Goal: Task Accomplishment & Management: Manage account settings

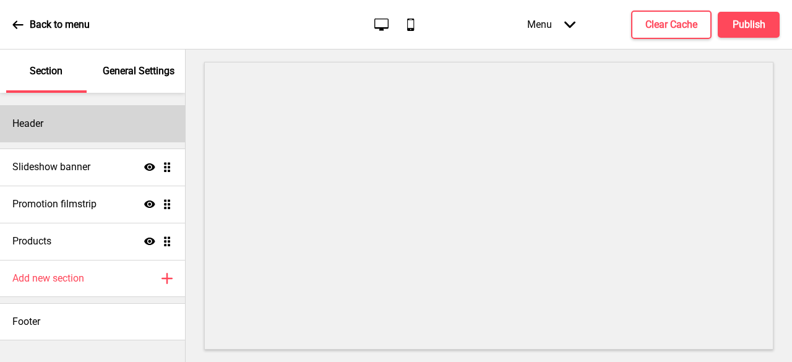
click at [59, 115] on div "Header" at bounding box center [92, 123] width 185 height 37
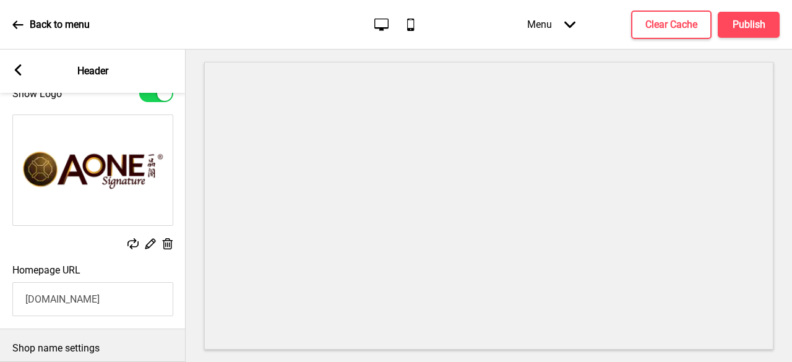
scroll to position [44, 0]
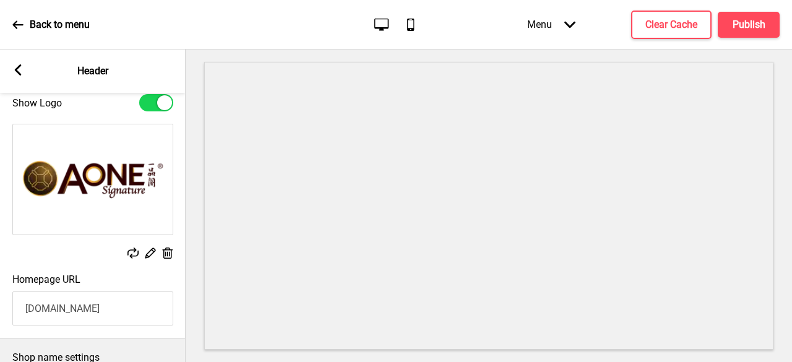
click at [9, 72] on div "Arrow left Header" at bounding box center [93, 71] width 186 height 43
click at [19, 75] on icon at bounding box center [18, 69] width 7 height 11
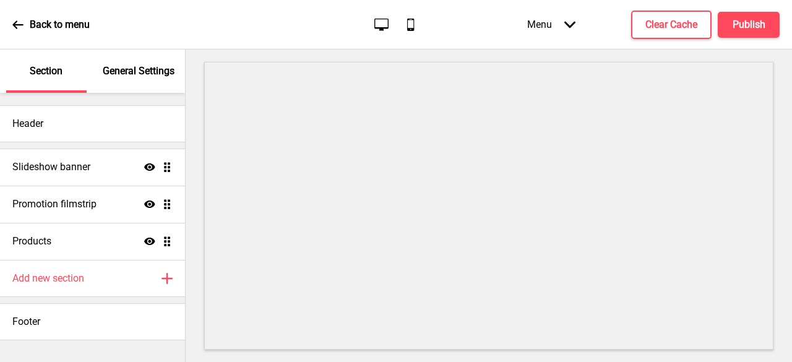
click at [150, 74] on p "General Settings" at bounding box center [139, 71] width 72 height 14
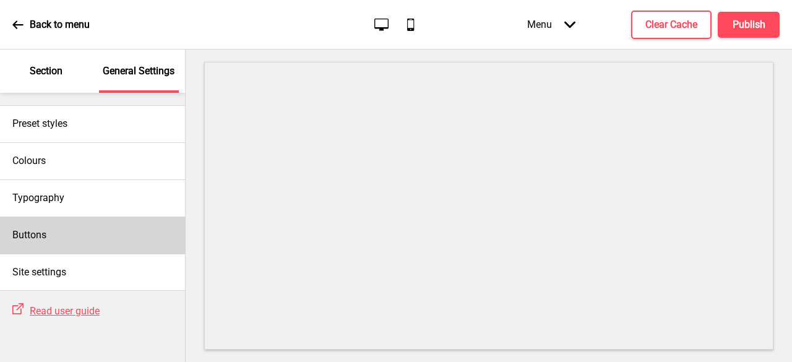
click at [71, 238] on div "Buttons" at bounding box center [92, 235] width 185 height 37
select select "outline"
select select "pill"
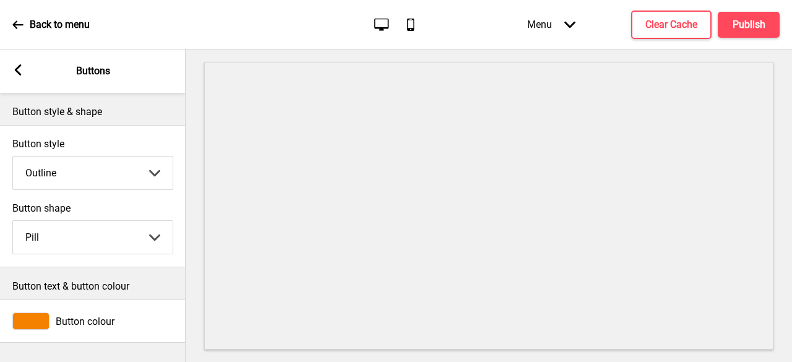
scroll to position [0, 0]
click at [11, 69] on div "Arrow left Buttons" at bounding box center [93, 71] width 186 height 43
click at [16, 71] on icon at bounding box center [18, 69] width 7 height 11
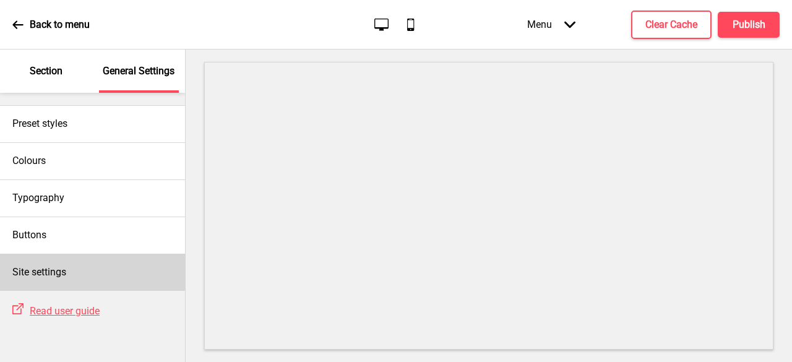
click at [52, 268] on h4 "Site settings" at bounding box center [39, 273] width 54 height 14
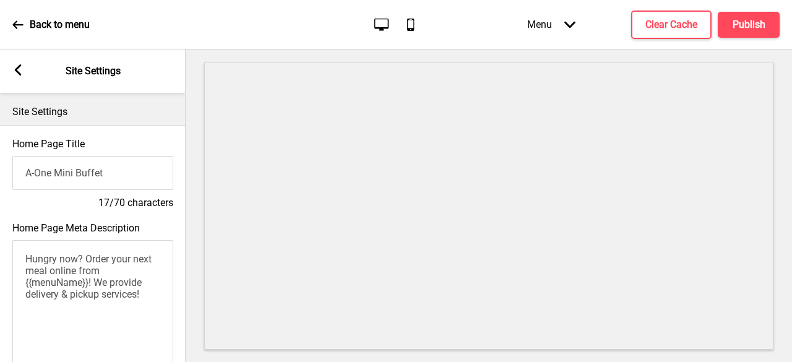
click at [16, 67] on rect at bounding box center [17, 69] width 11 height 11
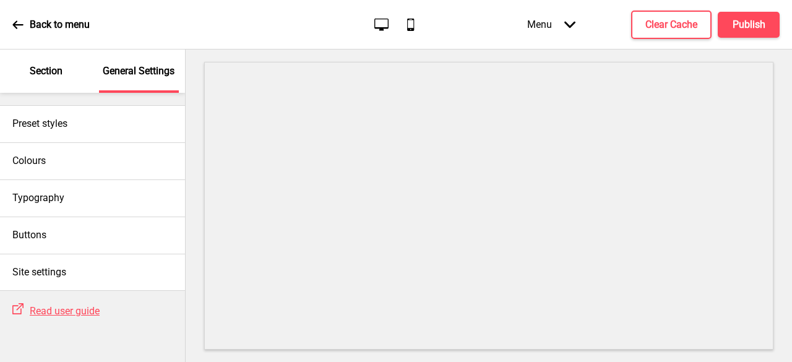
click at [10, 30] on div "Back to menu Desktop Mobile Menu Arrow down Product Page Store Information Chec…" at bounding box center [396, 25] width 792 height 50
click at [39, 56] on div "Section" at bounding box center [46, 71] width 80 height 43
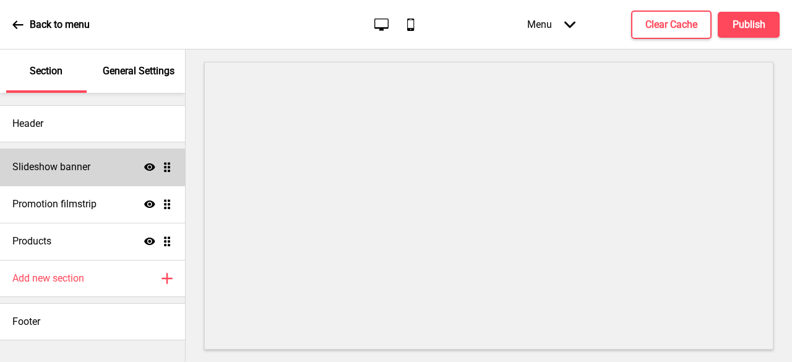
click at [71, 182] on div "Slideshow banner Show Drag" at bounding box center [92, 167] width 185 height 37
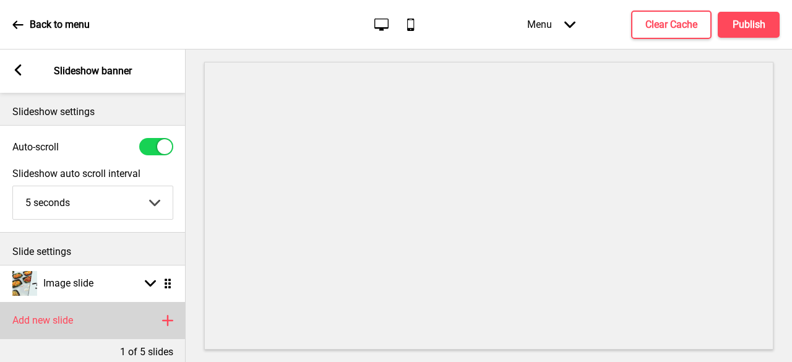
scroll to position [72, 0]
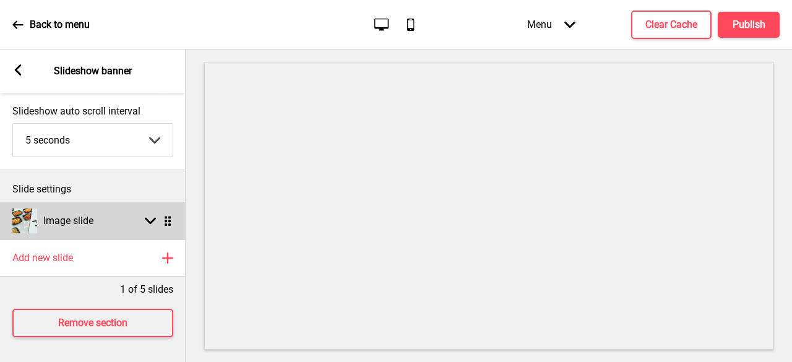
click at [137, 216] on div "Image slide Arrow down Drag" at bounding box center [93, 220] width 186 height 37
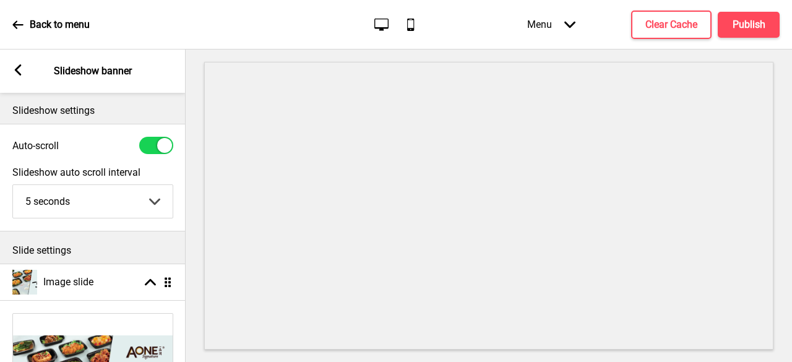
scroll to position [0, 0]
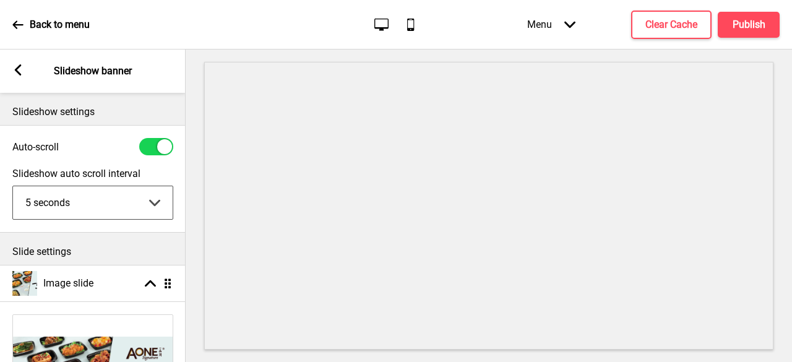
click at [146, 194] on select "5 seconds 6 seconds 7 seconds 8 seconds 9 seconds 10 seconds" at bounding box center [93, 202] width 160 height 33
click at [15, 69] on icon at bounding box center [18, 69] width 7 height 11
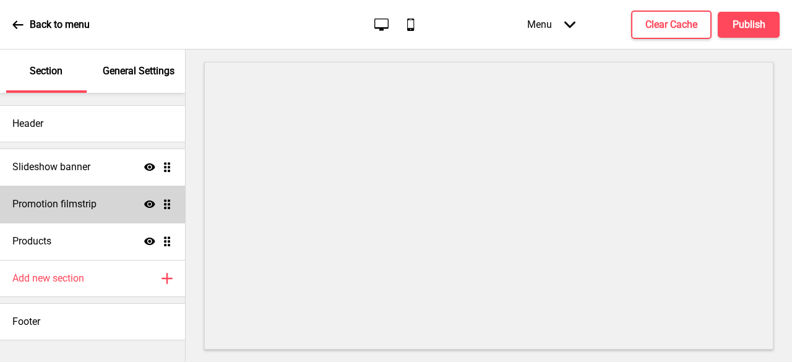
click at [41, 202] on h4 "Promotion filmstrip" at bounding box center [54, 204] width 84 height 14
select select "center"
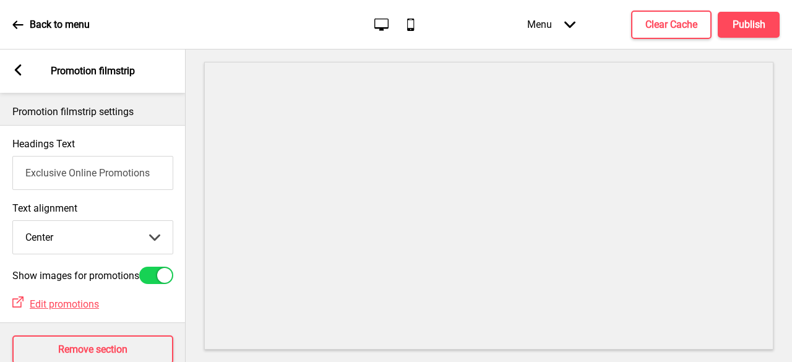
click at [14, 75] on rect at bounding box center [17, 69] width 11 height 11
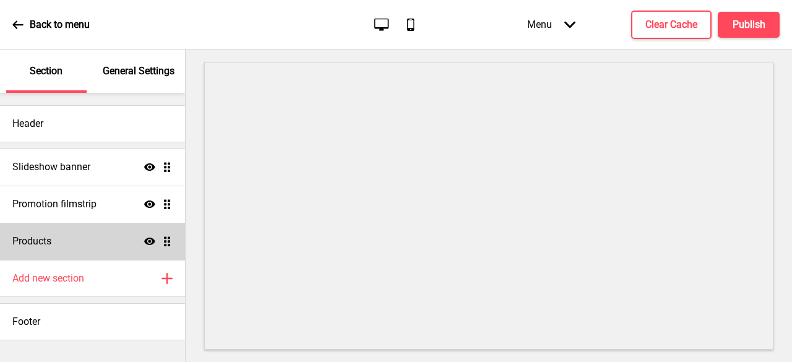
click at [58, 241] on div "Products Show Drag" at bounding box center [92, 241] width 185 height 37
select select "list"
select select "contain"
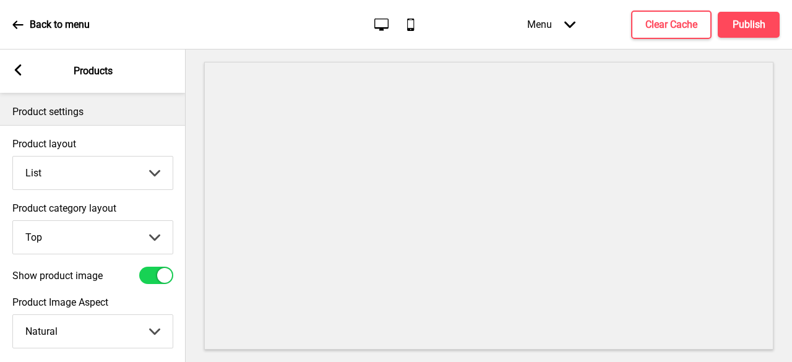
click at [17, 71] on icon at bounding box center [18, 69] width 7 height 11
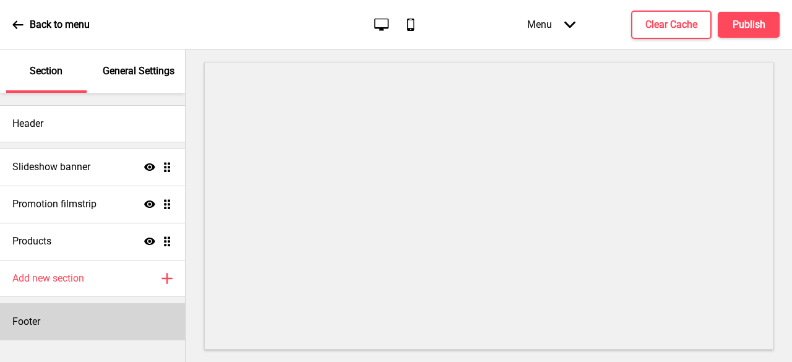
click at [44, 311] on div "Footer" at bounding box center [92, 321] width 185 height 37
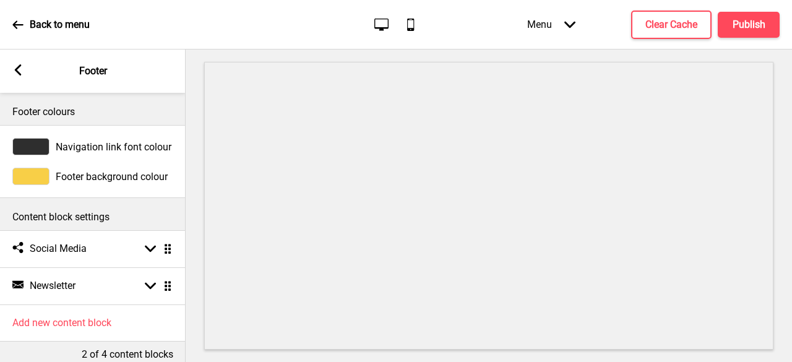
scroll to position [20, 0]
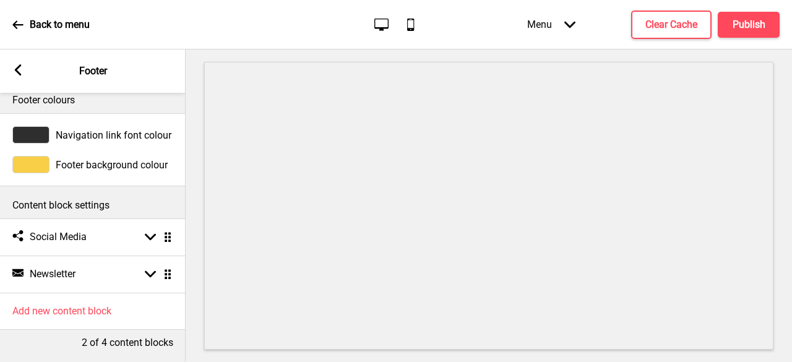
click at [22, 70] on rect at bounding box center [17, 69] width 11 height 11
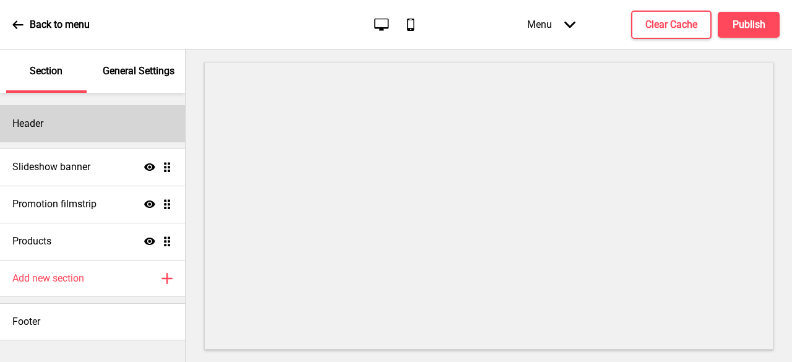
click at [35, 116] on div "Header" at bounding box center [92, 123] width 185 height 37
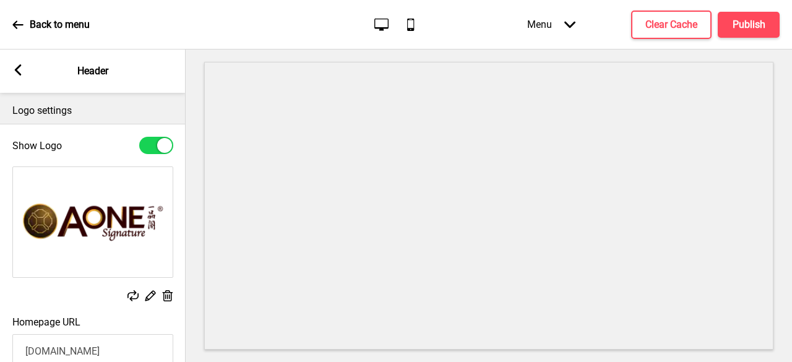
scroll to position [0, 0]
click at [24, 71] on div "Arrow left Header" at bounding box center [93, 71] width 186 height 43
click at [21, 71] on rect at bounding box center [17, 69] width 11 height 11
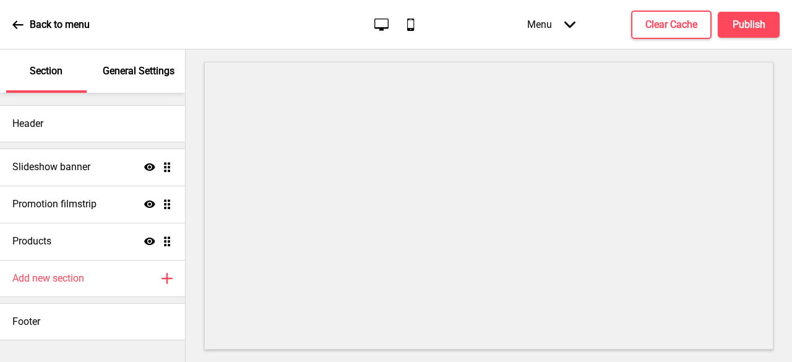
click at [144, 64] on p "General Settings" at bounding box center [139, 71] width 72 height 14
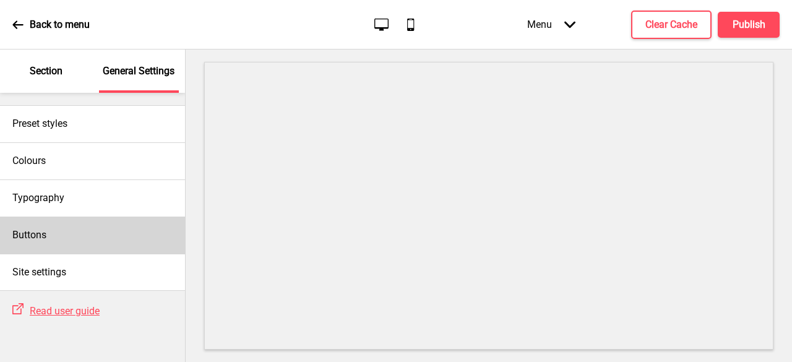
click at [38, 231] on h4 "Buttons" at bounding box center [29, 235] width 34 height 14
select select "outline"
select select "pill"
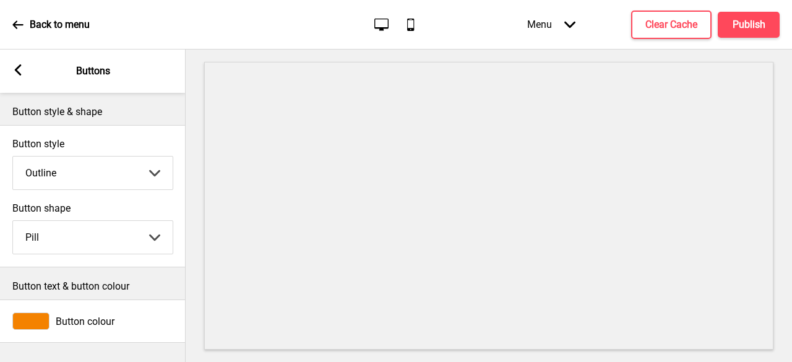
scroll to position [2, 0]
click at [25, 80] on div "Arrow left Buttons" at bounding box center [93, 71] width 186 height 43
click at [19, 67] on icon at bounding box center [18, 69] width 7 height 11
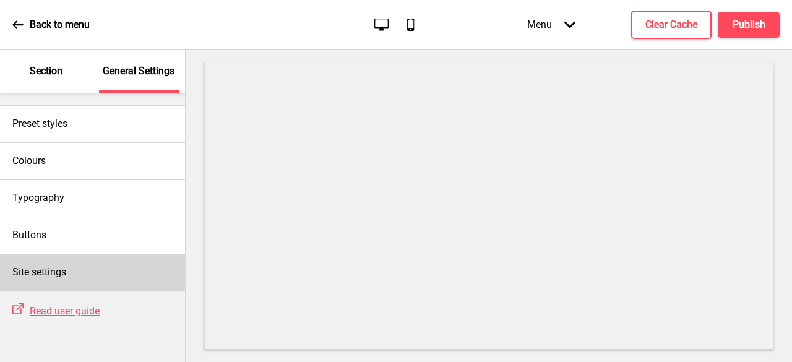
click at [72, 260] on div "Site settings" at bounding box center [92, 272] width 185 height 37
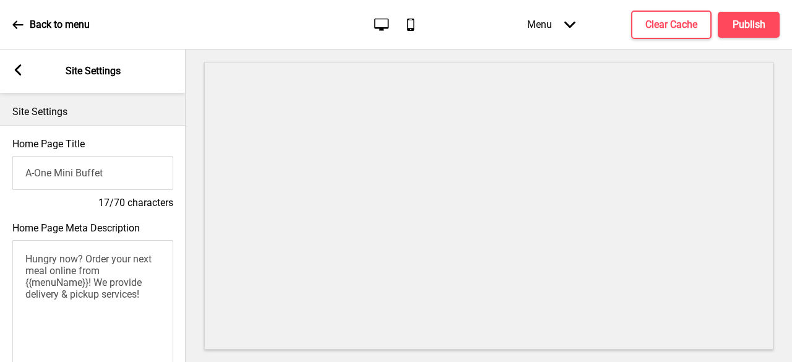
click at [126, 173] on input "A-One Mini Buffet" at bounding box center [92, 173] width 161 height 34
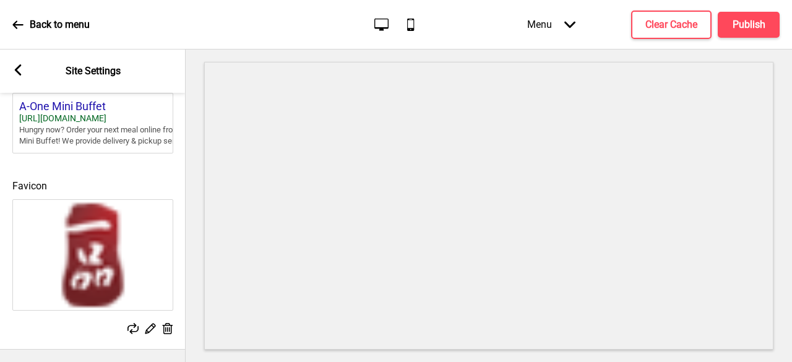
scroll to position [385, 0]
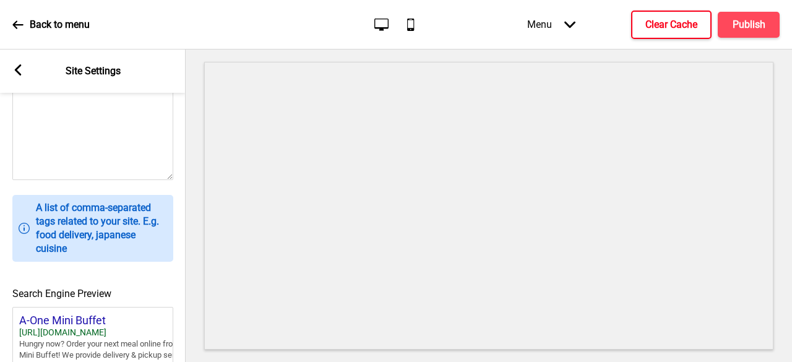
click at [673, 20] on h4 "Clear Cache" at bounding box center [672, 25] width 52 height 14
click at [656, 25] on h4 "Clear Cache" at bounding box center [672, 25] width 52 height 14
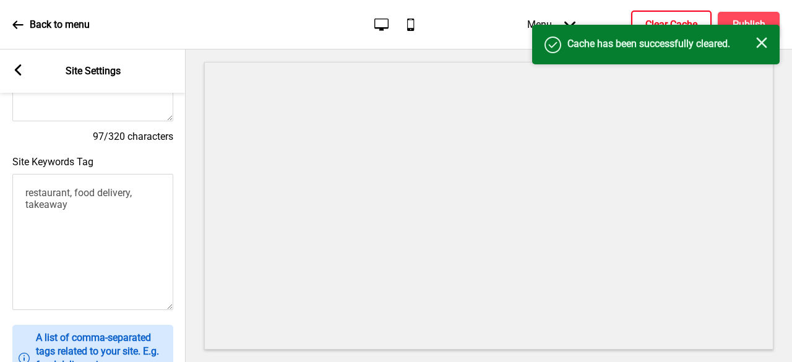
scroll to position [199, 0]
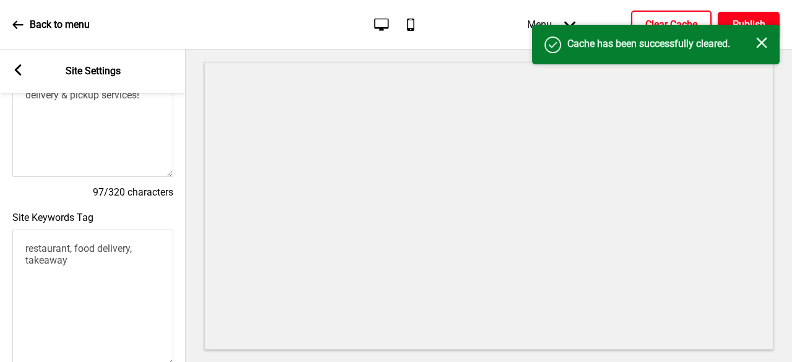
click at [744, 15] on button "Publish" at bounding box center [749, 25] width 62 height 26
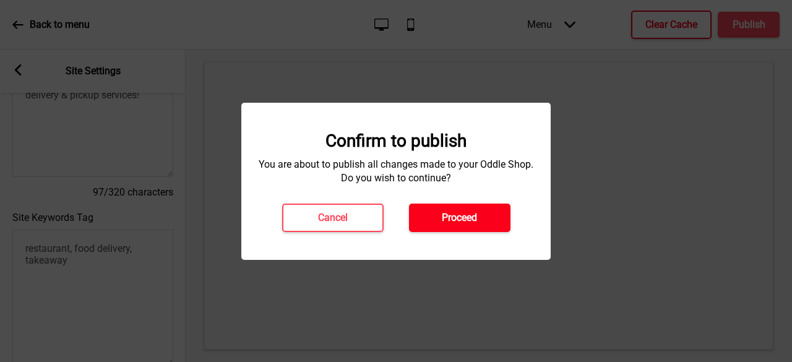
click at [449, 221] on h4 "Proceed" at bounding box center [459, 218] width 35 height 14
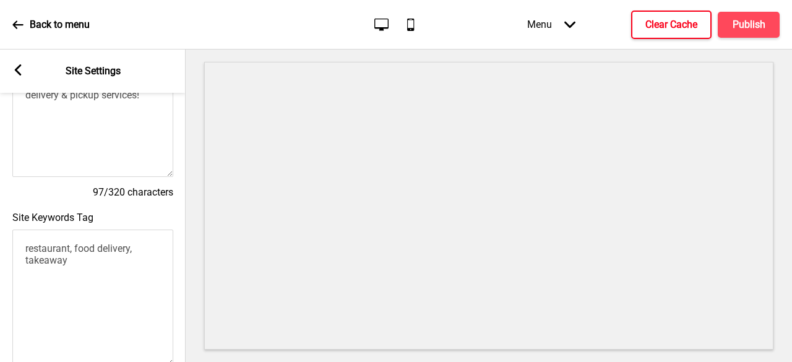
click at [76, 26] on p "Back to menu" at bounding box center [60, 25] width 60 height 14
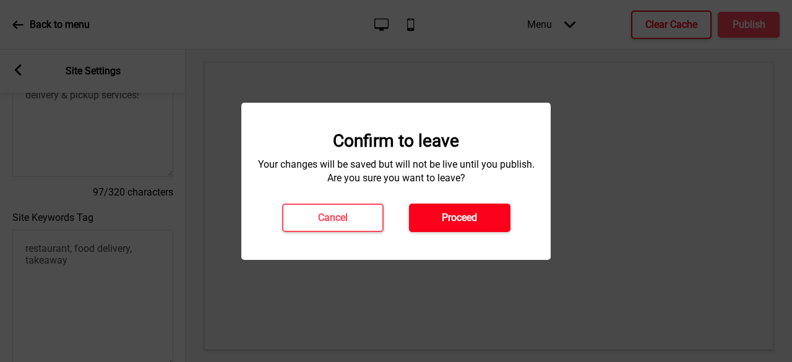
click at [468, 227] on button "Proceed" at bounding box center [460, 218] width 102 height 28
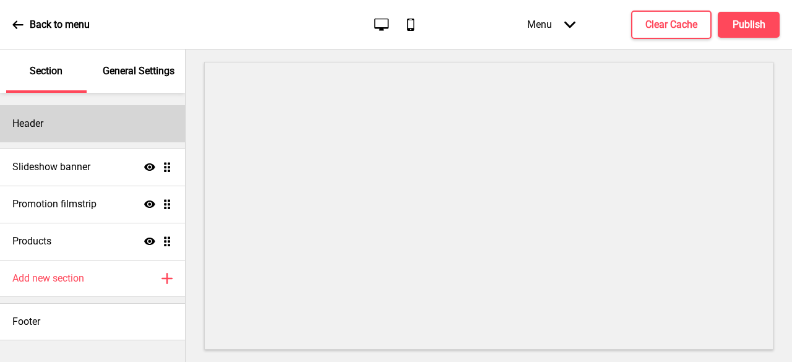
click at [84, 123] on div "Header" at bounding box center [92, 123] width 185 height 37
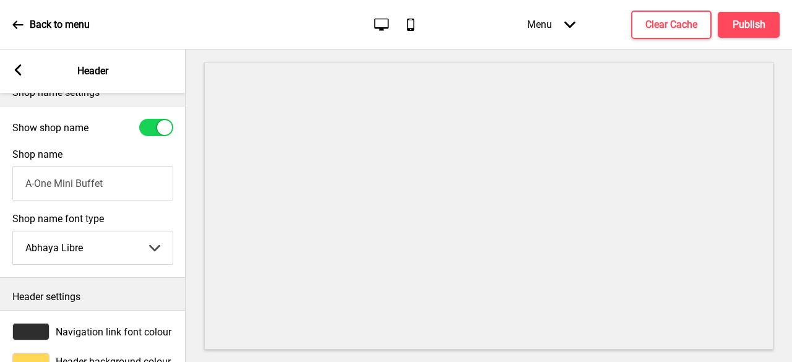
scroll to position [353, 0]
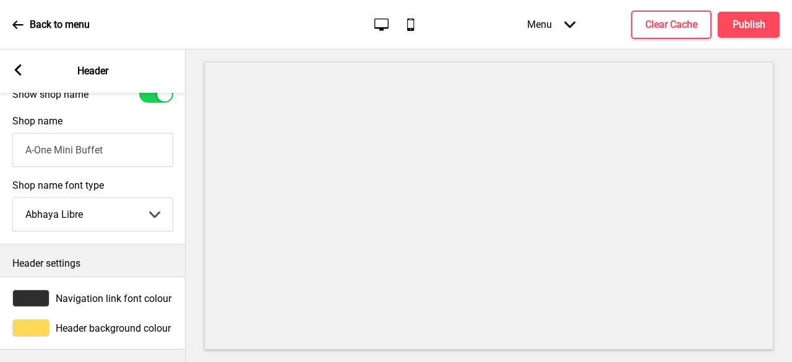
click at [22, 72] on rect at bounding box center [17, 69] width 11 height 11
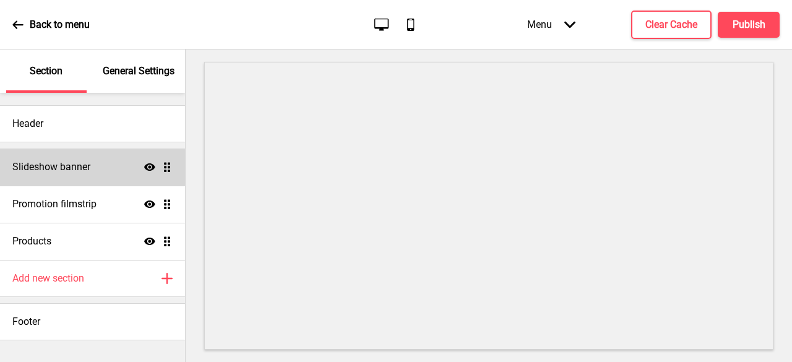
click at [51, 184] on div "Slideshow banner Show Drag" at bounding box center [92, 167] width 185 height 37
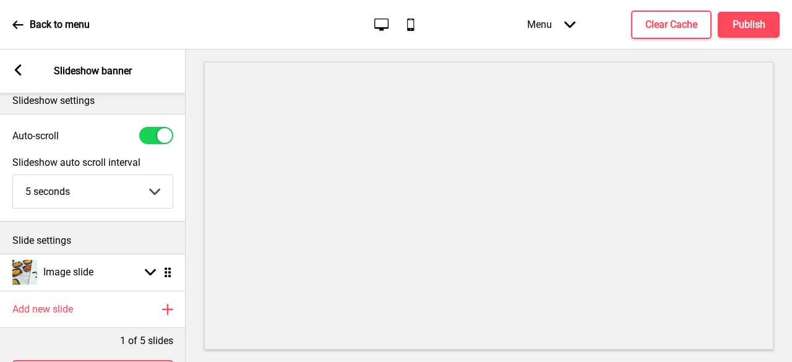
scroll to position [0, 0]
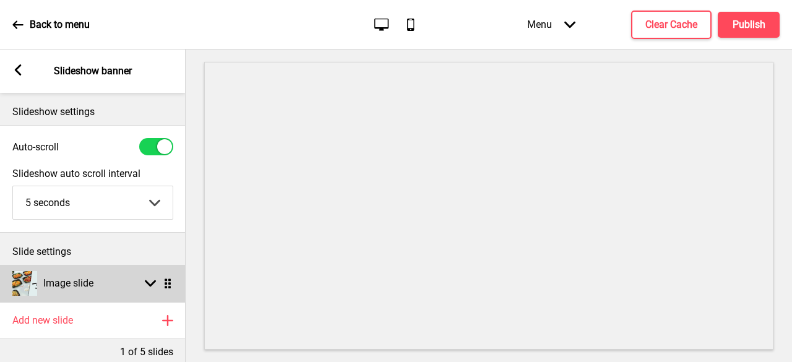
click at [149, 282] on rect at bounding box center [150, 283] width 11 height 11
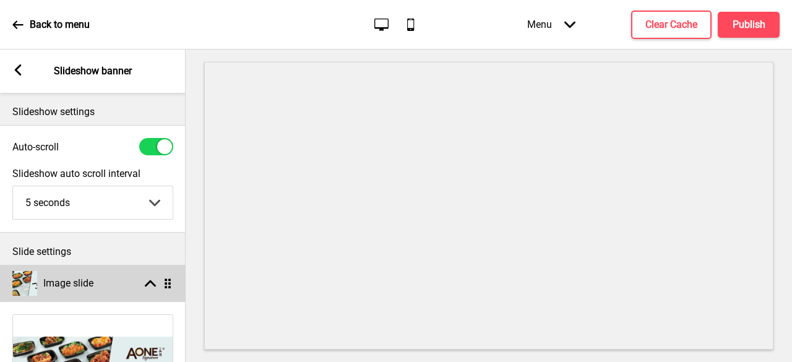
click at [149, 282] on icon at bounding box center [150, 283] width 11 height 7
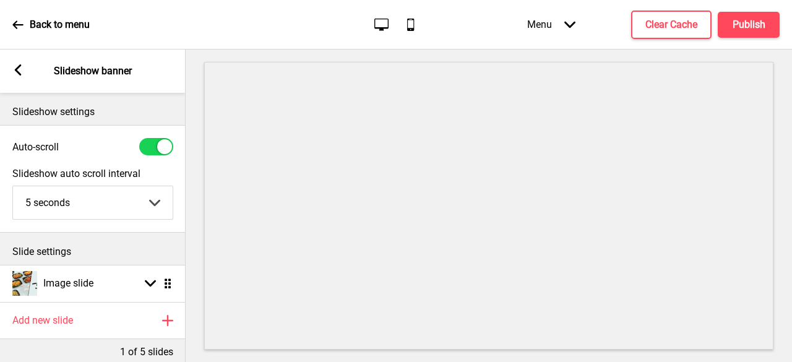
click at [24, 65] on div "Arrow left Slideshow banner" at bounding box center [93, 71] width 186 height 43
click at [22, 65] on rect at bounding box center [17, 69] width 11 height 11
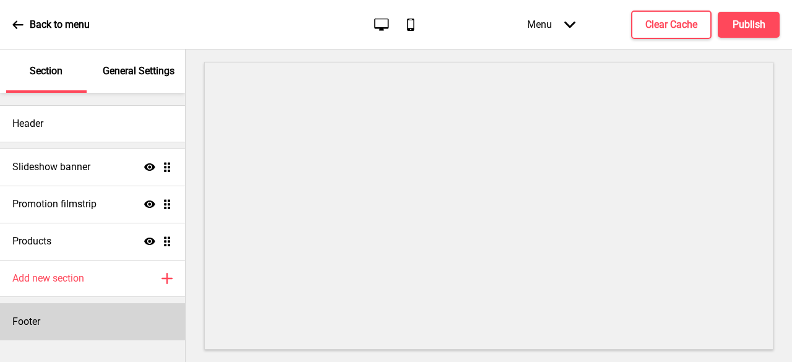
click at [67, 322] on div "Footer" at bounding box center [92, 321] width 185 height 37
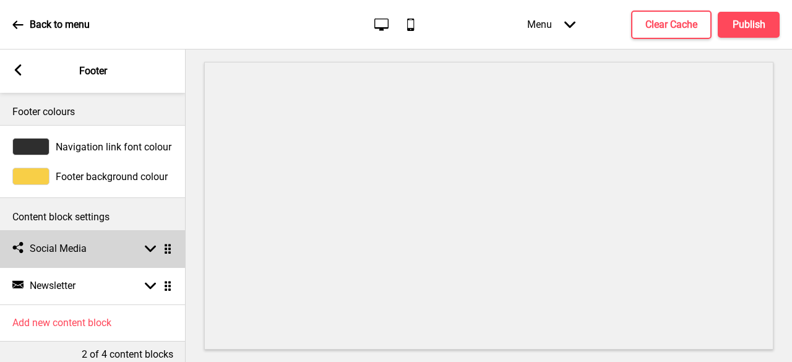
click at [95, 263] on div "Social media Social Media Arrow down Drag" at bounding box center [93, 248] width 186 height 37
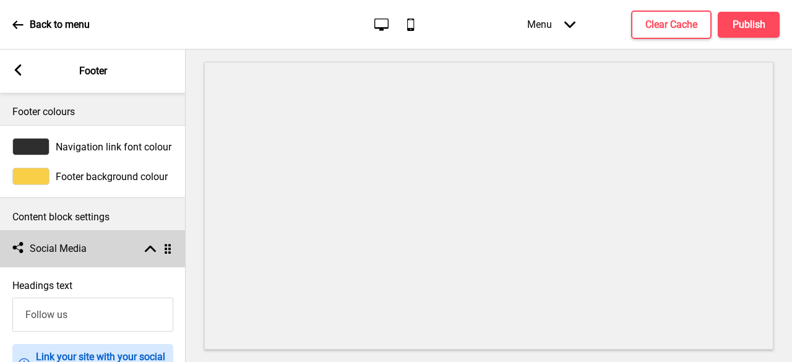
click at [105, 253] on div "Social media Social Media Arrow up Drag" at bounding box center [93, 248] width 186 height 37
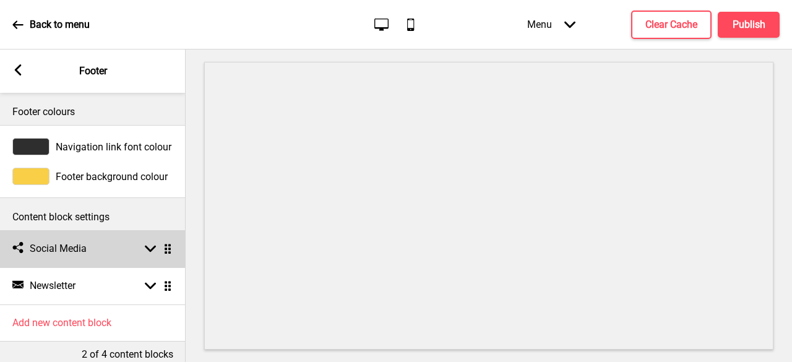
click at [135, 253] on div "Social media Social Media Arrow down Drag" at bounding box center [93, 248] width 186 height 37
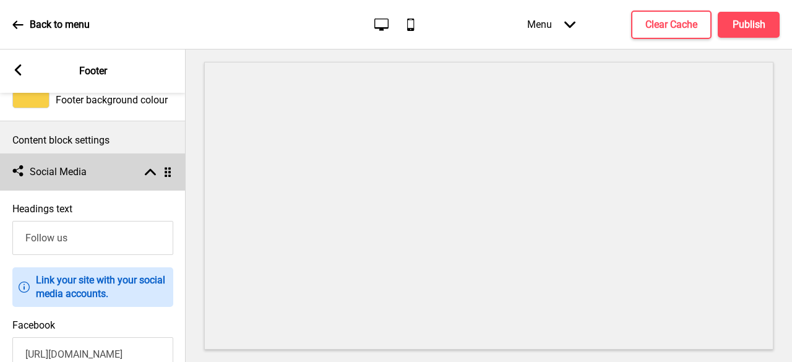
scroll to position [62, 0]
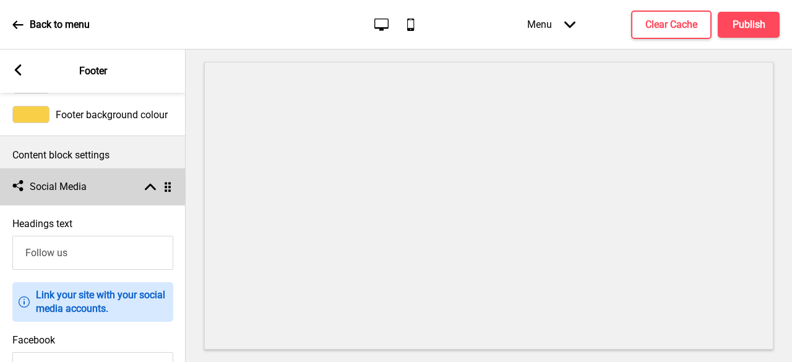
click at [155, 186] on rect at bounding box center [150, 186] width 11 height 11
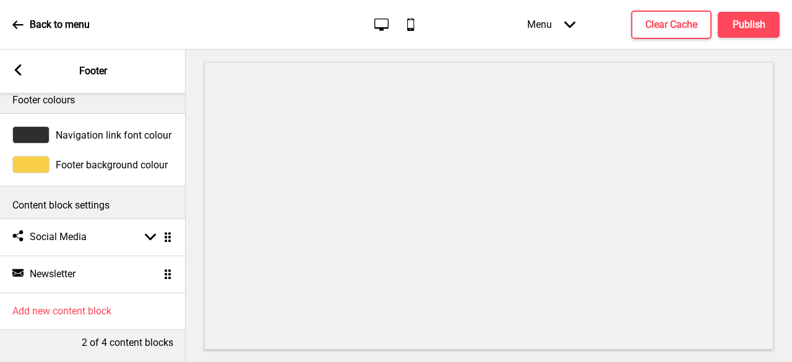
scroll to position [20, 0]
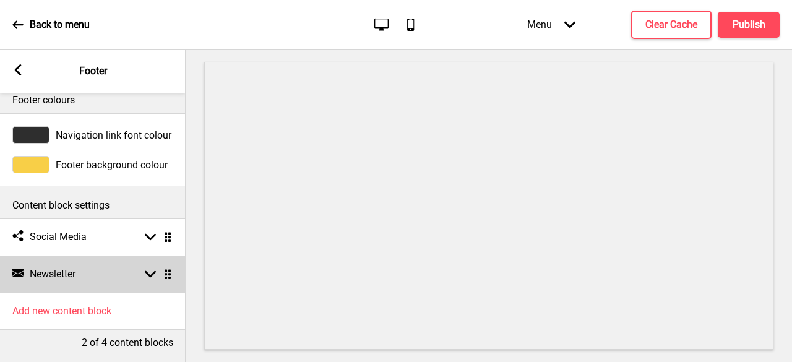
click at [150, 271] on icon at bounding box center [150, 274] width 11 height 7
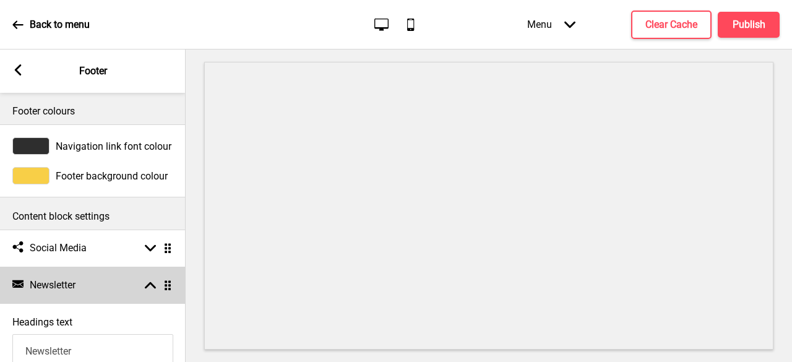
scroll to position [0, 0]
click at [154, 284] on rect at bounding box center [150, 285] width 11 height 11
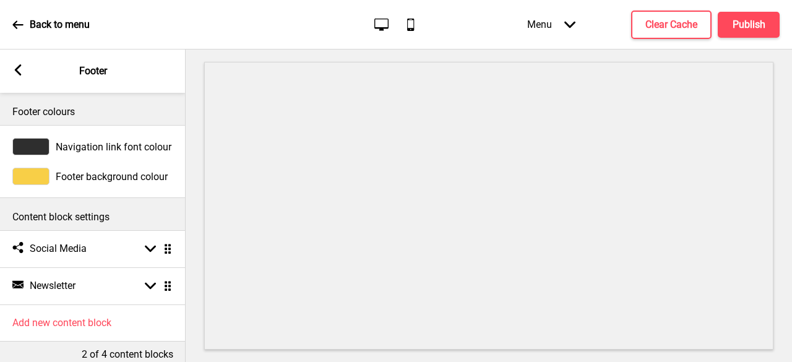
click at [19, 70] on rect at bounding box center [17, 69] width 11 height 11
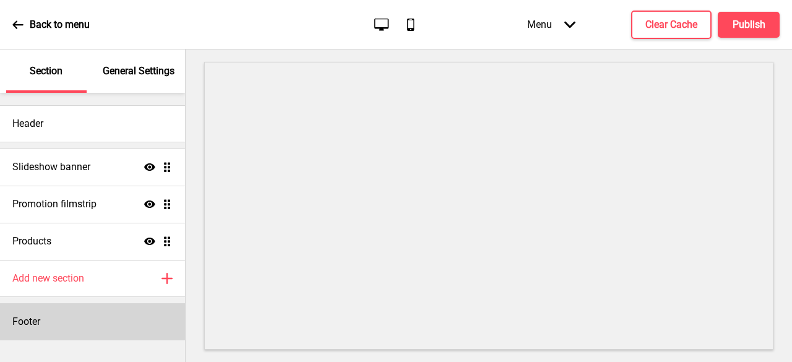
click at [59, 321] on div "Footer" at bounding box center [92, 321] width 185 height 37
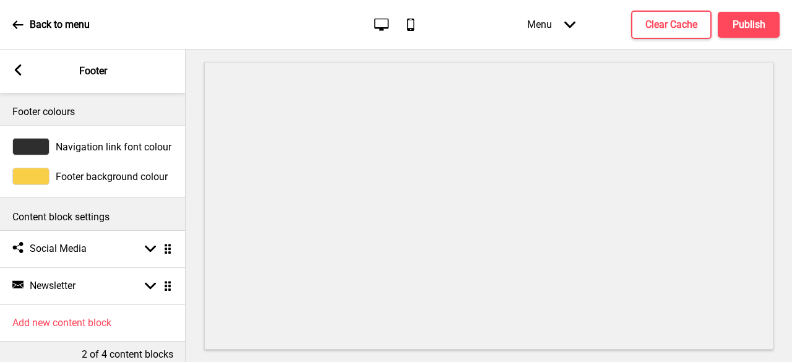
click at [16, 69] on icon at bounding box center [18, 69] width 7 height 11
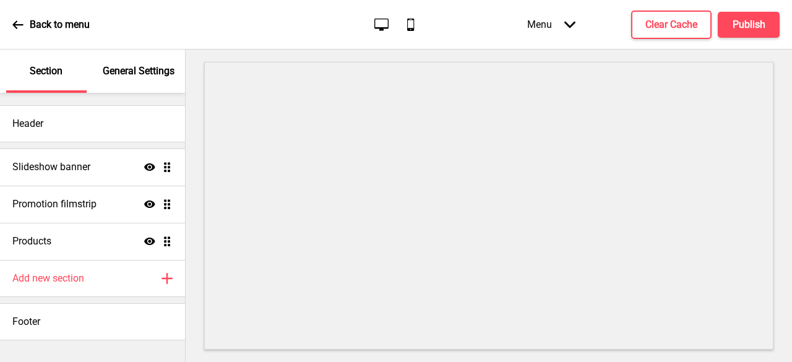
click at [130, 73] on p "General Settings" at bounding box center [139, 71] width 72 height 14
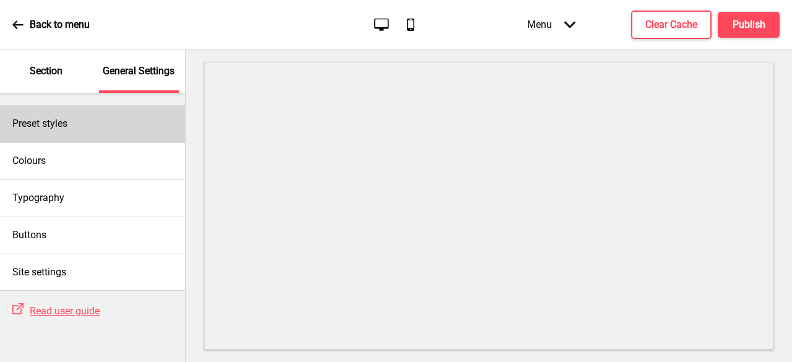
click at [62, 120] on h4 "Preset styles" at bounding box center [39, 124] width 55 height 14
select select "yellow_fruits"
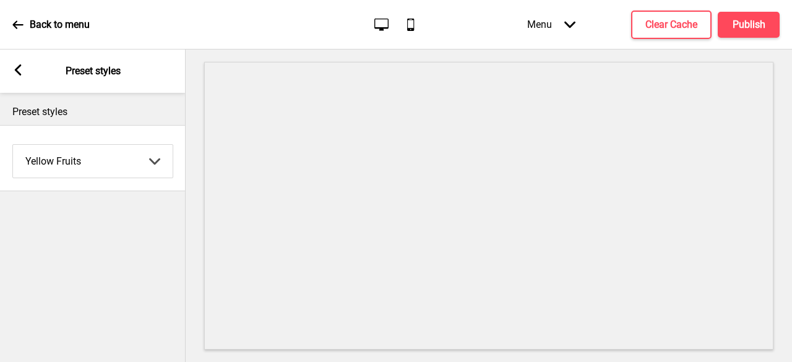
click at [16, 70] on icon at bounding box center [18, 69] width 7 height 11
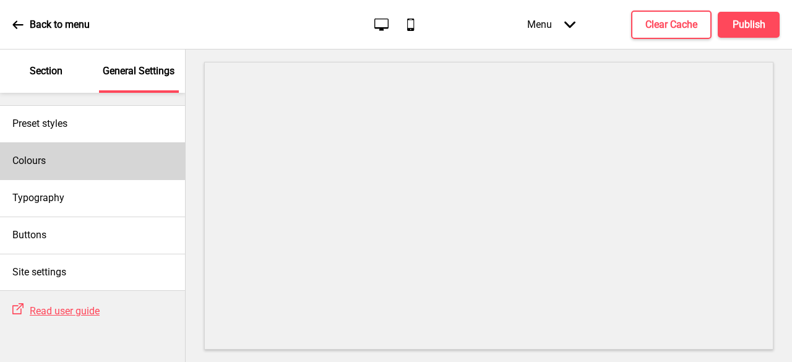
click at [62, 162] on div "Colours" at bounding box center [92, 160] width 185 height 37
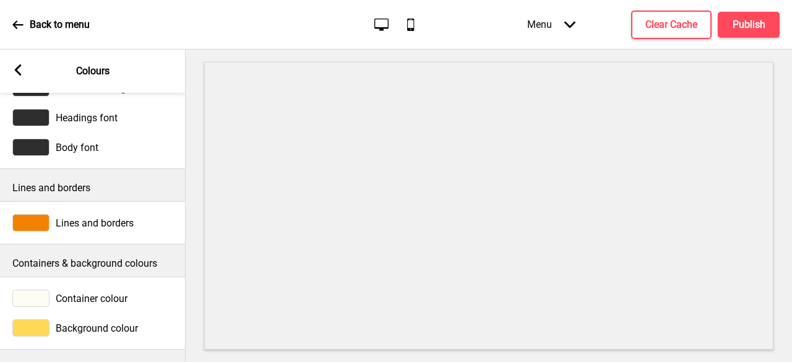
scroll to position [67, 0]
click at [21, 71] on rect at bounding box center [17, 69] width 11 height 11
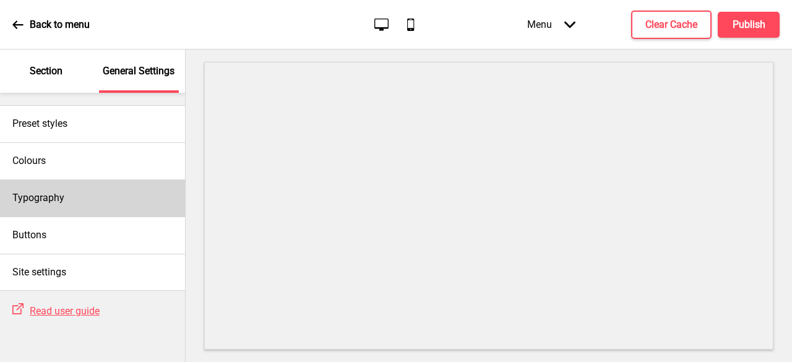
click at [100, 201] on div "Typography" at bounding box center [92, 197] width 185 height 37
select select "Sanchez"
select select "Quicksand"
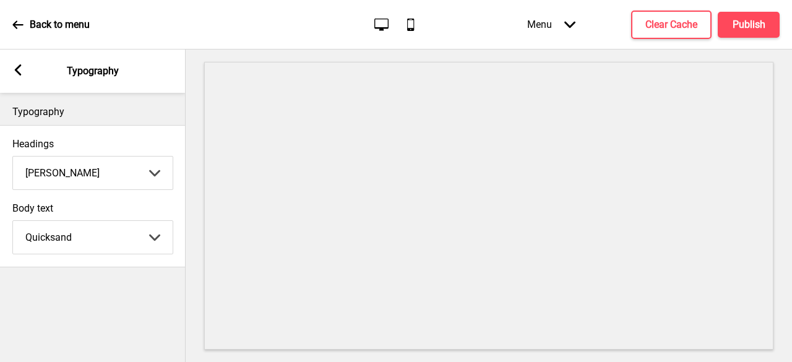
click at [22, 64] on rect at bounding box center [17, 69] width 11 height 11
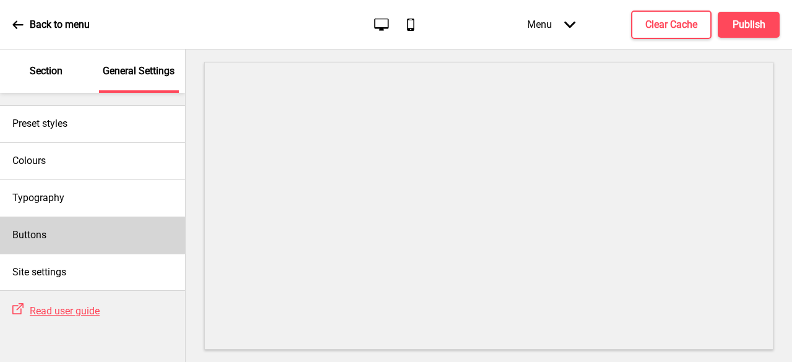
click at [80, 237] on div "Buttons" at bounding box center [92, 235] width 185 height 37
select select "outline"
select select "pill"
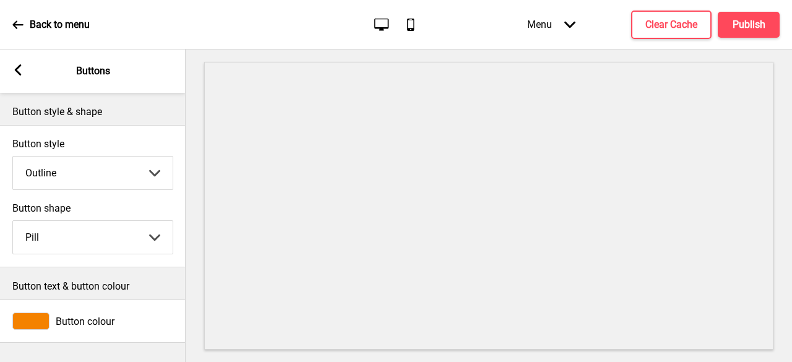
scroll to position [2, 0]
click at [19, 69] on rect at bounding box center [17, 69] width 11 height 11
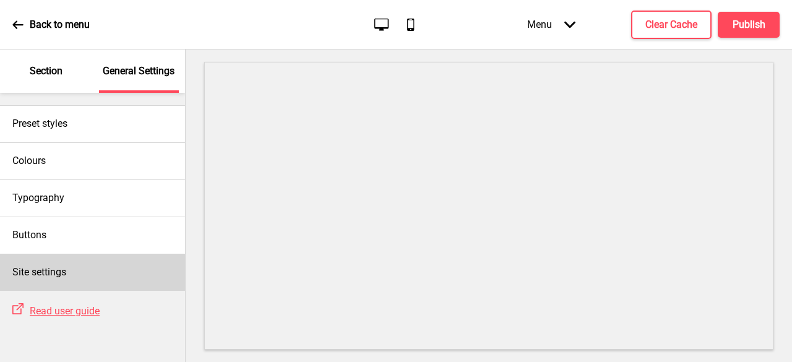
click at [84, 270] on div "Site settings" at bounding box center [92, 272] width 185 height 37
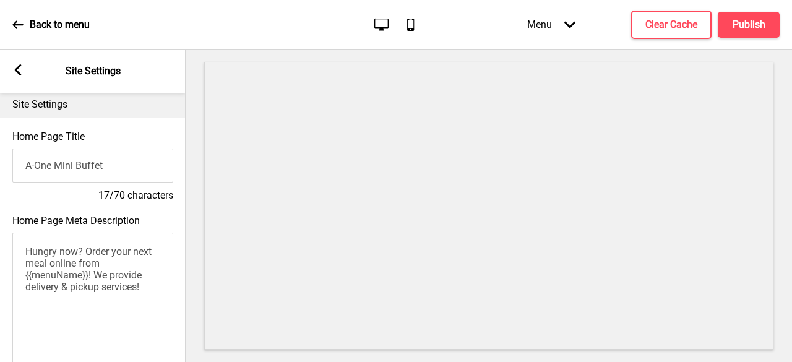
scroll to position [0, 0]
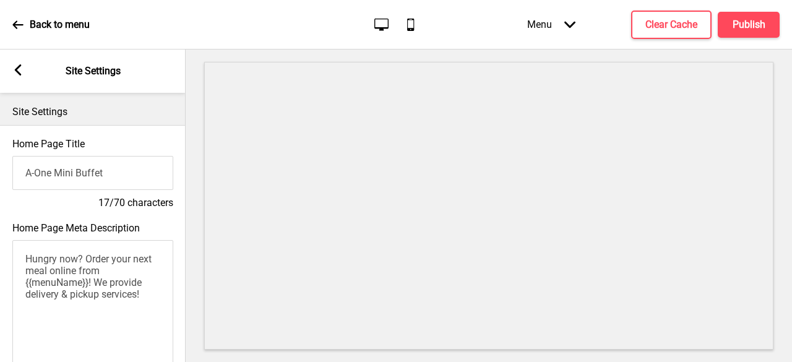
click at [116, 179] on input "A-One Mini Buffet" at bounding box center [92, 173] width 161 height 34
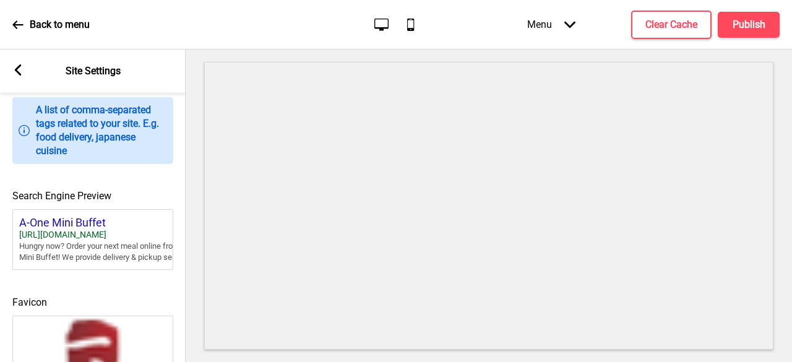
scroll to position [495, 0]
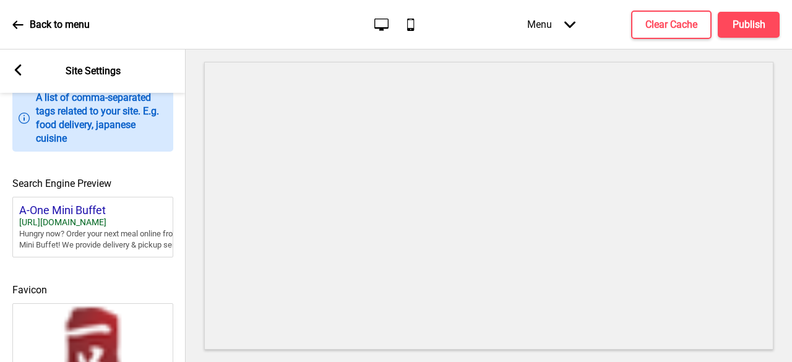
click at [109, 224] on div "[URL][DOMAIN_NAME]" at bounding box center [112, 222] width 186 height 11
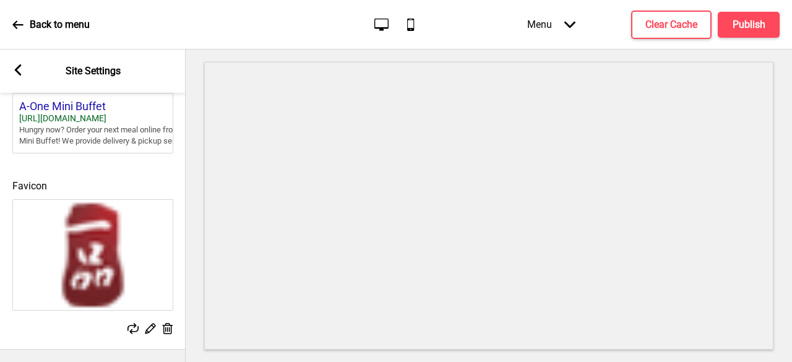
scroll to position [633, 0]
click at [109, 225] on img at bounding box center [93, 255] width 160 height 110
click at [675, 28] on h4 "Clear Cache" at bounding box center [672, 25] width 52 height 14
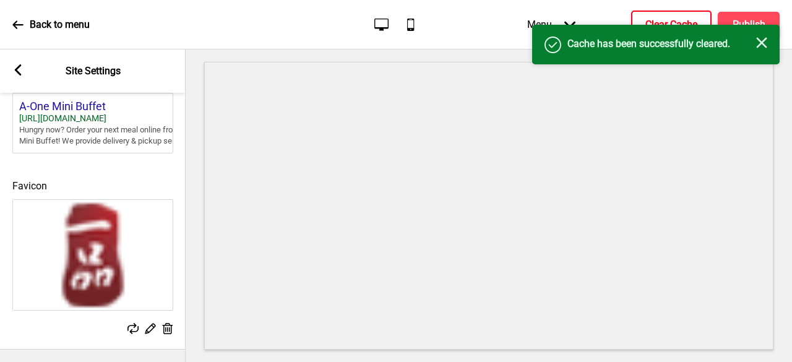
click at [745, 27] on div "Success Cache has been successfully cleared. Close" at bounding box center [656, 45] width 248 height 40
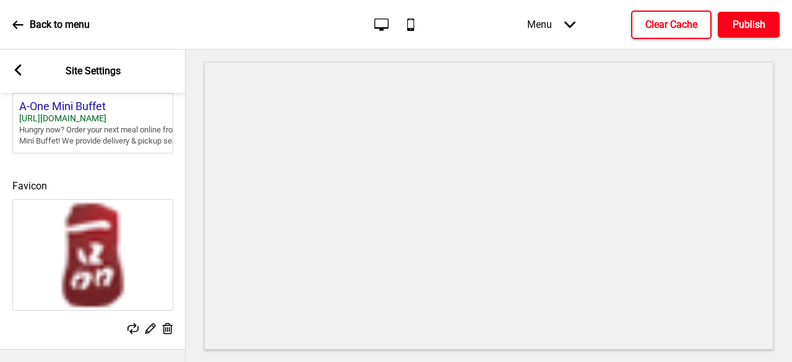
click at [745, 25] on h4 "Publish" at bounding box center [749, 25] width 33 height 14
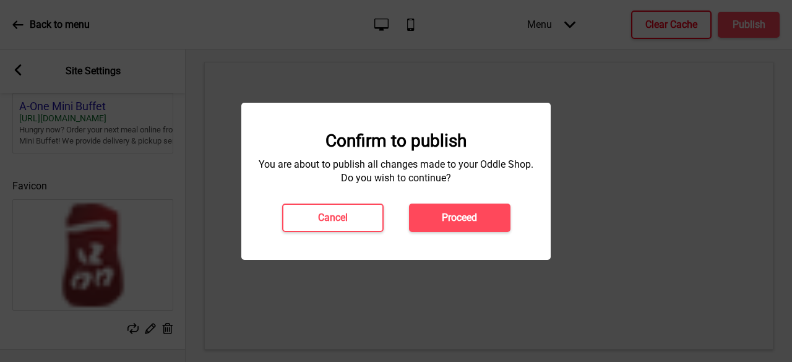
click at [409, 202] on div "Confirm to publish You are about to publish all changes made to your Oddle Shop…" at bounding box center [396, 182] width 285 height 102
click at [418, 220] on button "Proceed" at bounding box center [460, 218] width 102 height 28
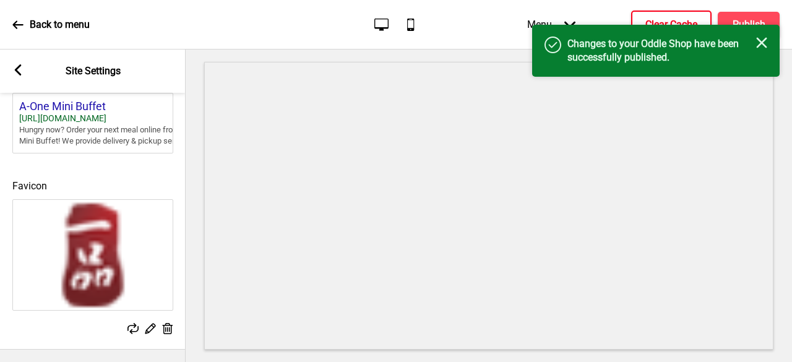
click at [51, 64] on div "Arrow left Site Settings" at bounding box center [93, 71] width 186 height 43
click at [15, 69] on icon at bounding box center [18, 69] width 7 height 11
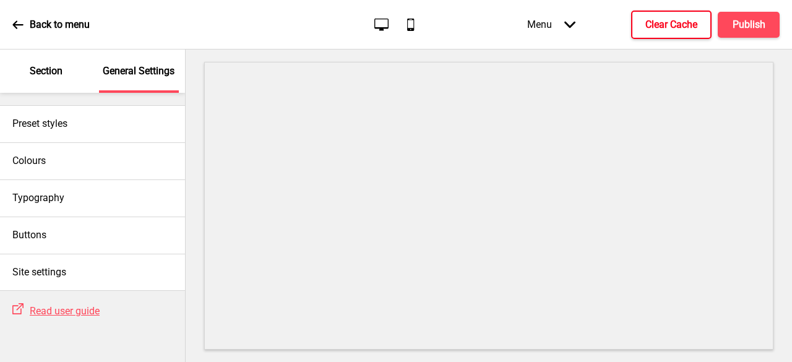
click at [24, 24] on div "Back to menu" at bounding box center [50, 24] width 77 height 33
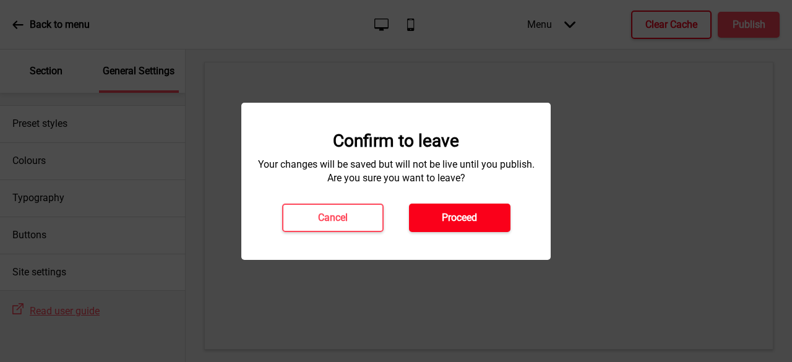
click at [495, 221] on button "Proceed" at bounding box center [460, 218] width 102 height 28
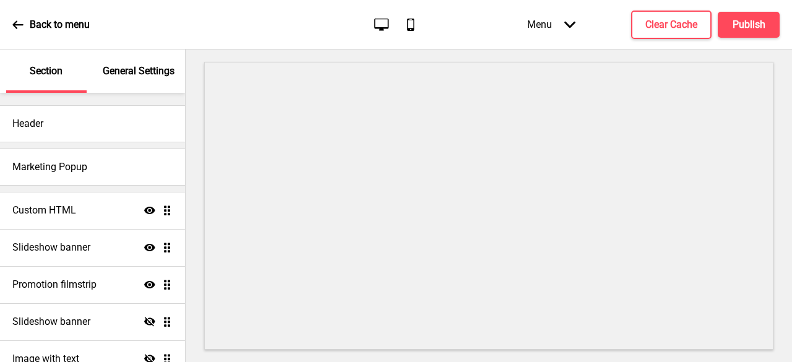
click at [131, 81] on div "General Settings" at bounding box center [139, 71] width 80 height 43
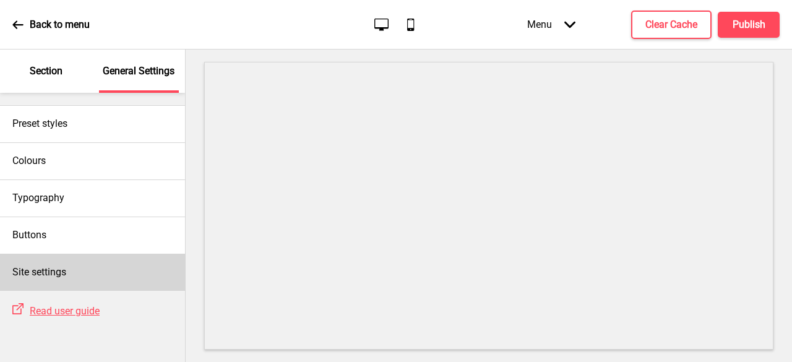
click at [75, 277] on div "Site settings" at bounding box center [92, 272] width 185 height 37
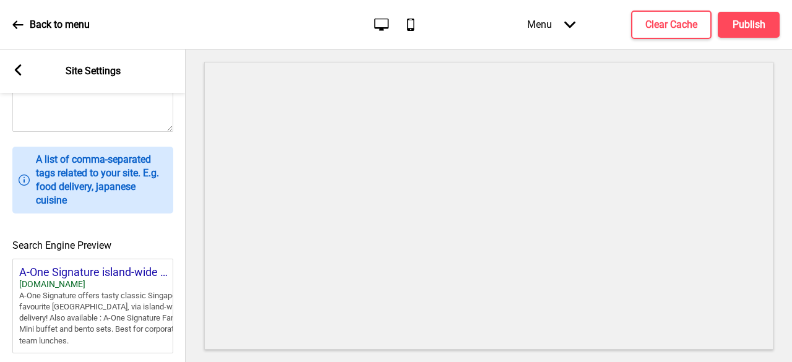
scroll to position [557, 0]
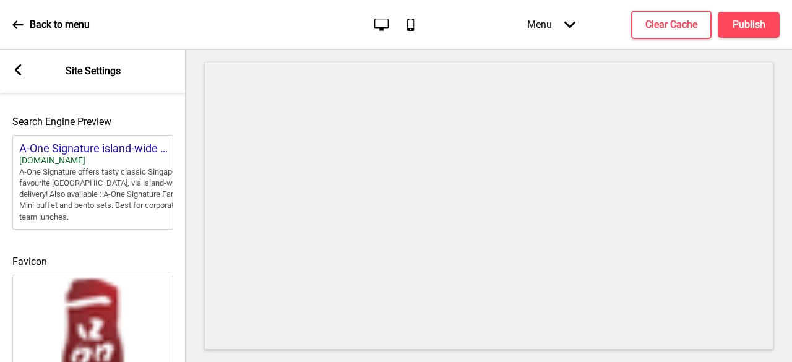
click at [16, 74] on rect at bounding box center [17, 69] width 11 height 11
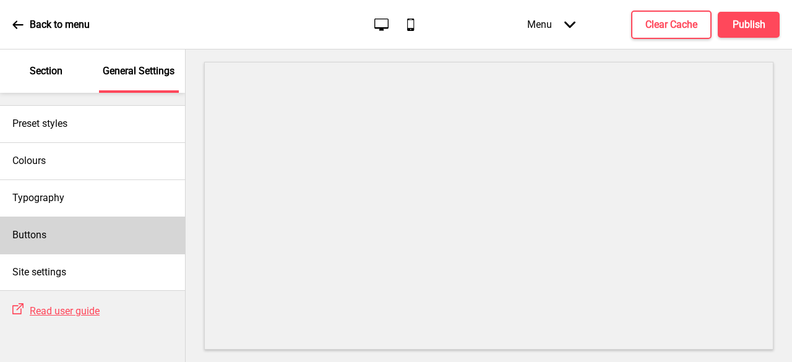
click at [51, 234] on div "Buttons" at bounding box center [92, 235] width 185 height 37
select select "pill"
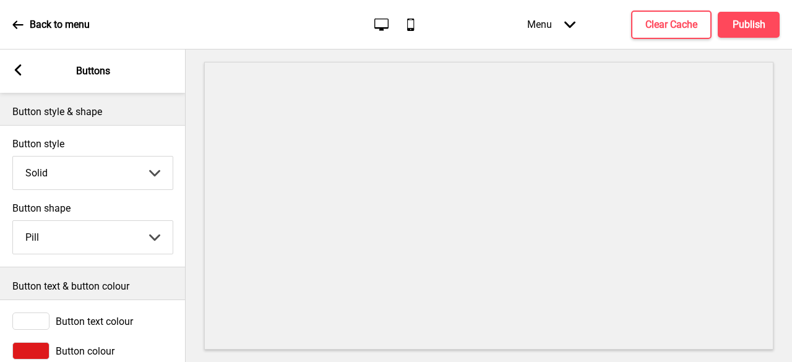
scroll to position [32, 0]
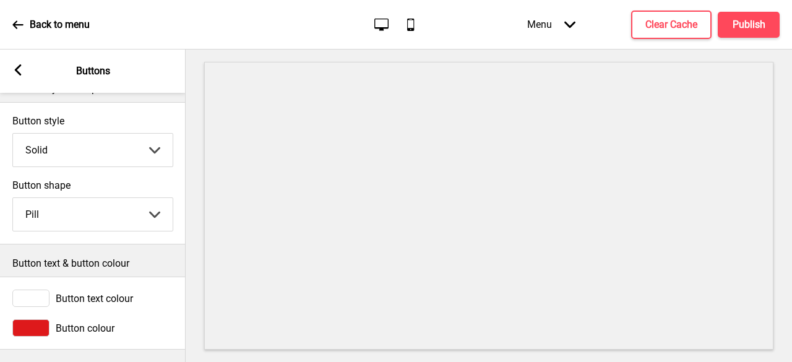
click at [16, 70] on icon at bounding box center [18, 69] width 7 height 11
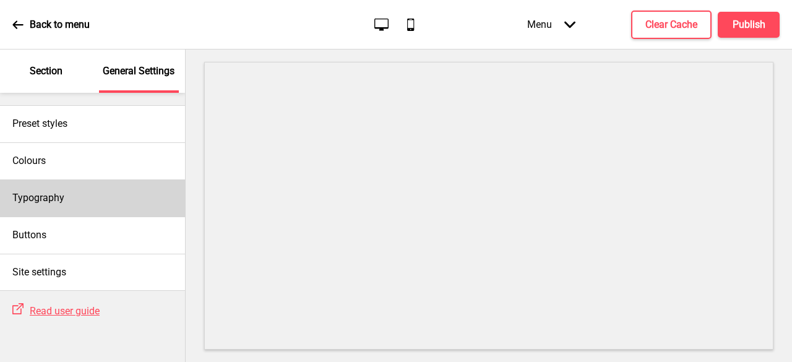
click at [63, 202] on h4 "Typography" at bounding box center [38, 198] width 52 height 14
select select "Quicksand"
select select "Roboto"
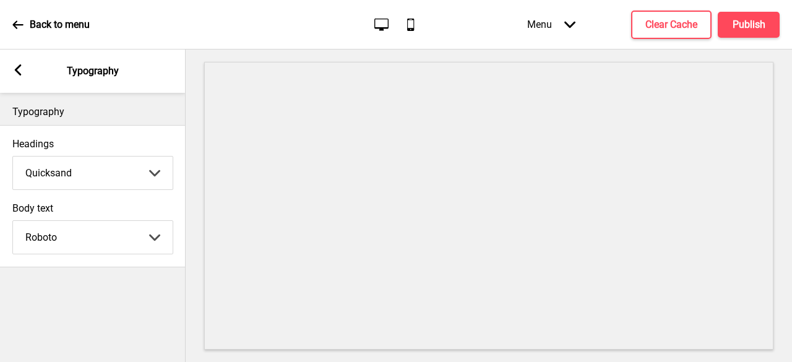
click at [14, 76] on div "Arrow left" at bounding box center [17, 71] width 11 height 14
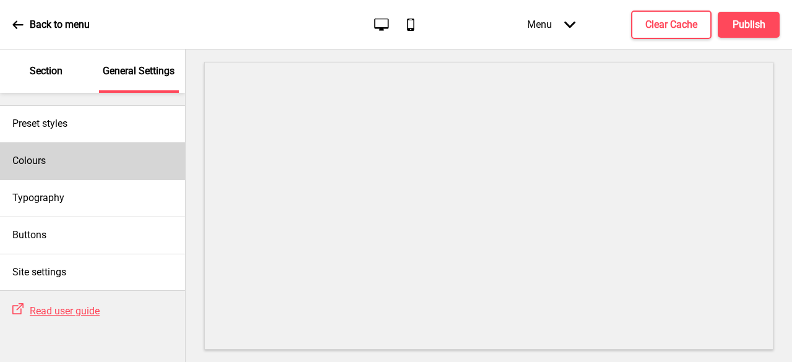
click at [41, 153] on div "Colours" at bounding box center [92, 160] width 185 height 37
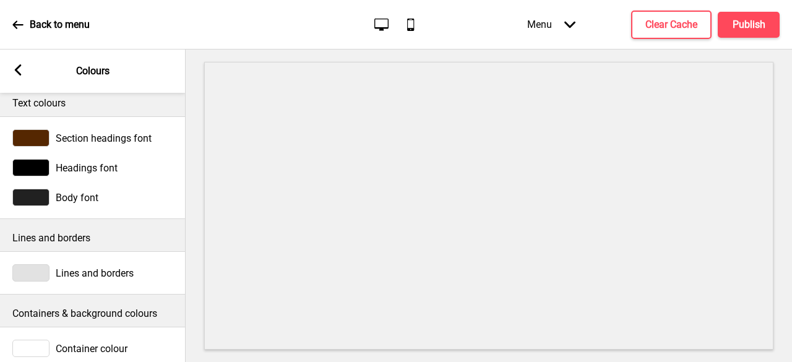
scroll to position [0, 0]
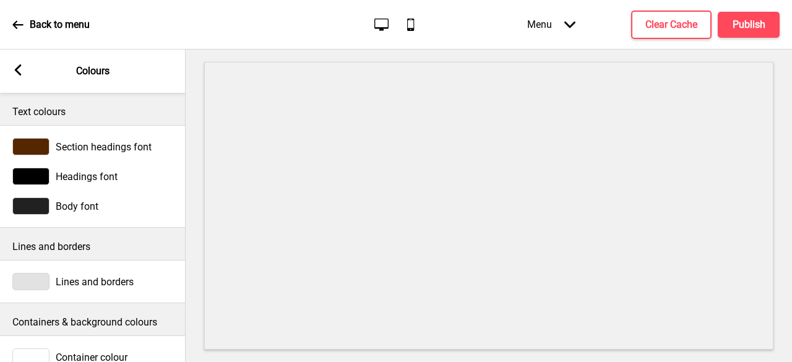
click at [20, 68] on rect at bounding box center [17, 69] width 11 height 11
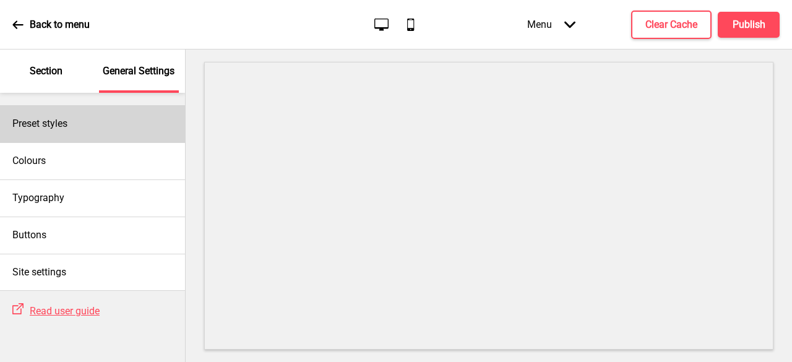
click at [71, 131] on div "Preset styles" at bounding box center [92, 123] width 185 height 37
select select "Custom"
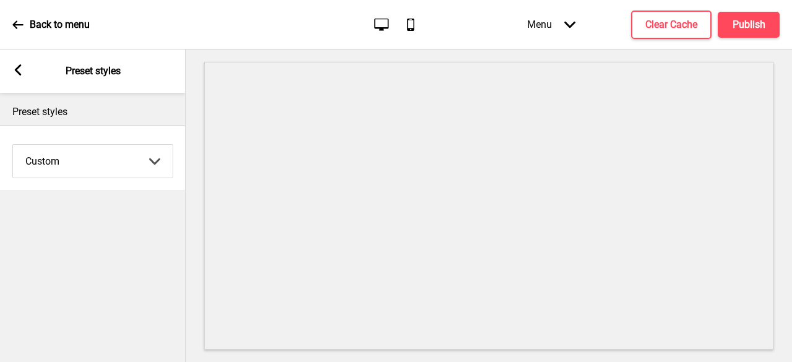
click at [19, 72] on rect at bounding box center [17, 69] width 11 height 11
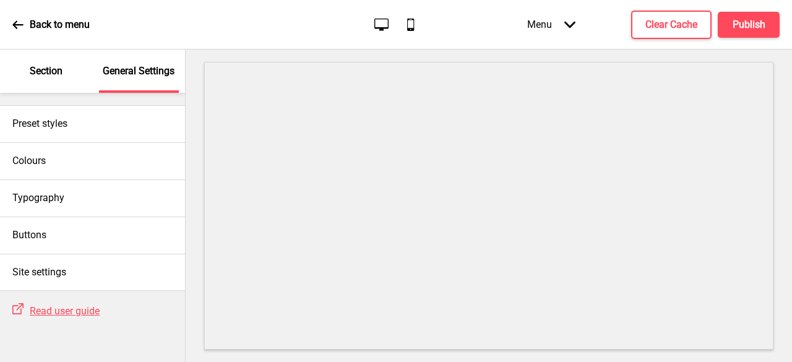
click at [34, 79] on div "Section" at bounding box center [46, 71] width 80 height 43
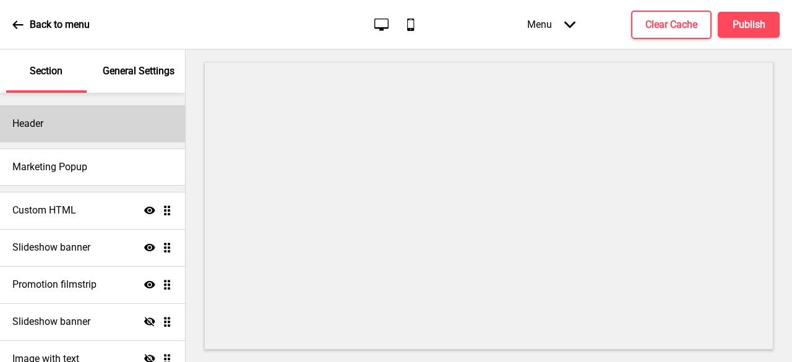
click at [43, 140] on div "Header" at bounding box center [92, 123] width 185 height 37
select select "Roboto"
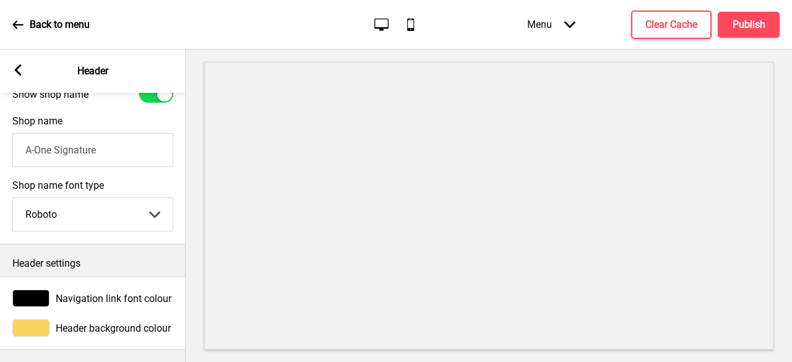
scroll to position [353, 0]
click at [17, 65] on rect at bounding box center [17, 69] width 11 height 11
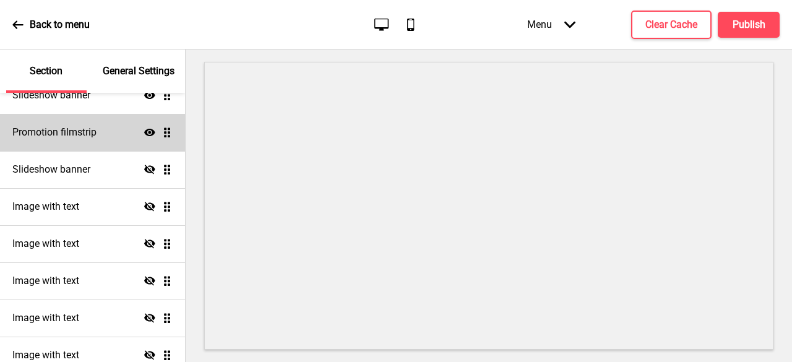
scroll to position [124, 0]
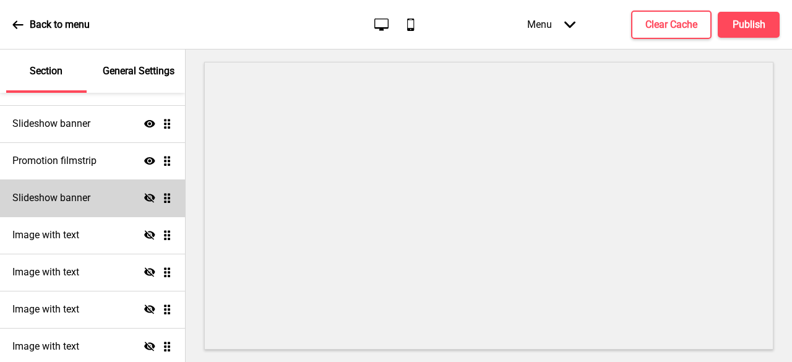
click at [88, 208] on div "Slideshow banner Hide Drag" at bounding box center [92, 197] width 185 height 37
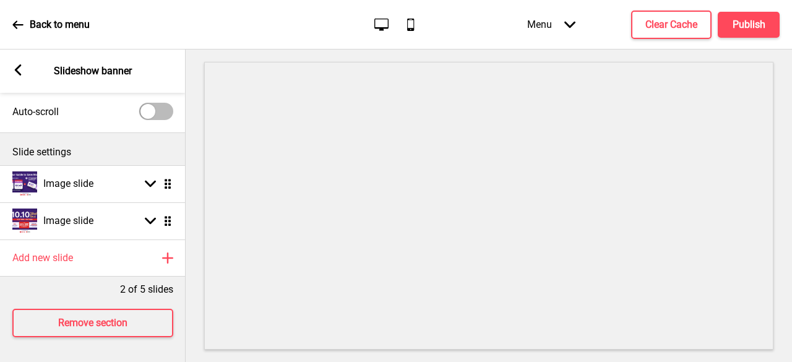
scroll to position [0, 0]
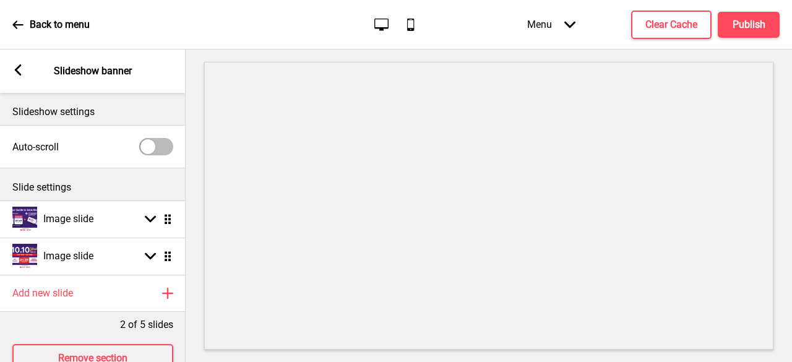
click at [17, 76] on div "Arrow left" at bounding box center [17, 71] width 11 height 14
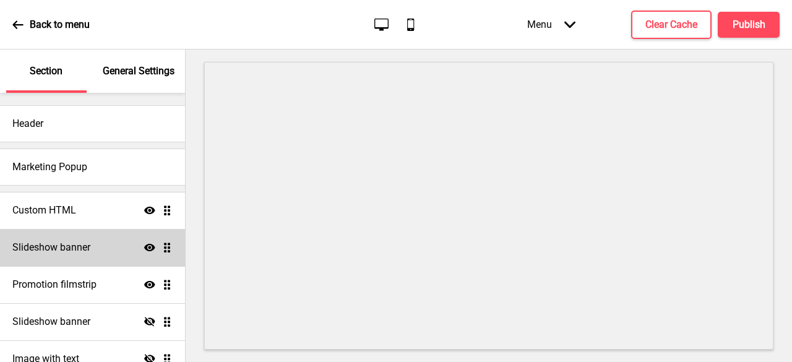
click at [80, 263] on div "Slideshow banner Show Drag" at bounding box center [92, 247] width 185 height 37
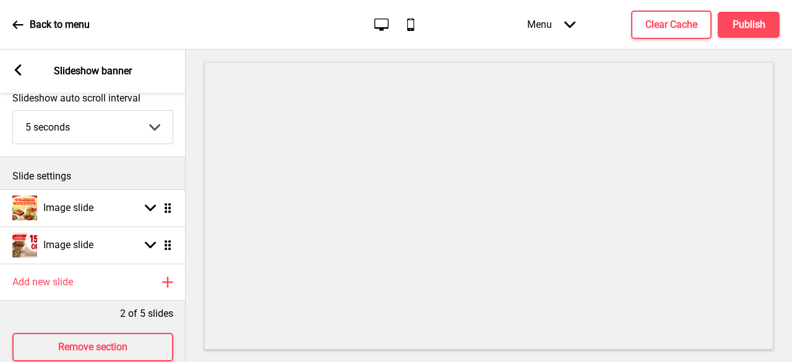
scroll to position [47, 0]
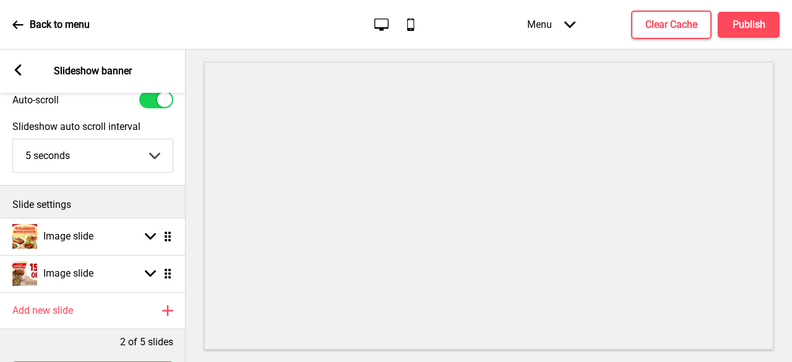
click at [20, 76] on div "Arrow left" at bounding box center [17, 71] width 11 height 14
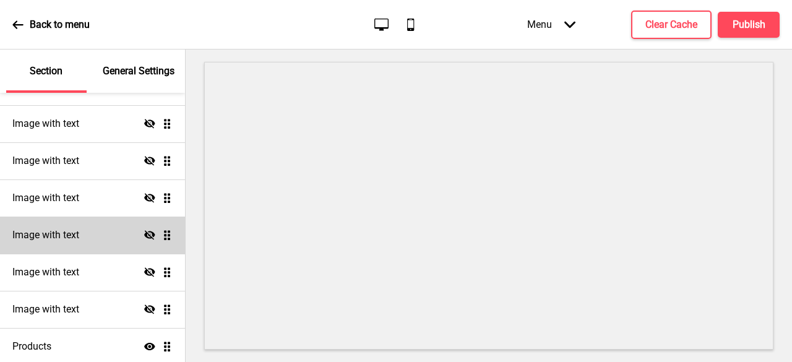
scroll to position [433, 0]
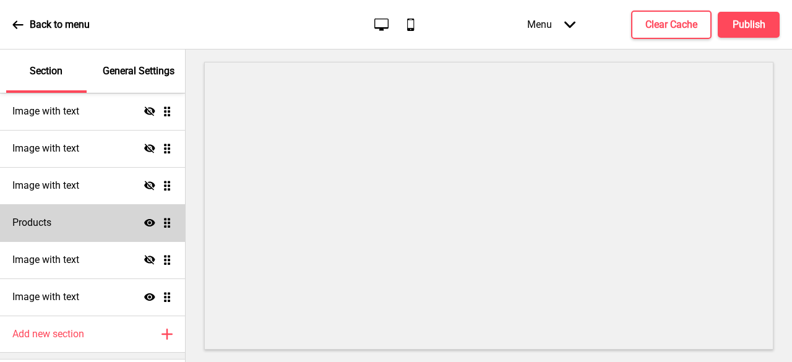
click at [69, 220] on div "Products Show Drag" at bounding box center [92, 222] width 185 height 37
select select "list"
select select "contain"
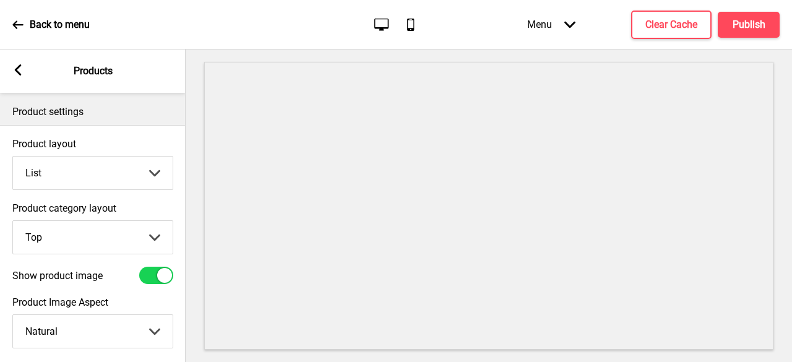
scroll to position [124, 0]
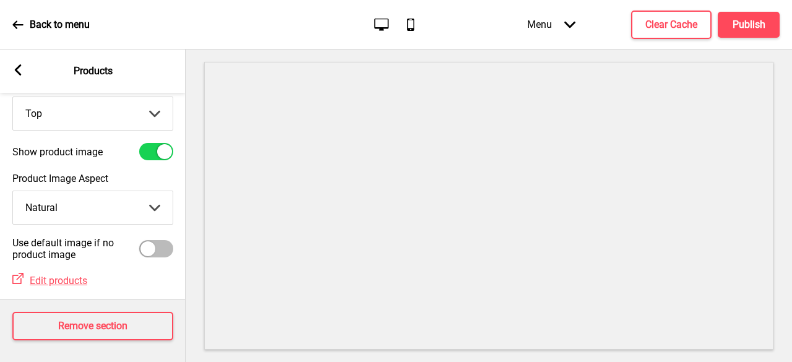
click at [21, 70] on rect at bounding box center [17, 69] width 11 height 11
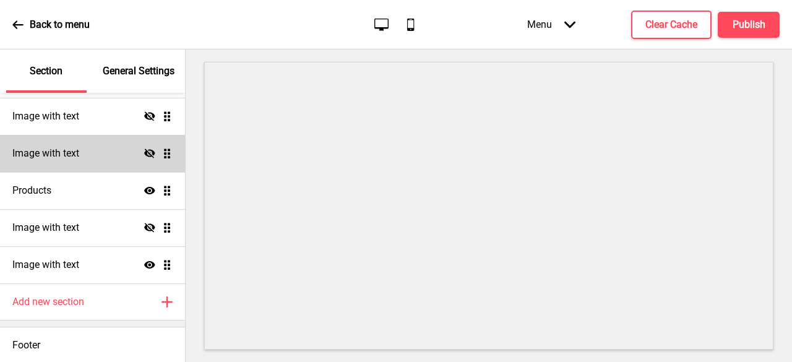
scroll to position [467, 0]
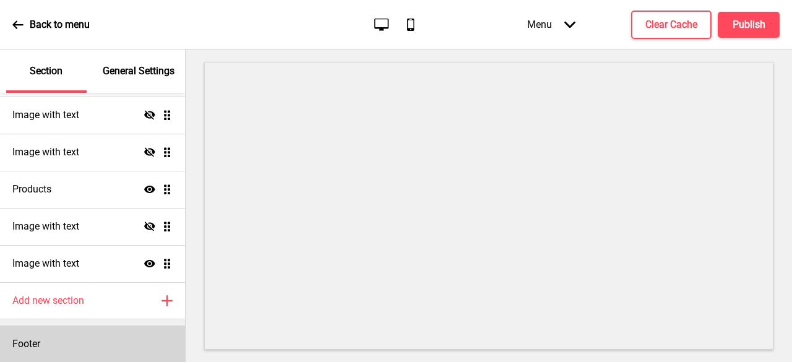
click at [40, 345] on h4 "Footer" at bounding box center [26, 344] width 28 height 14
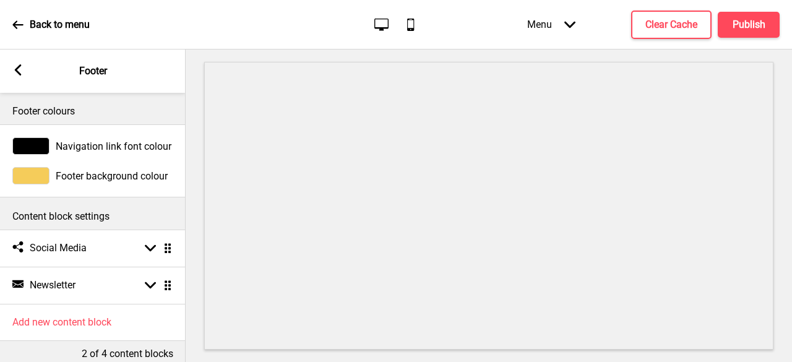
scroll to position [0, 0]
click at [15, 72] on rect at bounding box center [17, 69] width 11 height 11
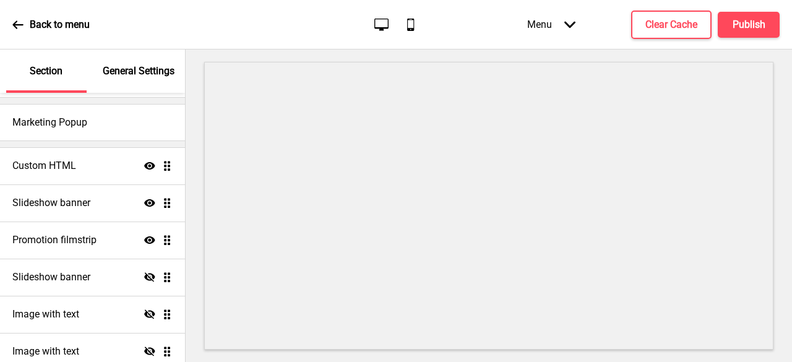
scroll to position [33, 0]
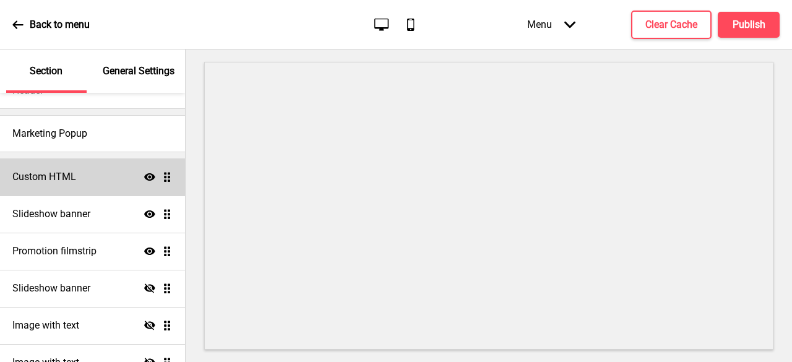
click at [80, 181] on div "Custom HTML Show Drag" at bounding box center [92, 176] width 185 height 37
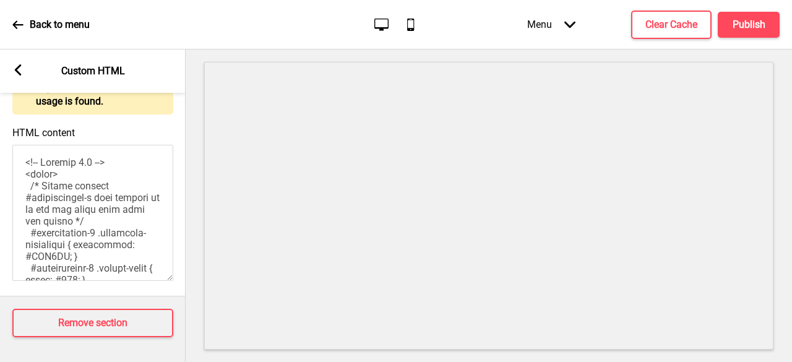
scroll to position [0, 0]
drag, startPoint x: 83, startPoint y: 256, endPoint x: 20, endPoint y: 124, distance: 145.4
click at [20, 124] on div "HTML content" at bounding box center [93, 205] width 186 height 169
click at [19, 71] on rect at bounding box center [17, 69] width 11 height 11
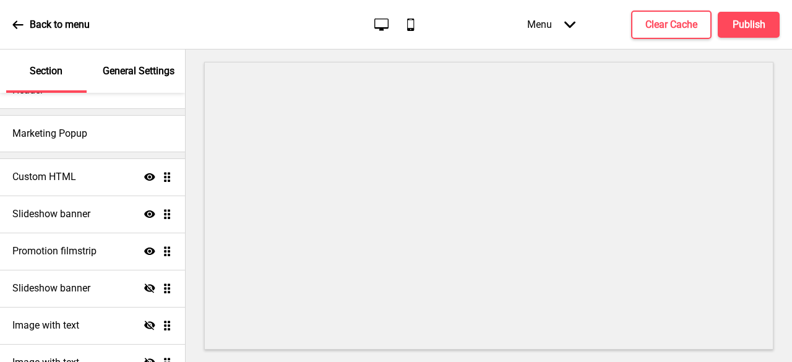
click at [54, 20] on p "Back to menu" at bounding box center [60, 25] width 60 height 14
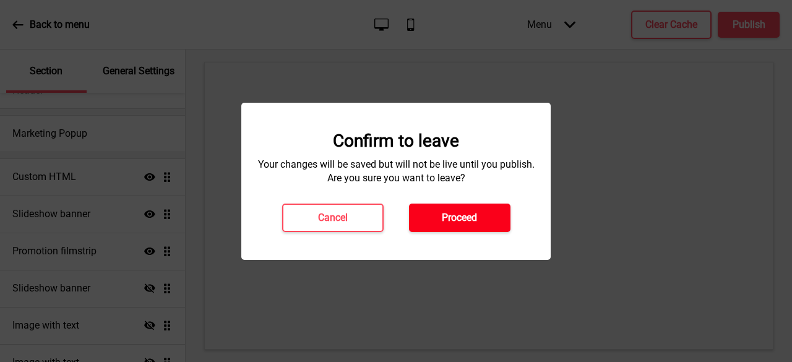
click at [458, 214] on h4 "Proceed" at bounding box center [459, 218] width 35 height 14
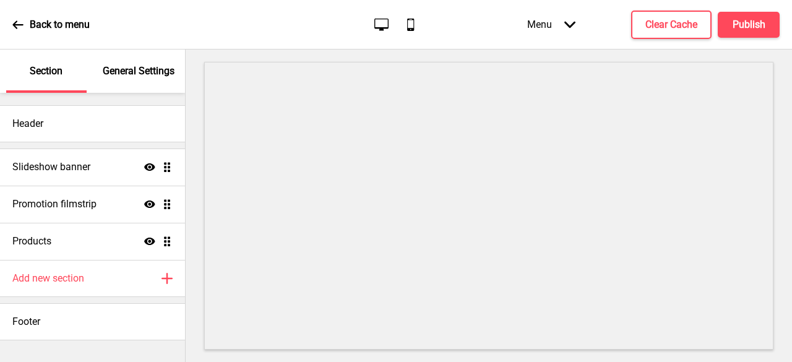
click at [136, 69] on p "General Settings" at bounding box center [139, 71] width 72 height 14
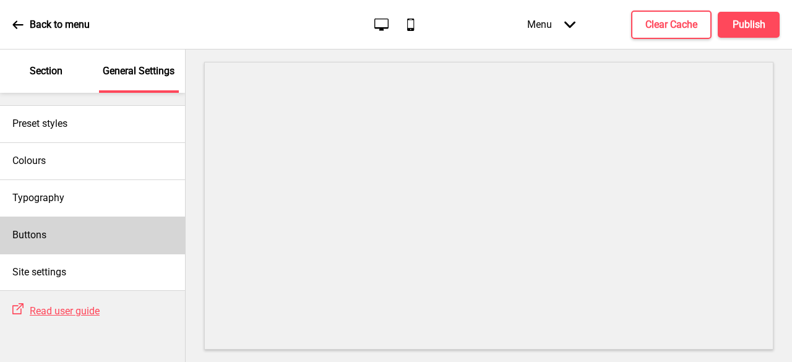
click at [71, 248] on div "Buttons" at bounding box center [92, 235] width 185 height 37
select select "outline"
select select "pill"
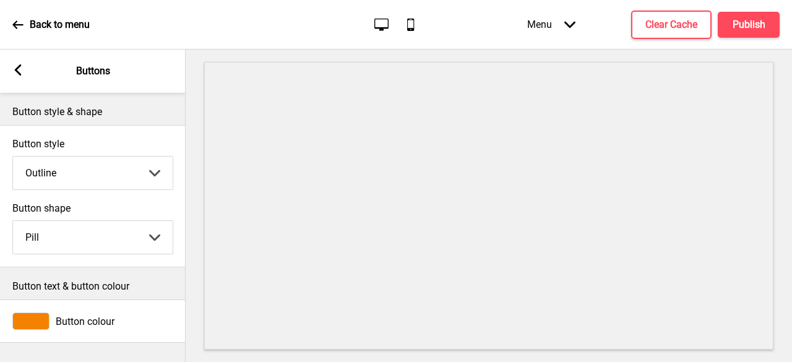
click at [15, 69] on icon at bounding box center [18, 69] width 7 height 11
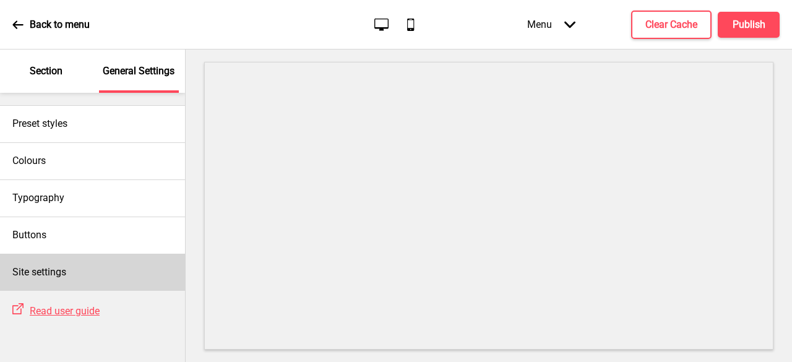
click at [35, 273] on h4 "Site settings" at bounding box center [39, 273] width 54 height 14
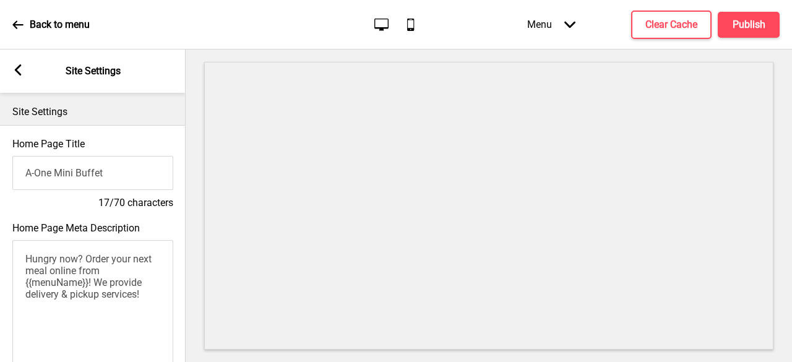
drag, startPoint x: 140, startPoint y: 173, endPoint x: 0, endPoint y: 178, distance: 140.0
click at [0, 178] on div "Home Page Title A-One Mini Buffet 17/70 characters" at bounding box center [93, 174] width 186 height 84
type input "A-One Signature Mini Buffet"
click at [96, 196] on div "Home Page Title A-One Signature Mini Buffet 27/70 characters" at bounding box center [93, 174] width 186 height 84
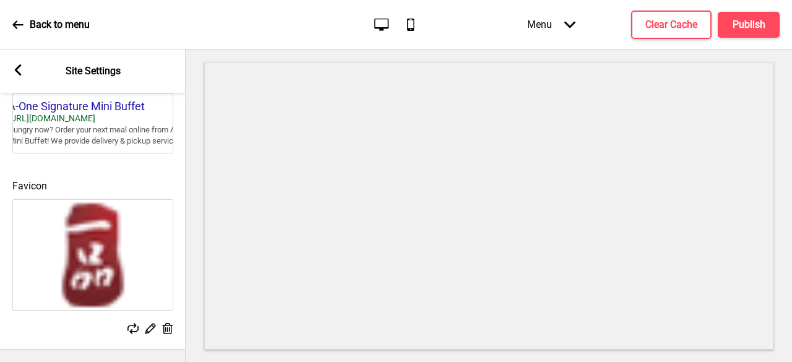
scroll to position [633, 0]
click at [99, 222] on img at bounding box center [93, 255] width 160 height 110
click at [167, 322] on rect at bounding box center [167, 328] width 13 height 13
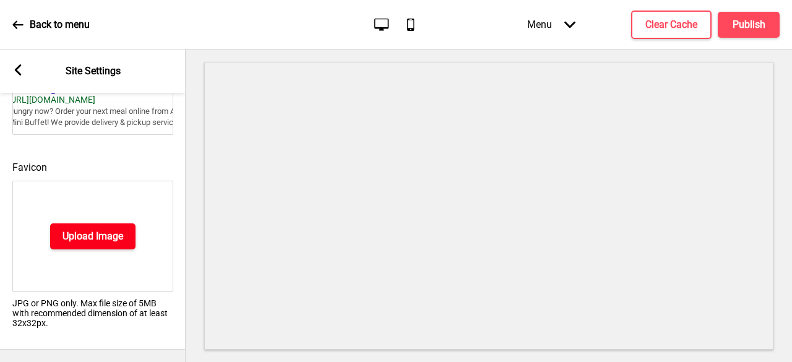
click at [106, 243] on h4 "Upload Image" at bounding box center [93, 237] width 61 height 14
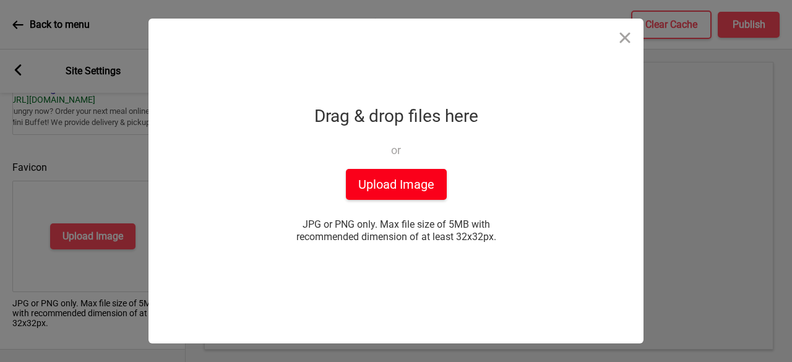
click at [380, 181] on button "Upload Image" at bounding box center [396, 184] width 101 height 31
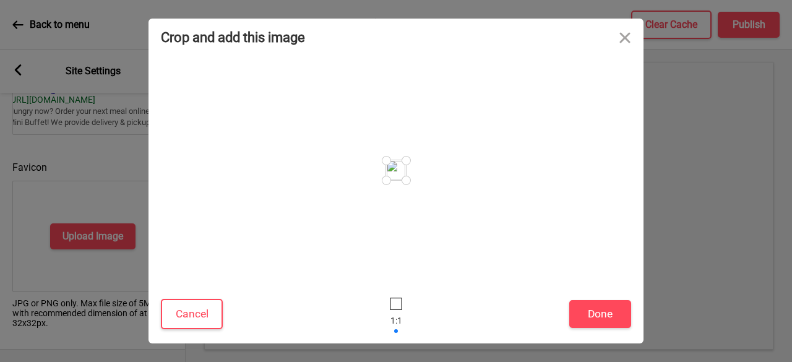
click at [389, 181] on div at bounding box center [387, 181] width 22 height 22
click at [578, 312] on button "Done" at bounding box center [600, 314] width 62 height 28
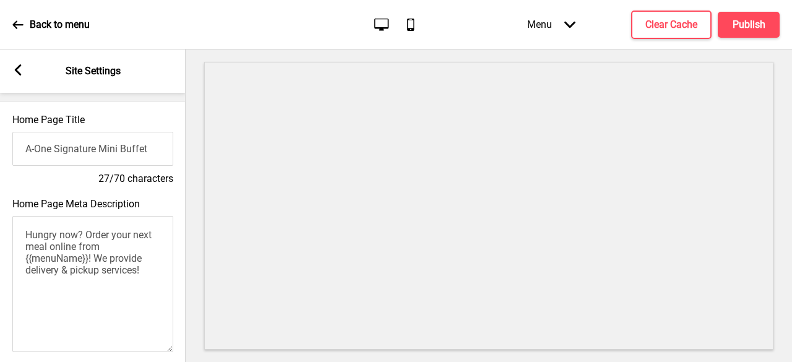
scroll to position [0, 0]
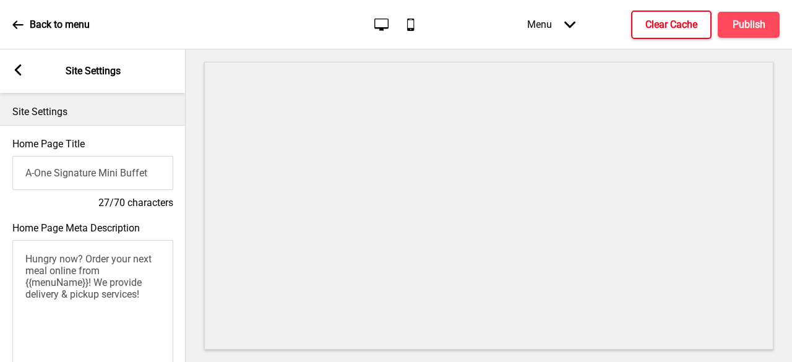
click at [662, 33] on button "Clear Cache" at bounding box center [671, 25] width 80 height 28
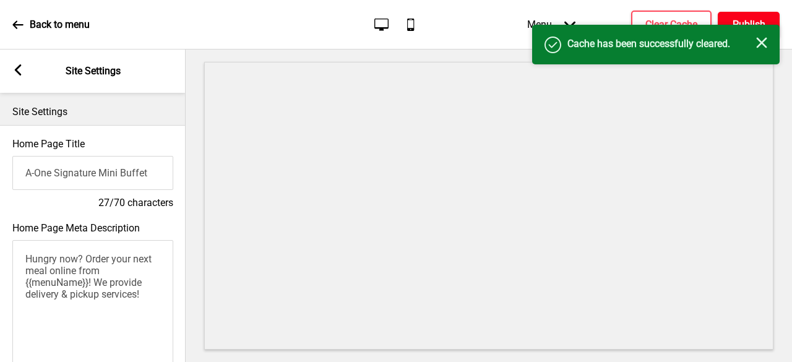
click at [740, 19] on h4 "Publish" at bounding box center [749, 25] width 33 height 14
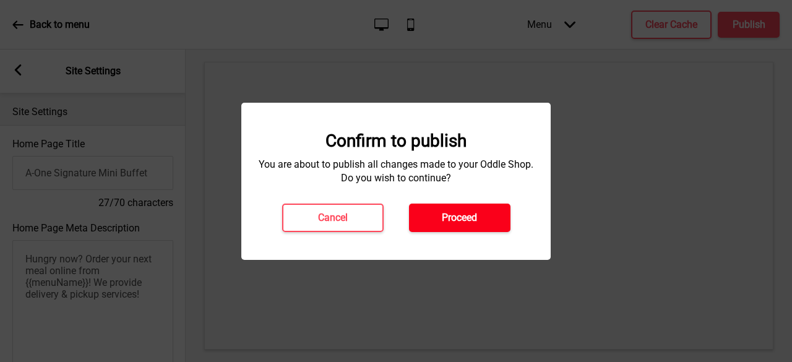
click at [451, 215] on h4 "Proceed" at bounding box center [459, 218] width 35 height 14
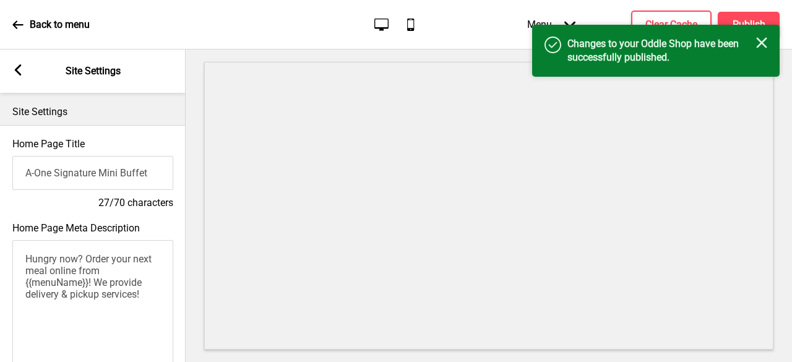
click at [38, 26] on p "Back to menu" at bounding box center [60, 25] width 60 height 14
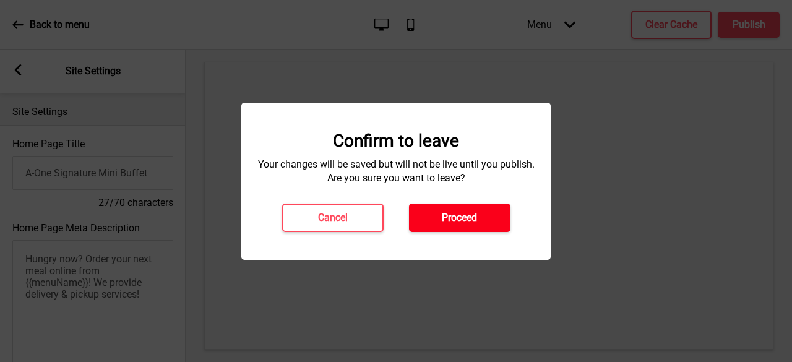
click at [427, 210] on button "Proceed" at bounding box center [460, 218] width 102 height 28
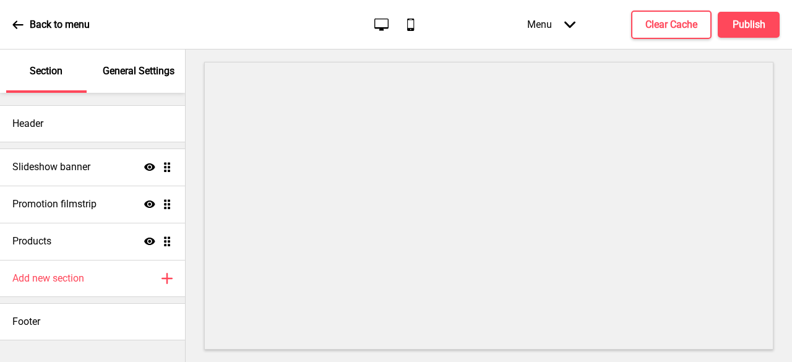
click at [97, 77] on div "Section General Settings" at bounding box center [92, 71] width 185 height 43
click at [121, 80] on div "General Settings" at bounding box center [139, 71] width 80 height 43
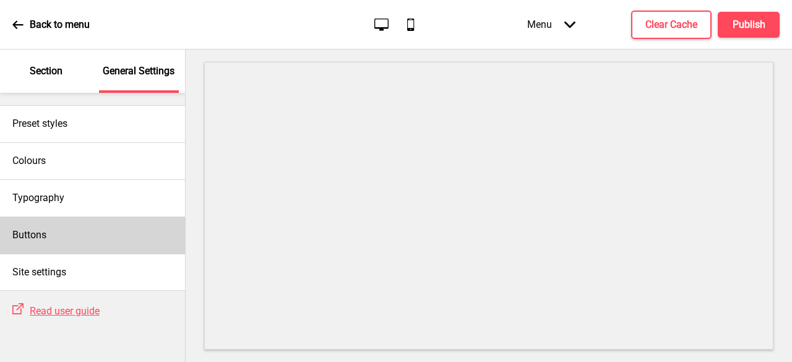
click at [54, 238] on div "Buttons" at bounding box center [92, 235] width 185 height 37
select select "outline"
select select "pill"
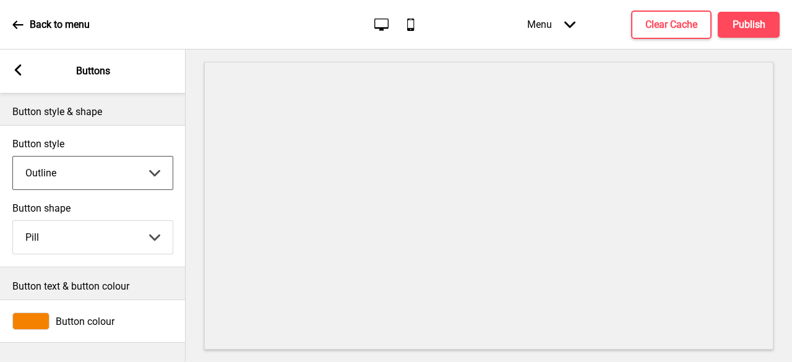
click at [102, 171] on select "Solid Outline Raised" at bounding box center [93, 173] width 160 height 33
select select "solid"
click at [13, 157] on select "Solid Outline Raised" at bounding box center [93, 173] width 160 height 33
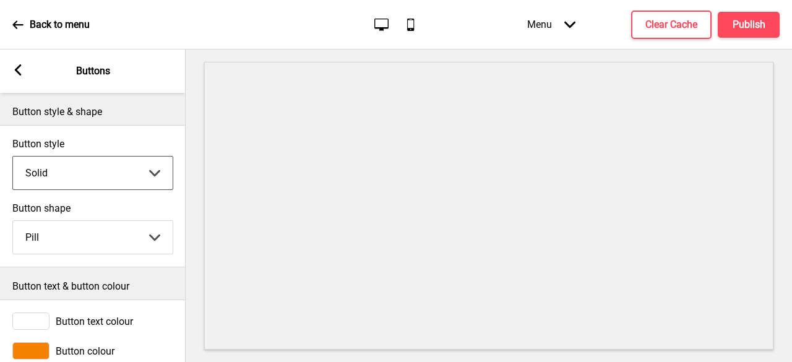
scroll to position [32, 0]
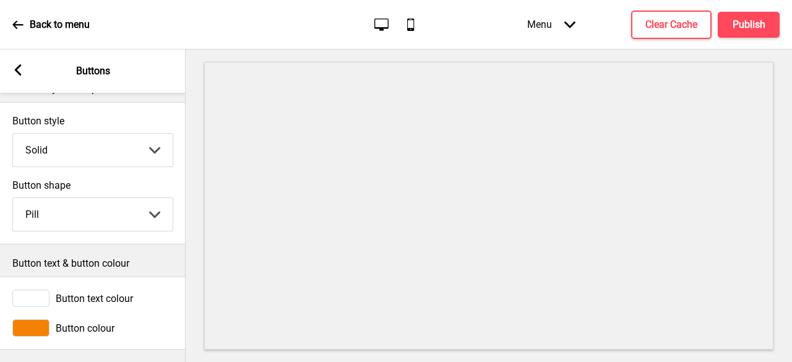
click at [22, 319] on div at bounding box center [30, 327] width 37 height 17
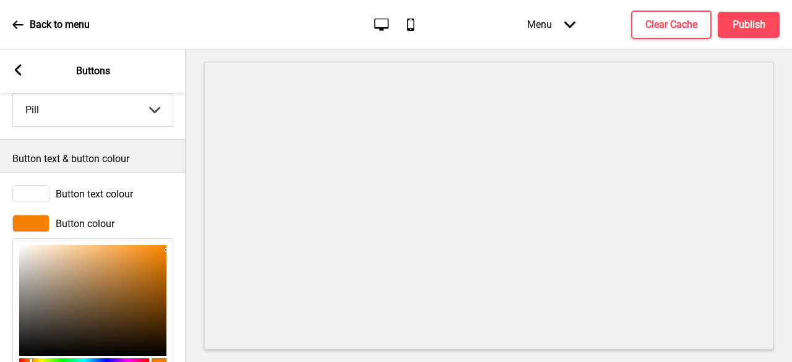
scroll to position [217, 0]
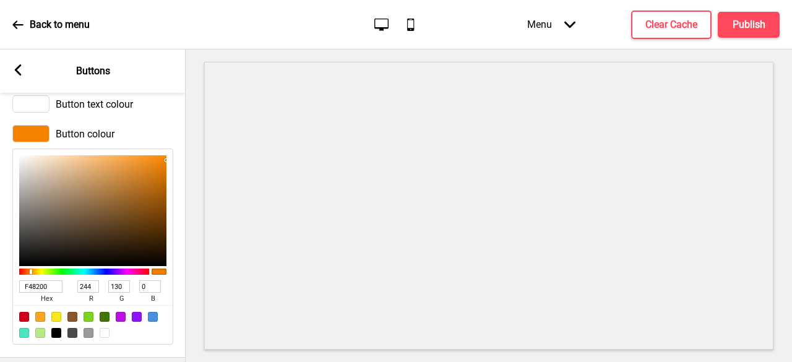
click at [17, 318] on div at bounding box center [93, 324] width 160 height 39
click at [22, 318] on div at bounding box center [24, 317] width 10 height 10
type input "D0021B"
type input "208"
type input "2"
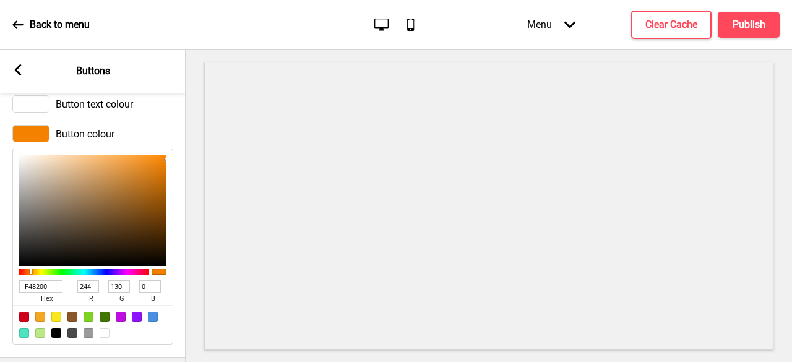
type input "27"
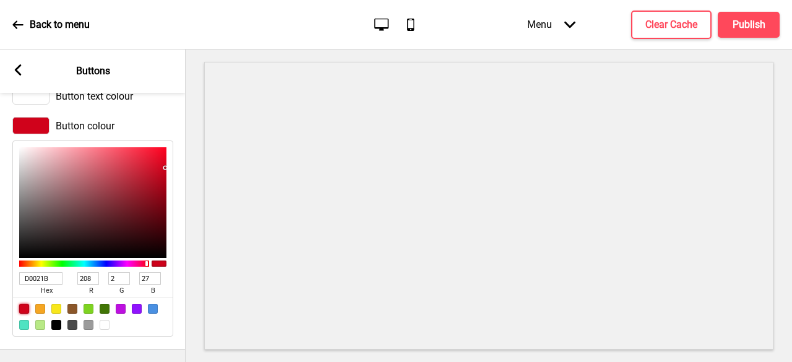
scroll to position [236, 0]
click at [676, 23] on h4 "Clear Cache" at bounding box center [672, 25] width 52 height 14
click at [676, 23] on div "Clear Cache" at bounding box center [671, 25] width 80 height 28
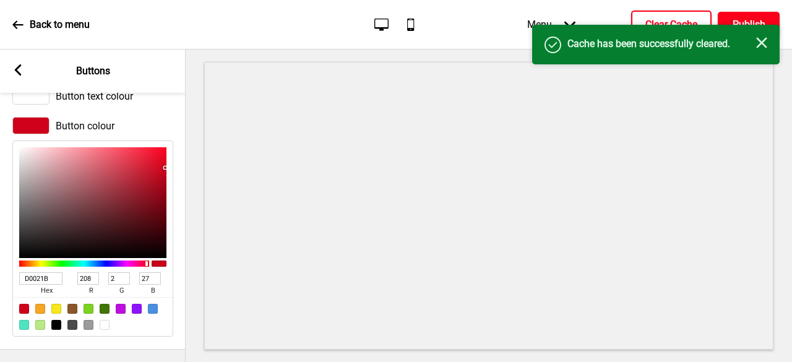
click at [750, 16] on button "Publish" at bounding box center [749, 25] width 62 height 26
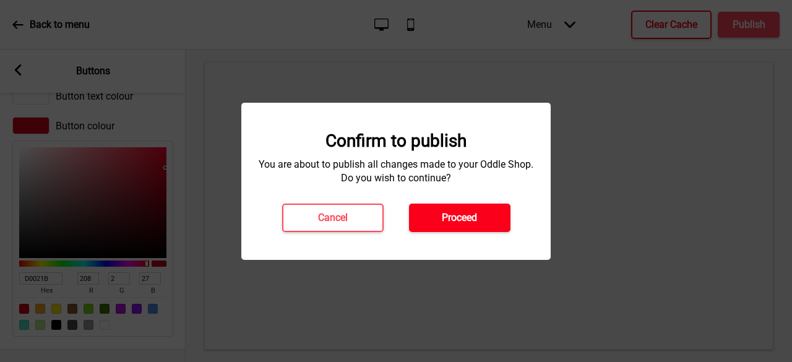
click at [451, 217] on h4 "Proceed" at bounding box center [459, 218] width 35 height 14
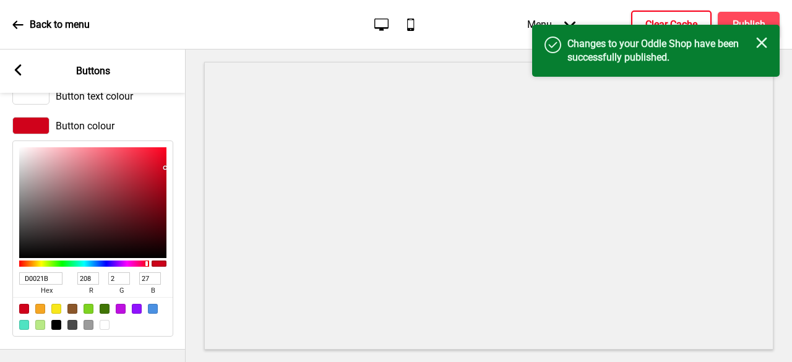
click at [15, 71] on rect at bounding box center [17, 69] width 11 height 11
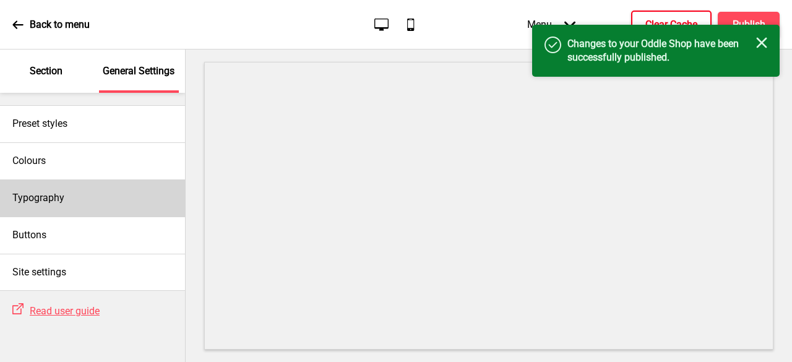
click at [27, 205] on div "Typography" at bounding box center [92, 197] width 185 height 37
select select "Sanchez"
select select "Quicksand"
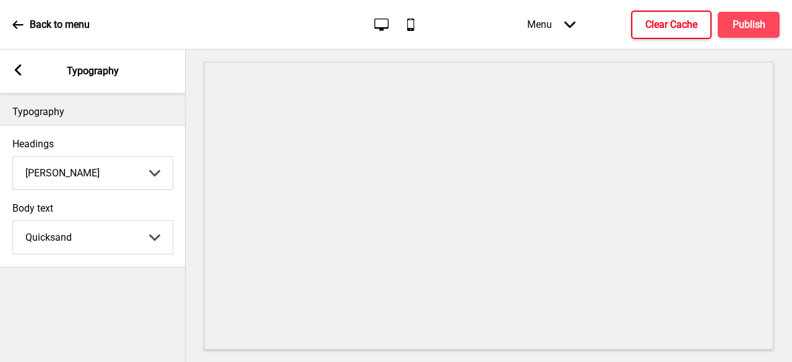
click at [59, 177] on select "Abhaya Libre Abril Fatface Adobe Garamond Pro Arimo Arsenal Arvo Berkshire Swas…" at bounding box center [93, 173] width 160 height 33
click at [84, 236] on select "Abhaya Libre Abril Fatface Adobe Garamond Pro Arimo Arsenal Arvo Berkshire Swas…" at bounding box center [93, 237] width 160 height 33
click at [94, 184] on select "Abhaya Libre Abril Fatface Adobe Garamond Pro Arimo Arsenal Arvo Berkshire Swas…" at bounding box center [93, 173] width 160 height 33
select select "Quicksand"
click at [13, 157] on select "Abhaya Libre Abril Fatface Adobe Garamond Pro Arimo Arsenal Arvo Berkshire Swas…" at bounding box center [93, 173] width 160 height 33
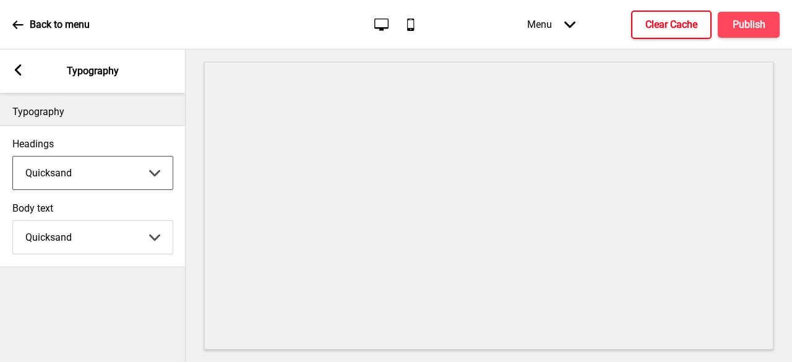
click at [74, 239] on select "Abhaya Libre Abril Fatface Adobe Garamond Pro Arimo Arsenal Arvo Berkshire Swas…" at bounding box center [93, 237] width 160 height 33
select select "Roboto"
click at [13, 221] on select "Abhaya Libre Abril Fatface Adobe Garamond Pro Arimo Arsenal Arvo Berkshire Swas…" at bounding box center [93, 237] width 160 height 33
click at [644, 22] on button "Clear Cache" at bounding box center [671, 25] width 80 height 28
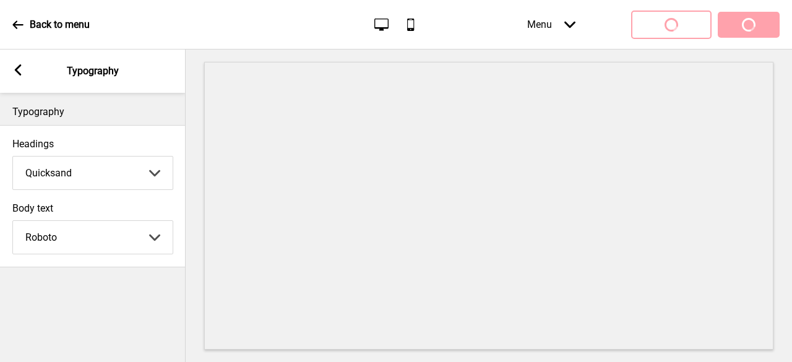
click at [747, 25] on div "Menu Arrow down Product Page Store Information Checkout Thank you Terms & Condi…" at bounding box center [629, 24] width 302 height 37
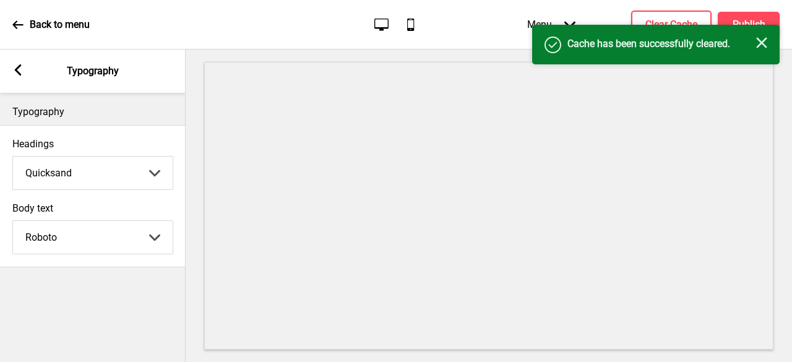
click at [744, 27] on div "Success Cache has been successfully cleared. Close" at bounding box center [656, 45] width 248 height 40
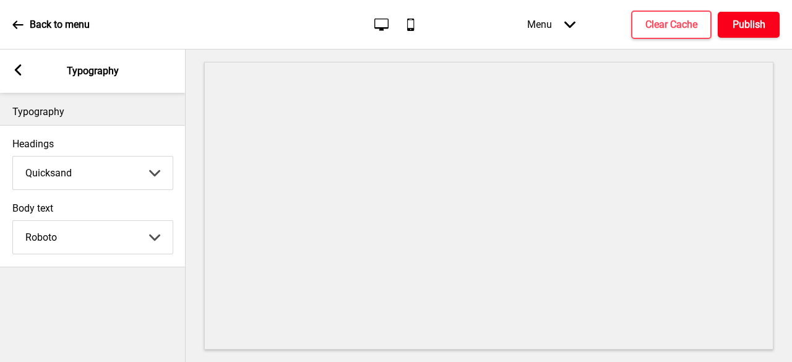
click at [743, 19] on h4 "Publish" at bounding box center [749, 25] width 33 height 14
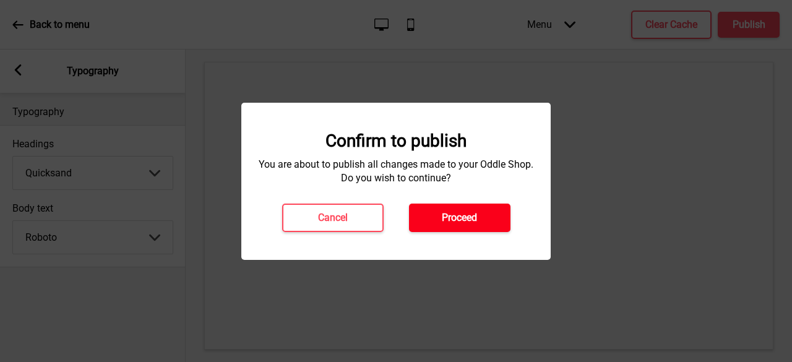
click at [472, 222] on h4 "Proceed" at bounding box center [459, 218] width 35 height 14
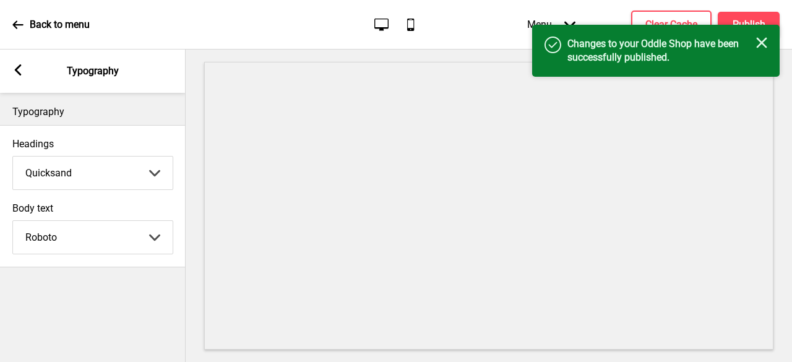
click at [13, 69] on rect at bounding box center [17, 69] width 11 height 11
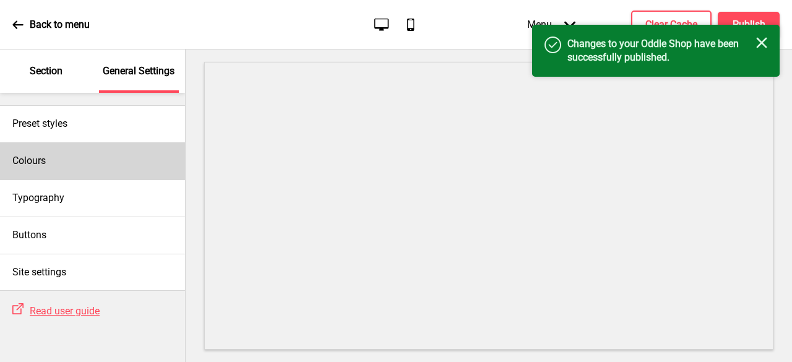
click at [71, 162] on div "Colours" at bounding box center [92, 160] width 185 height 37
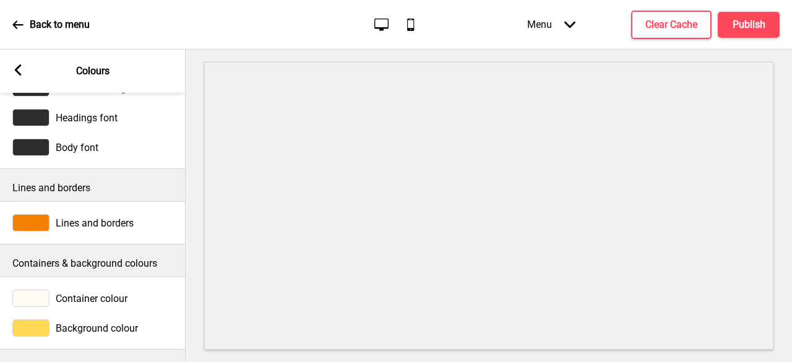
scroll to position [67, 0]
click at [35, 319] on div at bounding box center [30, 327] width 37 height 17
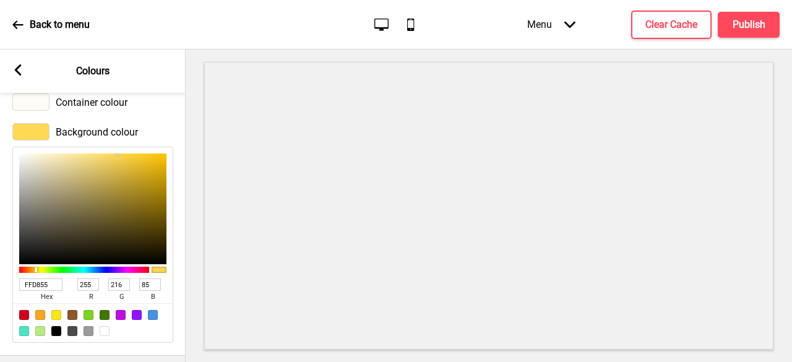
scroll to position [271, 0]
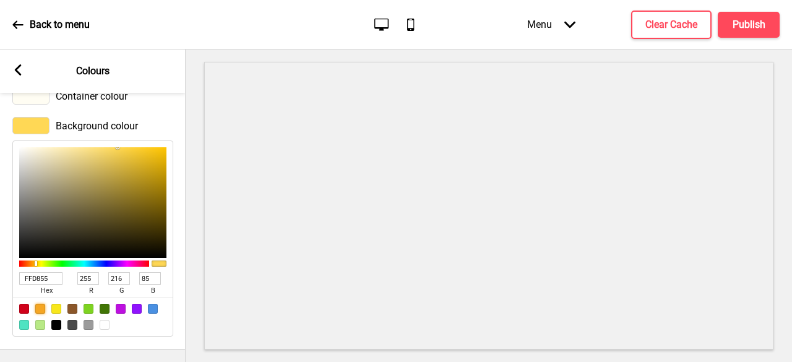
click at [41, 304] on div at bounding box center [40, 309] width 10 height 10
type input "F5A623"
type input "245"
type input "166"
type input "35"
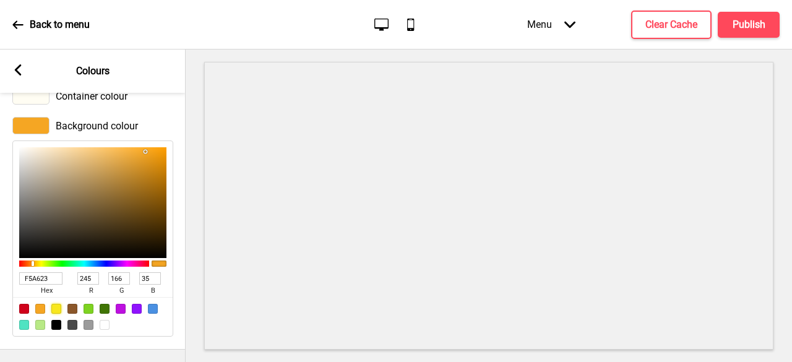
click at [53, 304] on div at bounding box center [56, 309] width 10 height 10
type input "F8E71C"
type input "248"
type input "231"
type input "28"
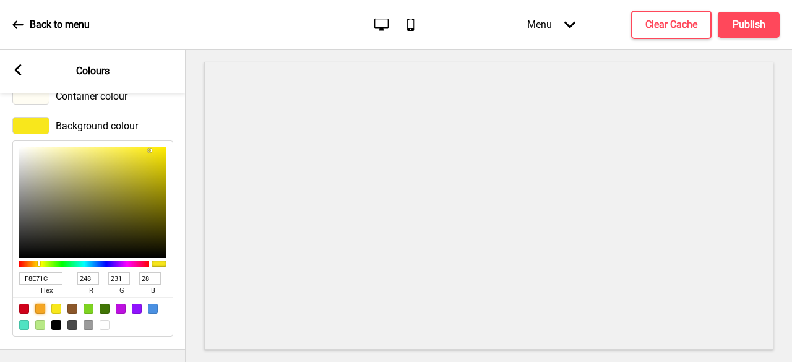
click at [41, 304] on div at bounding box center [40, 309] width 10 height 10
type input "F5A623"
type input "245"
type input "166"
type input "35"
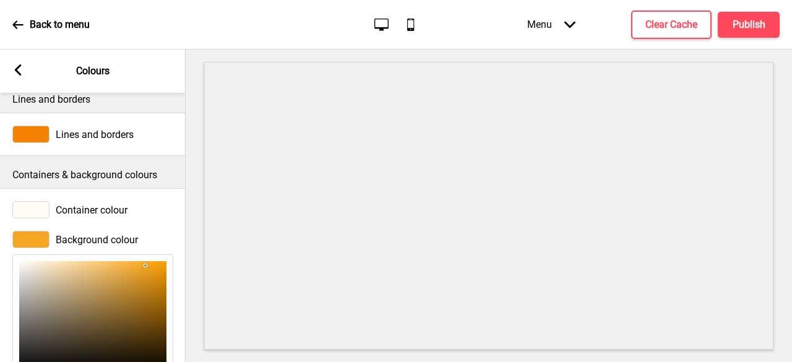
scroll to position [24, 0]
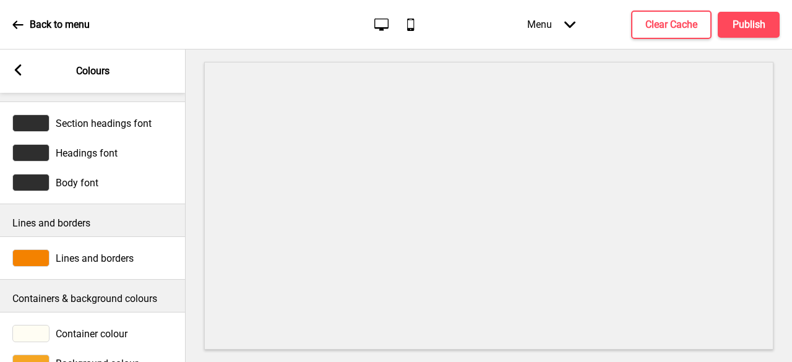
click at [50, 257] on div "Lines and borders" at bounding box center [92, 257] width 161 height 17
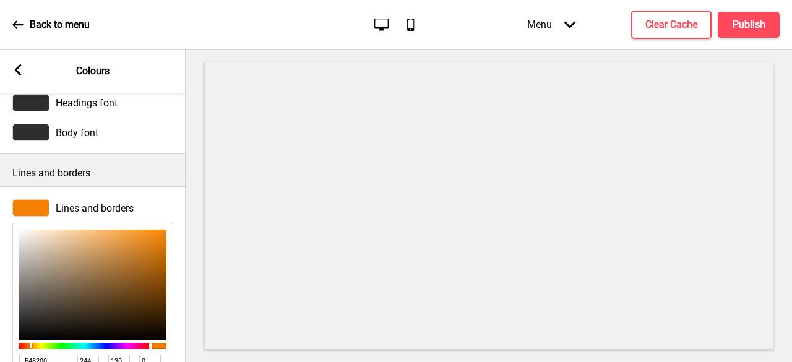
scroll to position [209, 0]
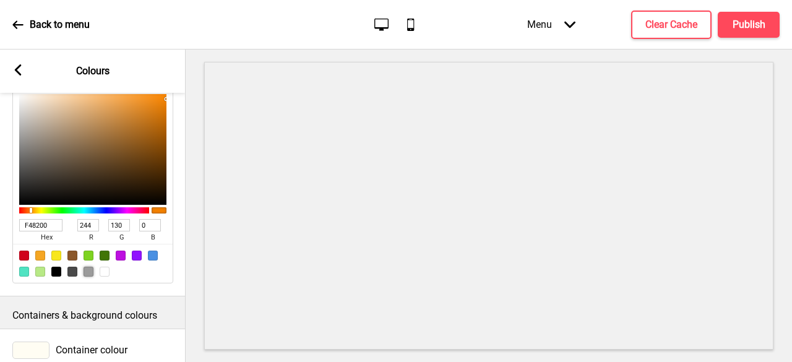
click at [84, 270] on div at bounding box center [89, 272] width 10 height 10
type input "9B9B9B"
type input "155"
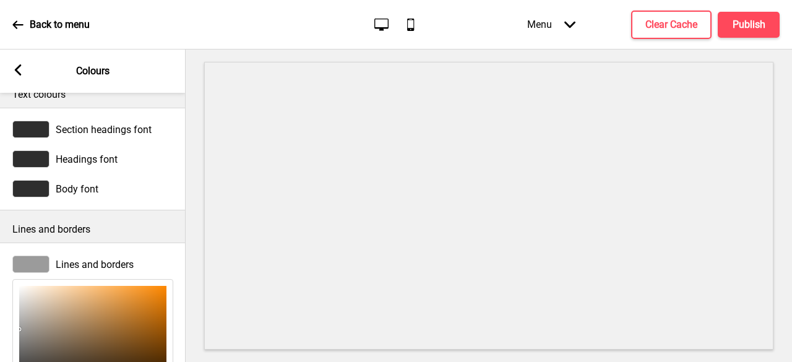
scroll to position [0, 0]
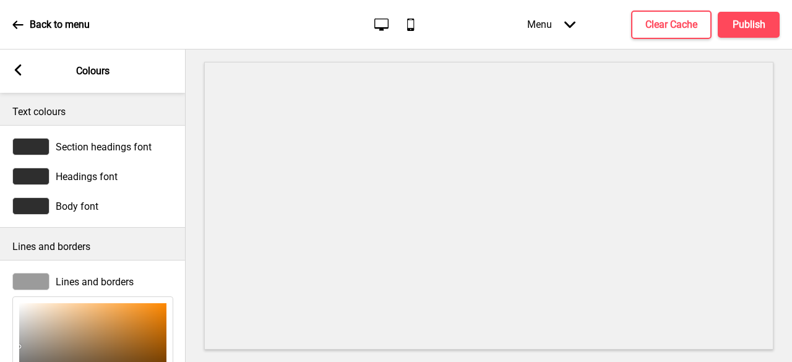
click at [31, 147] on div at bounding box center [30, 146] width 37 height 17
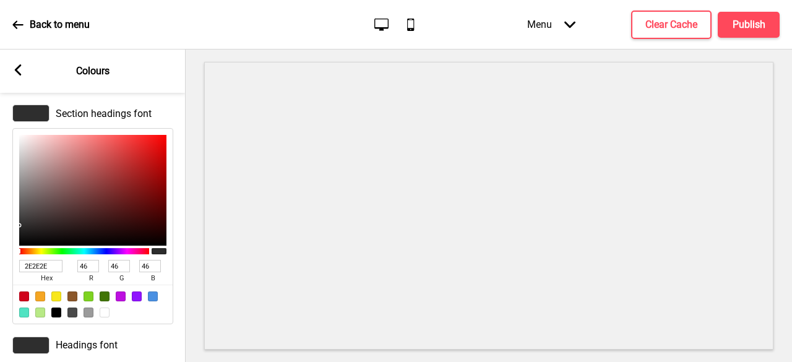
scroll to position [62, 0]
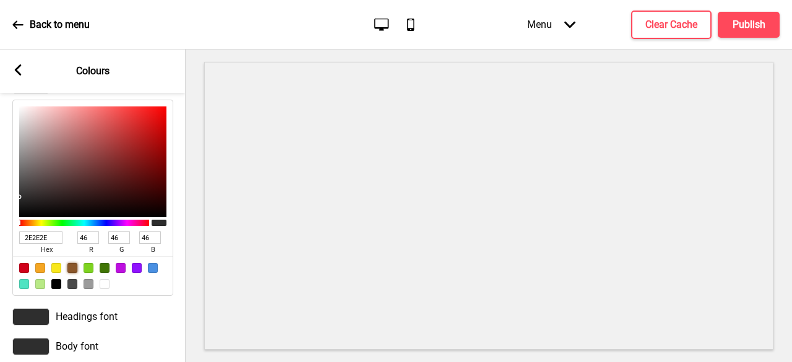
click at [71, 268] on div at bounding box center [72, 268] width 10 height 10
type input "8B572A"
type input "139"
type input "87"
type input "42"
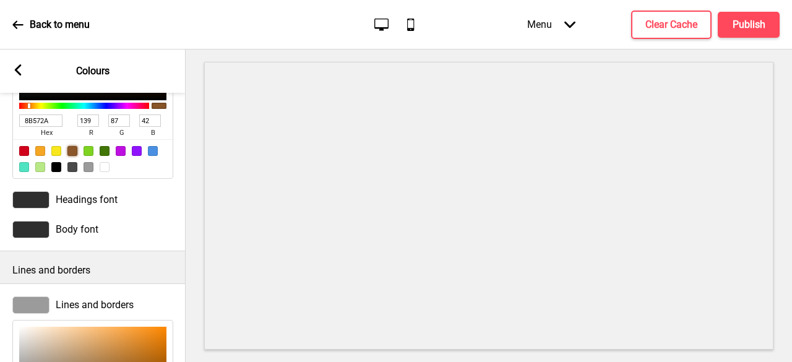
scroll to position [186, 0]
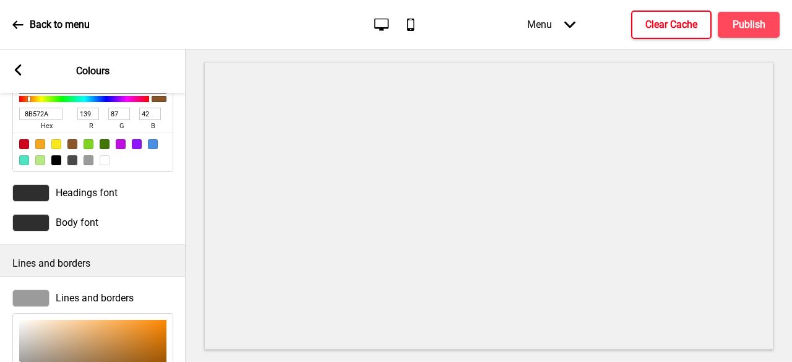
click at [669, 21] on h4 "Clear Cache" at bounding box center [672, 25] width 52 height 14
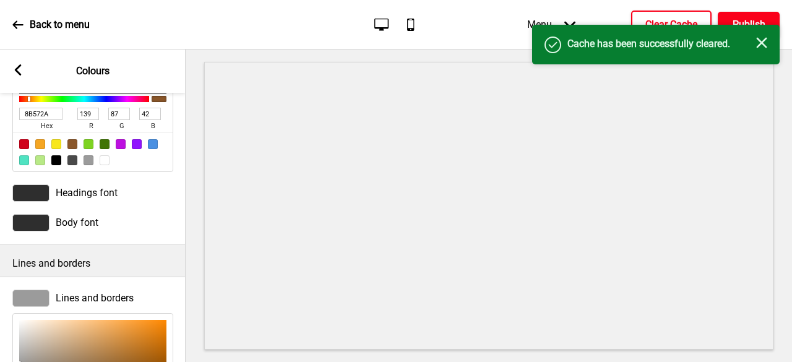
click at [742, 14] on button "Publish" at bounding box center [749, 25] width 62 height 26
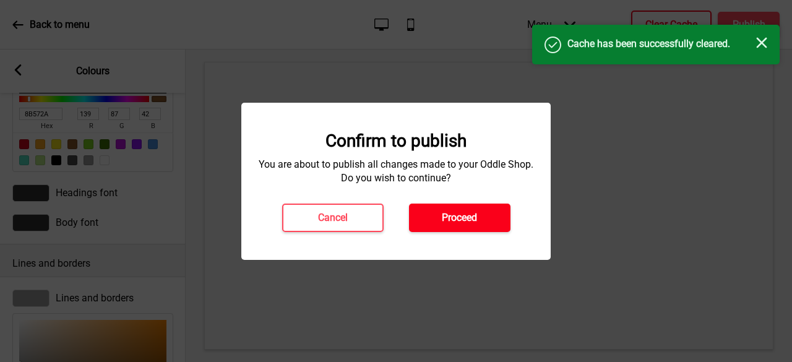
click at [450, 221] on h4 "Proceed" at bounding box center [459, 218] width 35 height 14
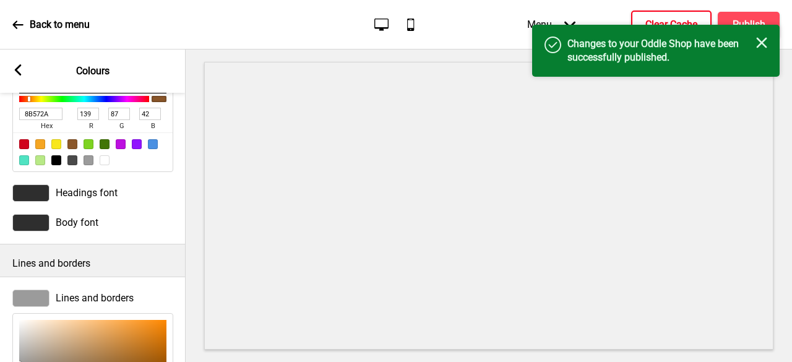
click at [15, 60] on div "Arrow left Colours" at bounding box center [93, 71] width 186 height 43
click at [21, 72] on rect at bounding box center [17, 69] width 11 height 11
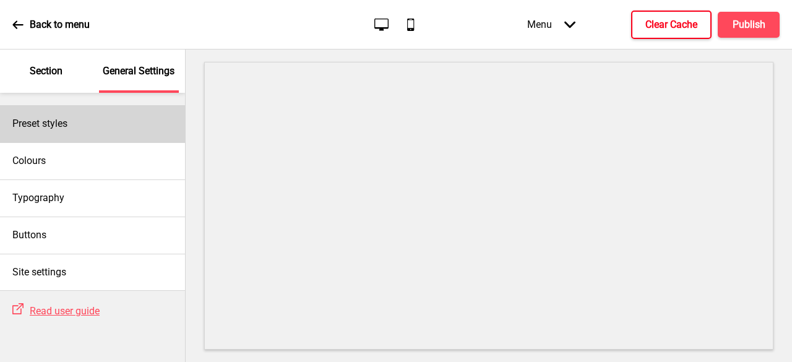
click at [34, 131] on div "Preset styles" at bounding box center [92, 123] width 185 height 37
select select "Custom"
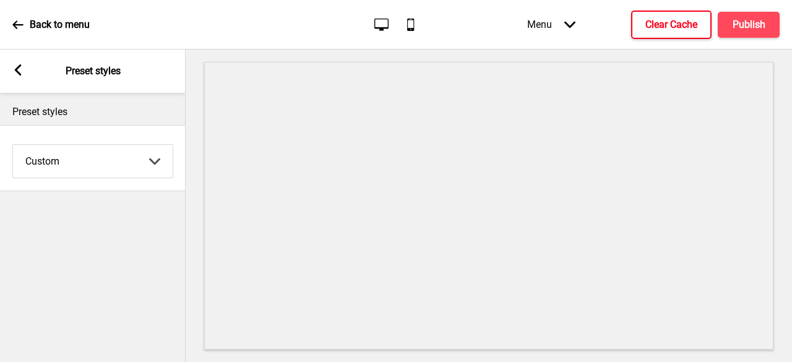
click at [20, 71] on rect at bounding box center [17, 69] width 11 height 11
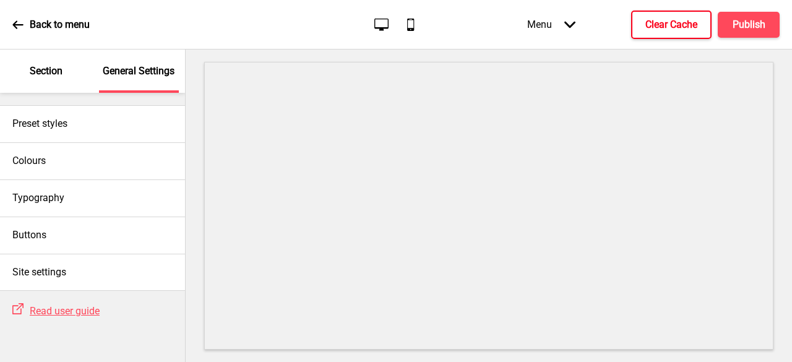
click at [25, 72] on div "Section" at bounding box center [46, 71] width 80 height 43
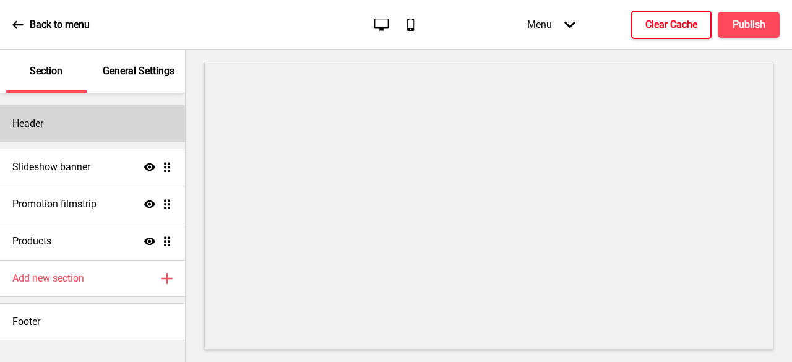
click at [61, 129] on div "Header" at bounding box center [92, 123] width 185 height 37
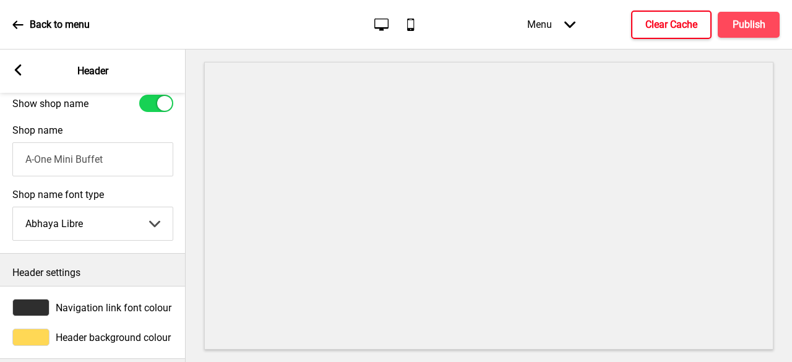
scroll to position [353, 0]
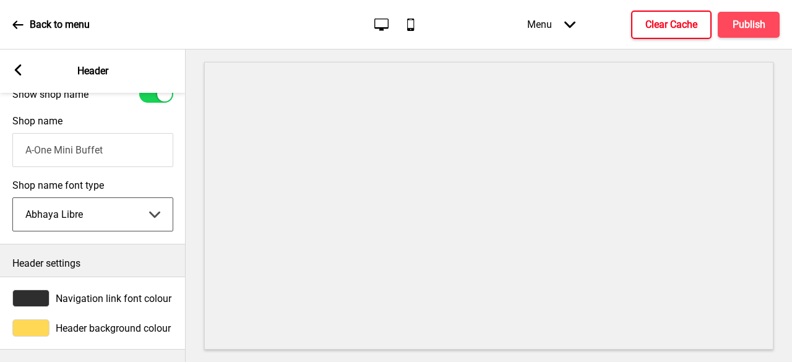
click at [89, 212] on select "Abhaya Libre Abril Fatface Adobe Garamond Pro Arimo Arsenal Arvo Berkshire Swas…" at bounding box center [93, 214] width 160 height 33
select select "Roboto"
click at [13, 198] on select "Abhaya Libre Abril Fatface Adobe Garamond Pro Arimo Arsenal Arvo Berkshire Swas…" at bounding box center [93, 214] width 160 height 33
click at [687, 20] on h4 "Clear Cache" at bounding box center [672, 25] width 52 height 14
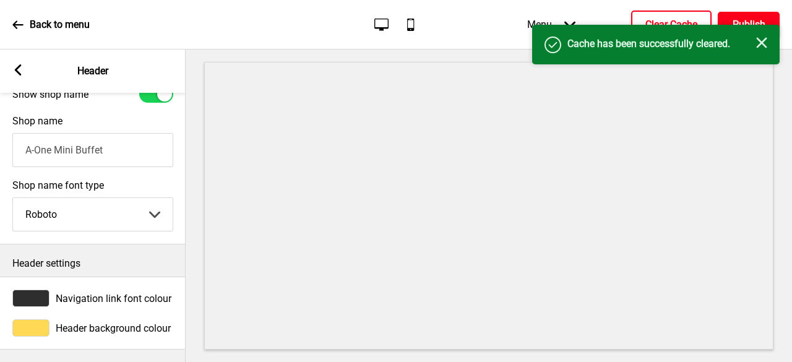
click at [734, 22] on h4 "Publish" at bounding box center [749, 25] width 33 height 14
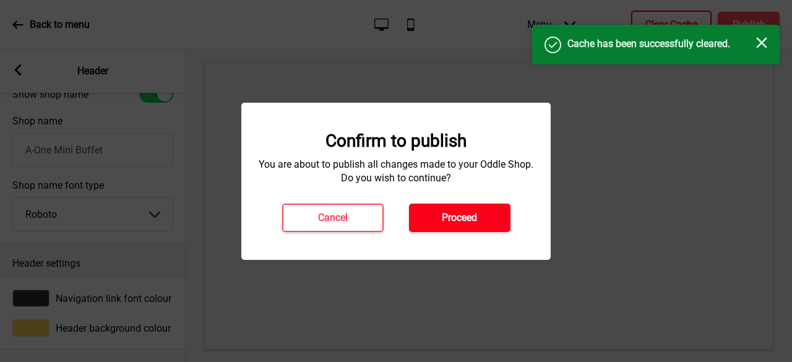
click at [456, 226] on button "Proceed" at bounding box center [460, 218] width 102 height 28
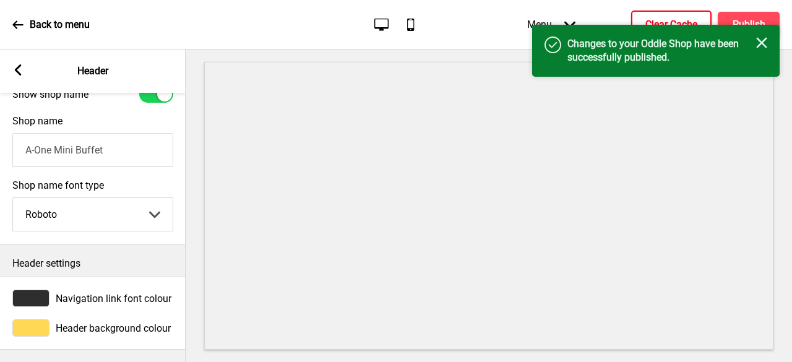
click at [17, 76] on div "Arrow left" at bounding box center [17, 71] width 11 height 14
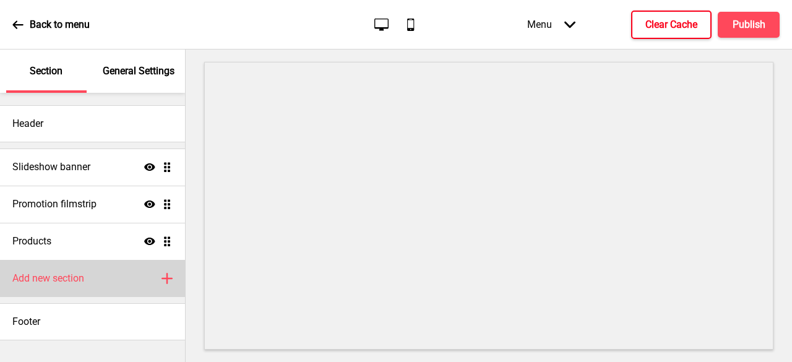
click at [87, 285] on div "Add new section Plus" at bounding box center [92, 278] width 185 height 37
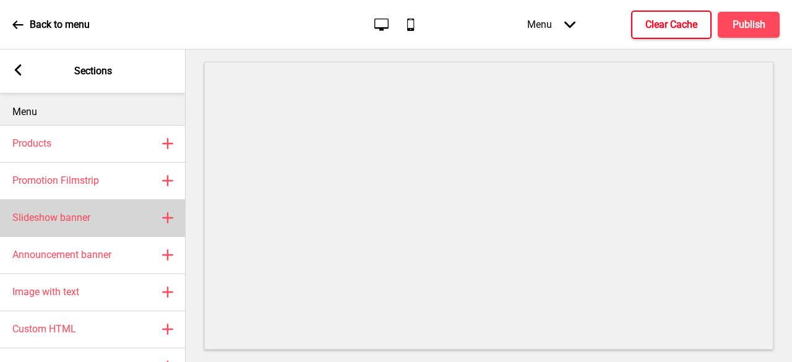
scroll to position [119, 0]
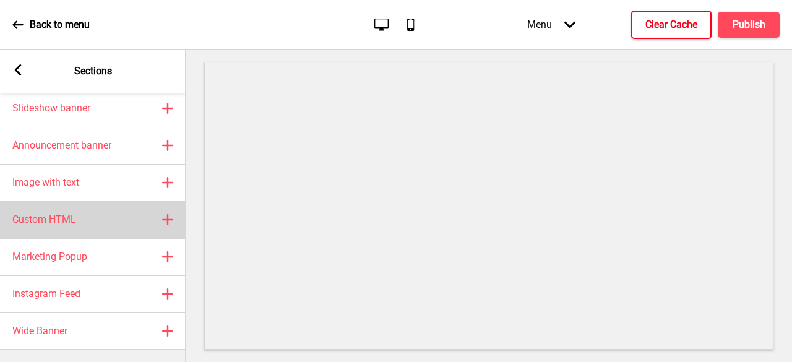
click at [77, 205] on div "Custom HTML Plus" at bounding box center [93, 219] width 186 height 37
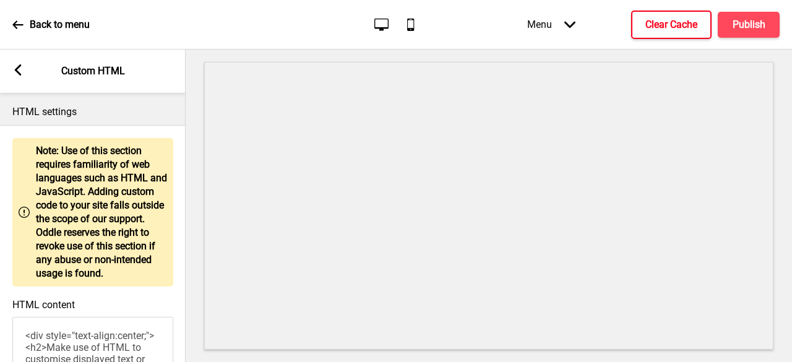
scroll to position [182, 0]
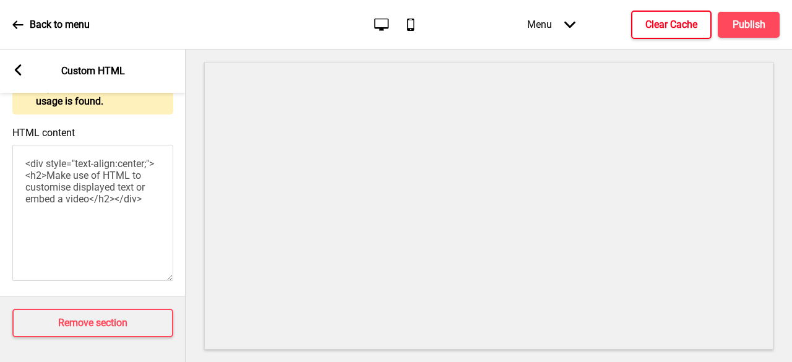
click at [72, 225] on textarea "<div style="text-align:center;"><h2>Make use of HTML to customise displayed tex…" at bounding box center [92, 213] width 161 height 136
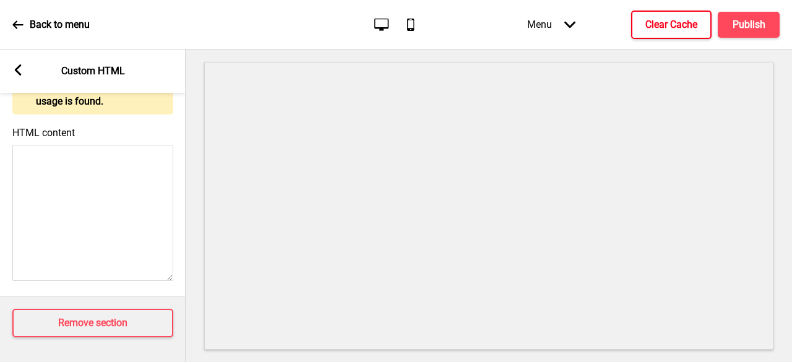
paste textarea "<!-- Version 1.1 --> <style> /* Please replace #announcement-x with another id …"
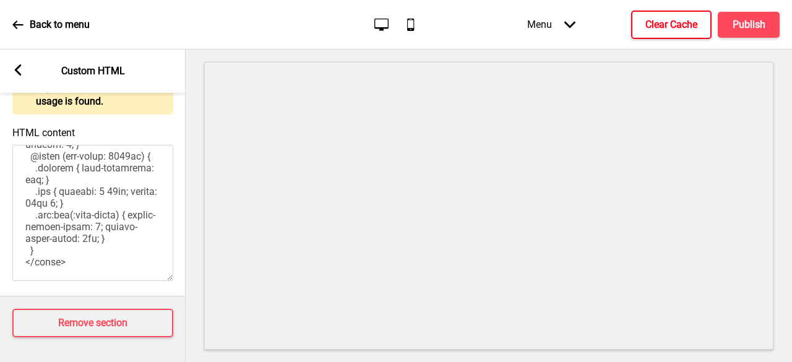
scroll to position [1104, 0]
click at [102, 231] on textarea "HTML content" at bounding box center [92, 213] width 161 height 136
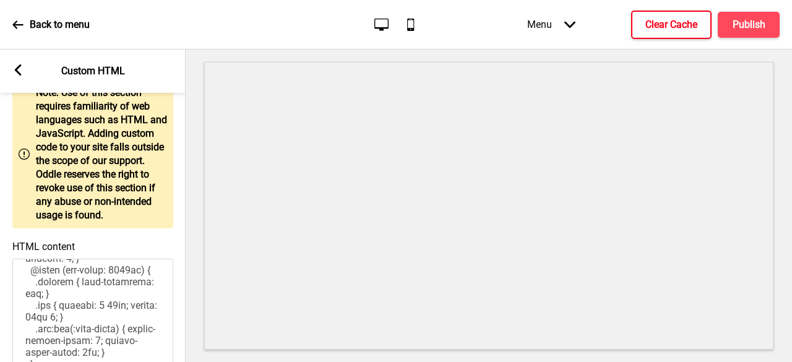
scroll to position [182, 0]
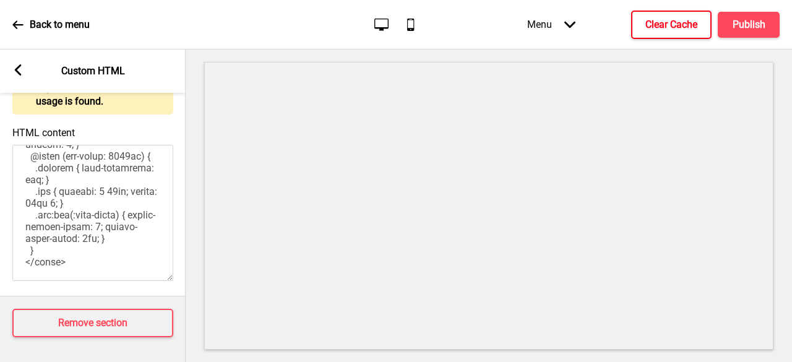
type textarea "<!-- Version 1.1 --> <style> /* Please replace #announcement-x with another id …"
click at [17, 67] on icon at bounding box center [18, 69] width 7 height 11
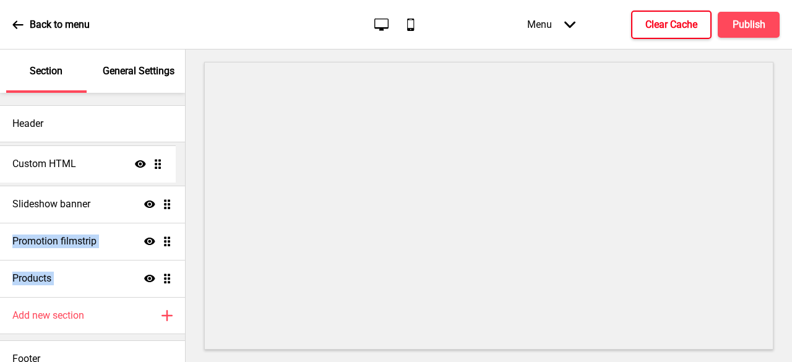
drag, startPoint x: 160, startPoint y: 280, endPoint x: 163, endPoint y: 165, distance: 114.6
click at [163, 165] on ul "Slideshow banner Show Drag Promotion filmstrip Show Drag Products Show Drag Cus…" at bounding box center [92, 223] width 185 height 149
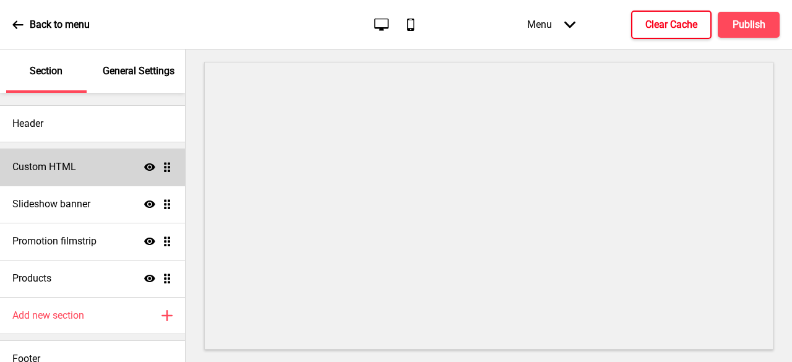
click at [45, 159] on div "Custom HTML Show Drag" at bounding box center [92, 167] width 185 height 37
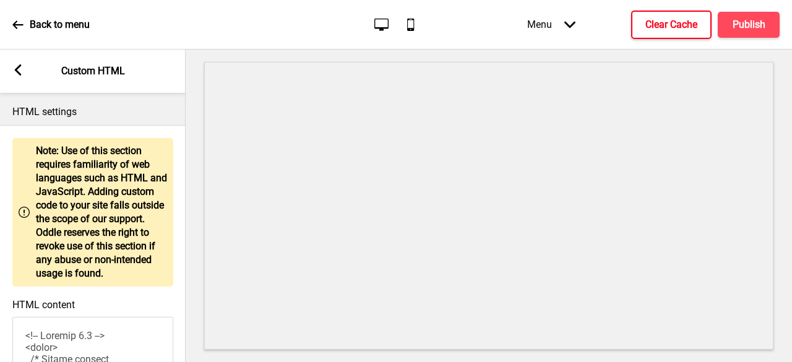
click at [664, 3] on div "Back to menu Desktop Mobile Menu Arrow down Product Page Store Information Chec…" at bounding box center [396, 25] width 792 height 50
click at [664, 24] on h4 "Clear Cache" at bounding box center [672, 25] width 52 height 14
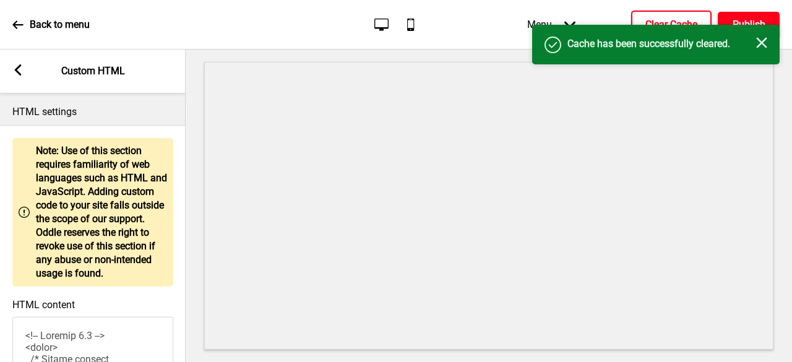
click at [750, 22] on h4 "Publish" at bounding box center [749, 25] width 33 height 14
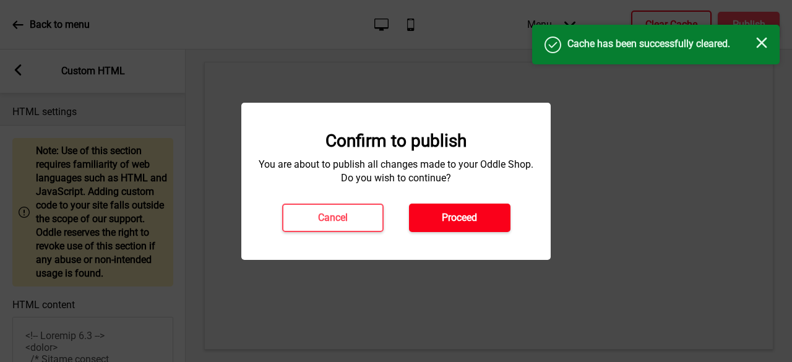
click at [429, 225] on button "Proceed" at bounding box center [460, 218] width 102 height 28
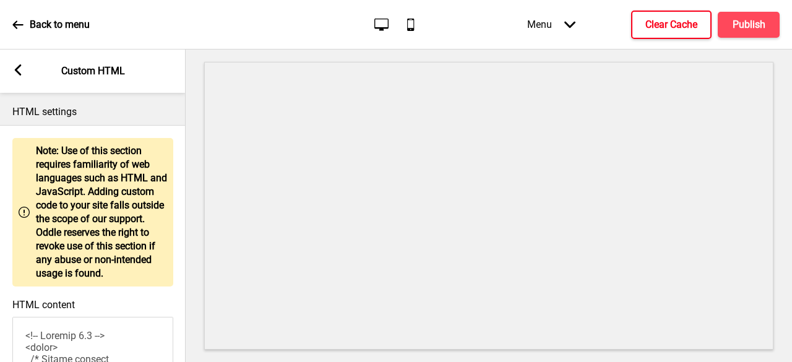
click at [35, 28] on p "Back to menu" at bounding box center [60, 25] width 60 height 14
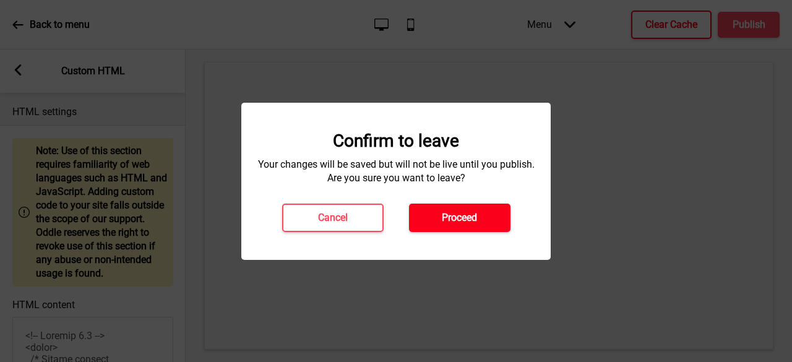
click at [469, 216] on h4 "Proceed" at bounding box center [459, 218] width 35 height 14
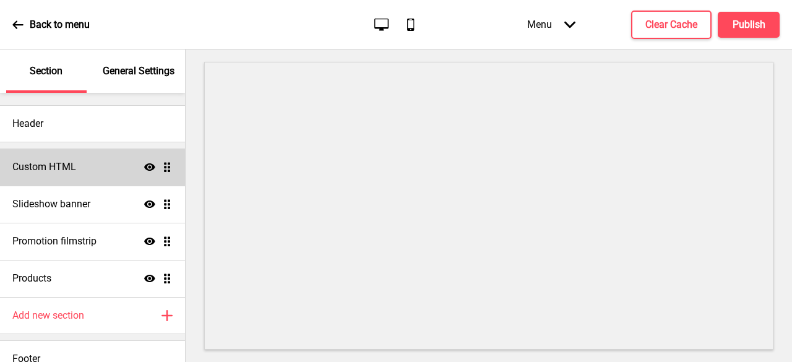
click at [72, 164] on h4 "Custom HTML" at bounding box center [44, 167] width 64 height 14
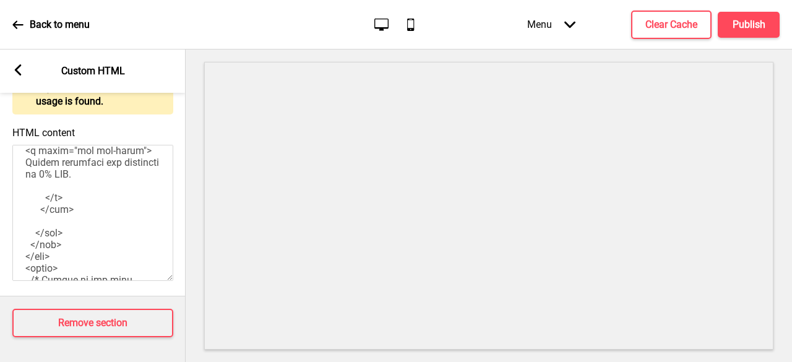
scroll to position [619, 0]
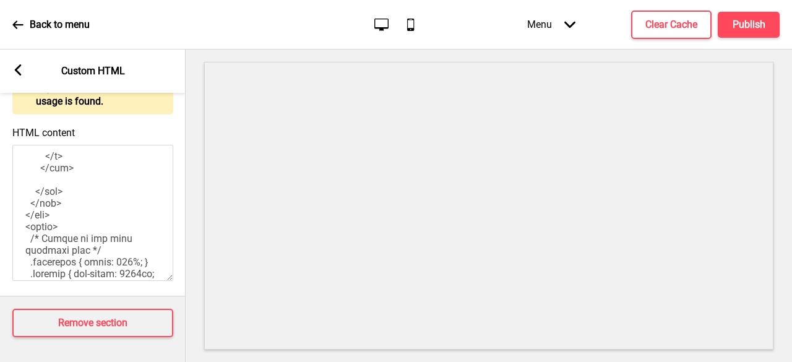
drag, startPoint x: 150, startPoint y: 174, endPoint x: 26, endPoint y: 156, distance: 125.1
click at [26, 156] on textarea "HTML content" at bounding box center [92, 213] width 161 height 136
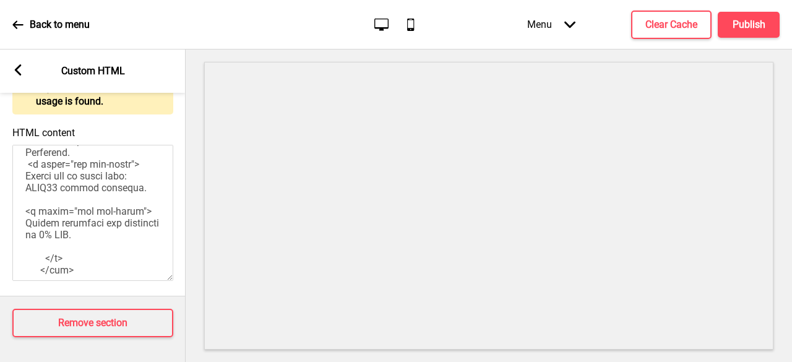
scroll to position [495, 0]
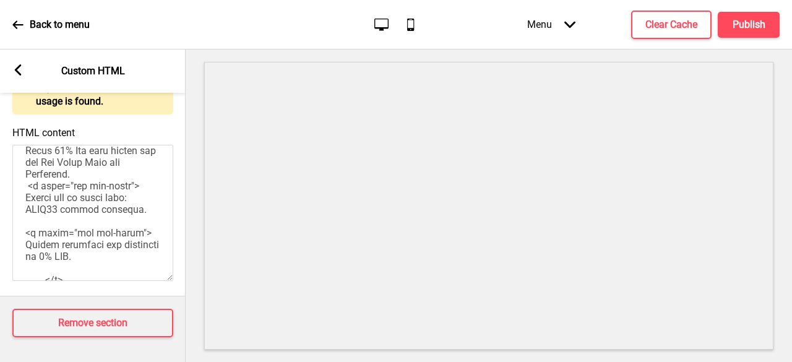
drag, startPoint x: 27, startPoint y: 215, endPoint x: 145, endPoint y: 259, distance: 126.7
click at [145, 259] on textarea "HTML content" at bounding box center [92, 213] width 161 height 136
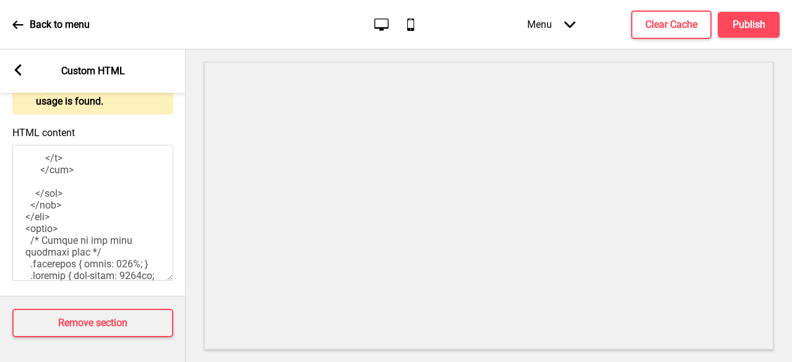
scroll to position [619, 0]
drag, startPoint x: 150, startPoint y: 175, endPoint x: 24, endPoint y: 148, distance: 128.6
click at [24, 148] on textarea "HTML content" at bounding box center [92, 213] width 161 height 136
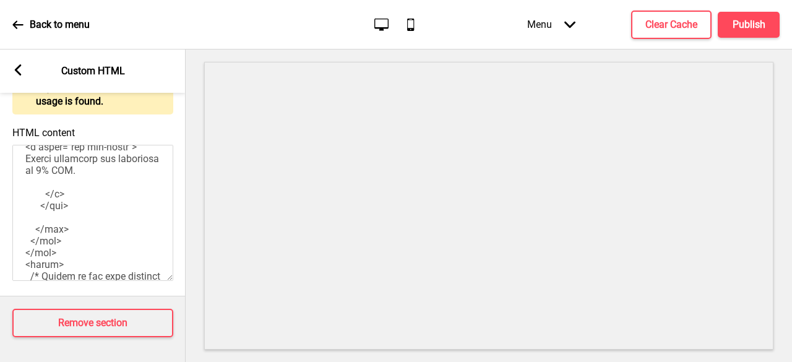
scroll to position [560, 0]
drag, startPoint x: 63, startPoint y: 210, endPoint x: 19, endPoint y: 176, distance: 56.5
click at [12, 181] on textarea "HTML content" at bounding box center [92, 213] width 161 height 136
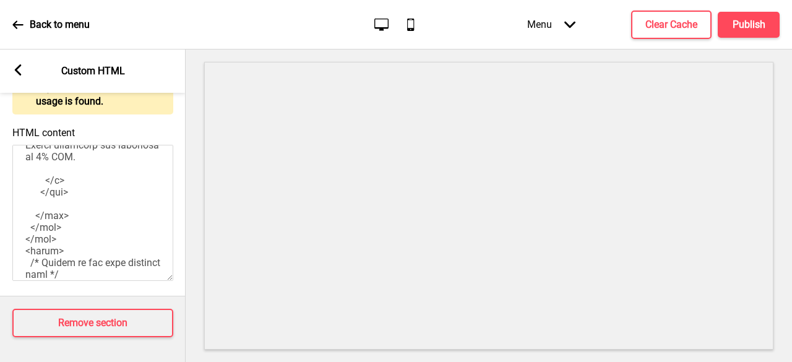
click at [24, 161] on textarea "HTML content" at bounding box center [92, 213] width 161 height 136
drag, startPoint x: 97, startPoint y: 179, endPoint x: 17, endPoint y: 163, distance: 80.8
click at [17, 163] on textarea "HTML content" at bounding box center [92, 213] width 161 height 136
click at [19, 159] on textarea "HTML content" at bounding box center [92, 213] width 161 height 136
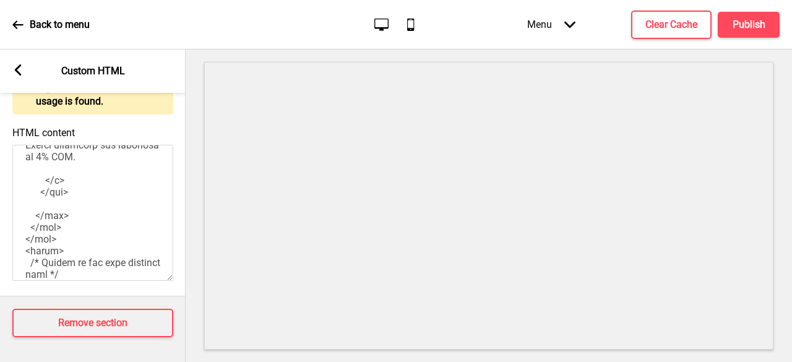
click at [58, 167] on textarea "HTML content" at bounding box center [92, 213] width 161 height 136
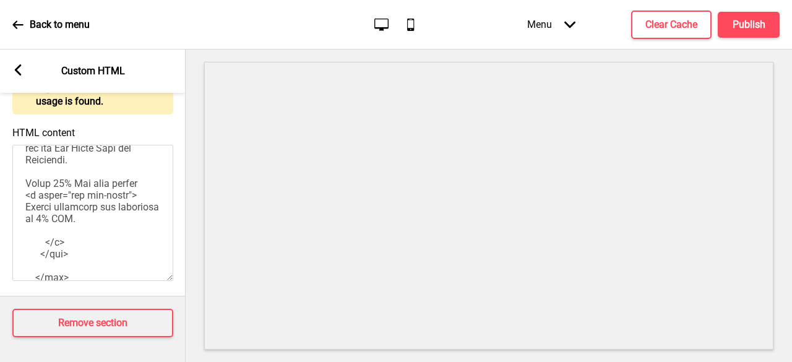
click at [104, 248] on textarea "HTML content" at bounding box center [92, 213] width 161 height 136
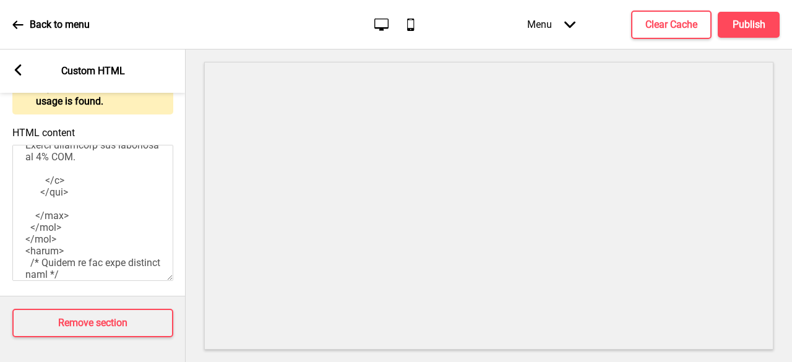
click at [149, 215] on textarea "HTML content" at bounding box center [92, 213] width 161 height 136
drag, startPoint x: 144, startPoint y: 202, endPoint x: 14, endPoint y: 171, distance: 133.6
click at [16, 175] on textarea "HTML content" at bounding box center [92, 213] width 161 height 136
click at [14, 163] on textarea "HTML content" at bounding box center [92, 213] width 161 height 136
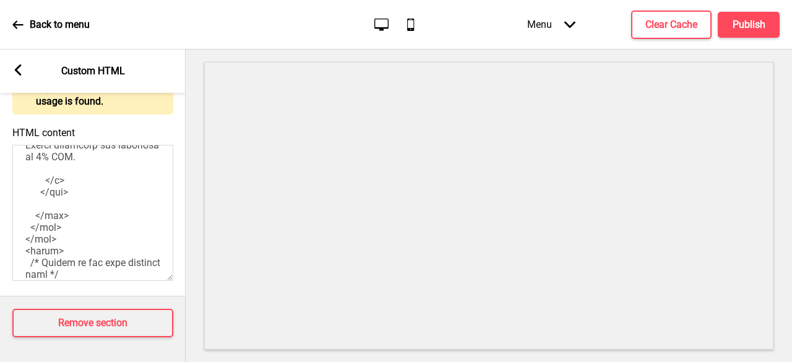
drag, startPoint x: 14, startPoint y: 163, endPoint x: 43, endPoint y: 154, distance: 29.8
click at [43, 154] on textarea "HTML content" at bounding box center [92, 213] width 161 height 136
click at [30, 153] on textarea "HTML content" at bounding box center [92, 213] width 161 height 136
click at [59, 157] on textarea "HTML content" at bounding box center [92, 213] width 161 height 136
drag, startPoint x: 90, startPoint y: 160, endPoint x: 144, endPoint y: 205, distance: 69.9
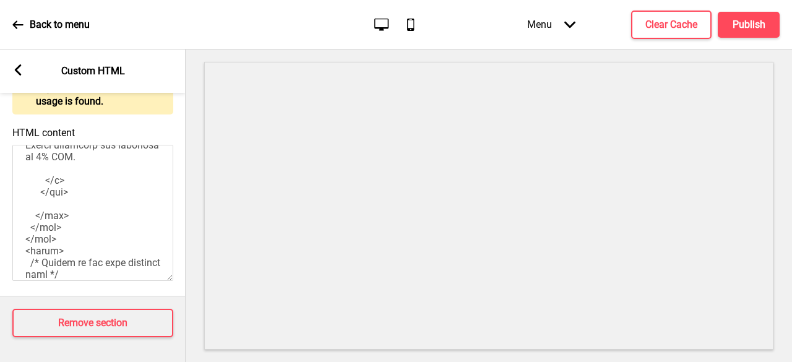
click at [144, 205] on textarea "HTML content" at bounding box center [92, 213] width 161 height 136
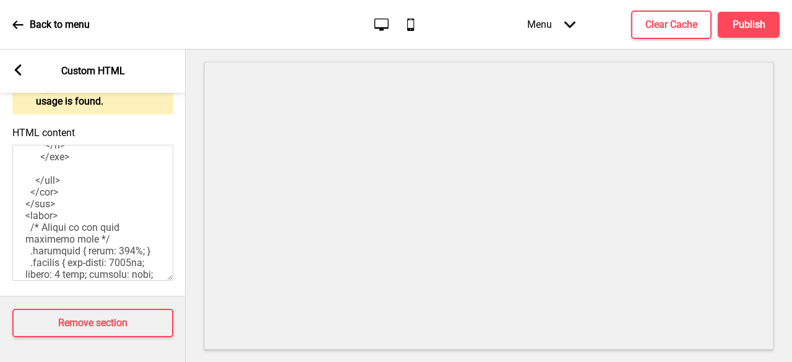
drag, startPoint x: 93, startPoint y: 162, endPoint x: 25, endPoint y: 152, distance: 68.8
click at [25, 152] on textarea "HTML content" at bounding box center [92, 213] width 161 height 136
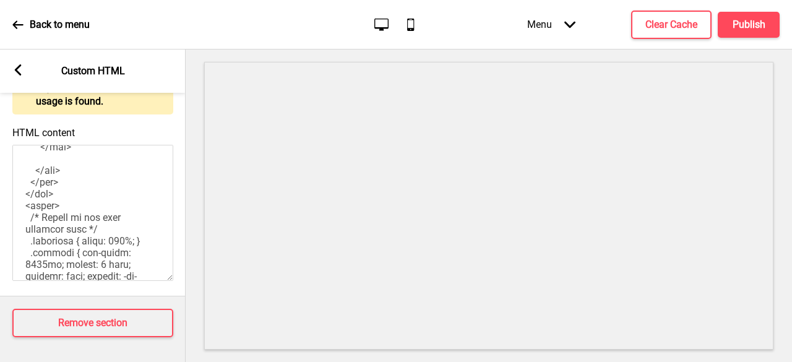
scroll to position [533, 0]
type textarea "<!-- Version 1.1 --> <style> /* Please replace #announcement-x with another id …"
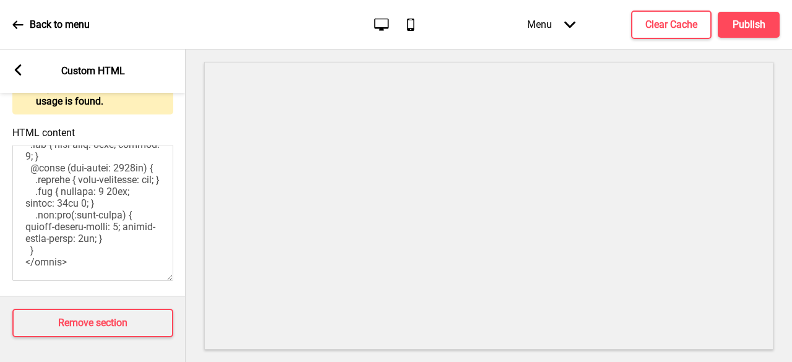
scroll to position [998, 0]
click at [682, 20] on h4 "Clear Cache" at bounding box center [672, 25] width 52 height 14
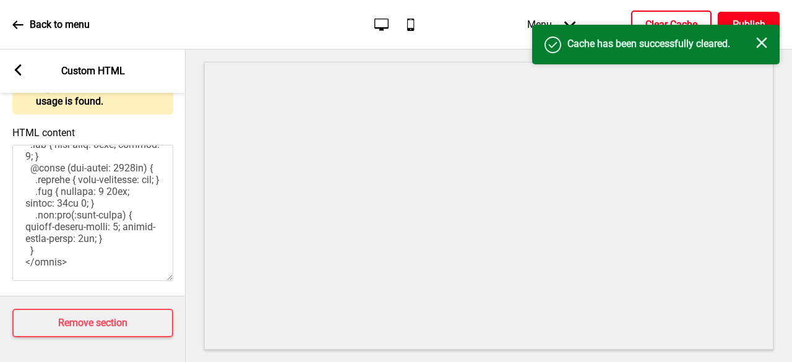
click at [749, 14] on button "Publish" at bounding box center [749, 25] width 62 height 26
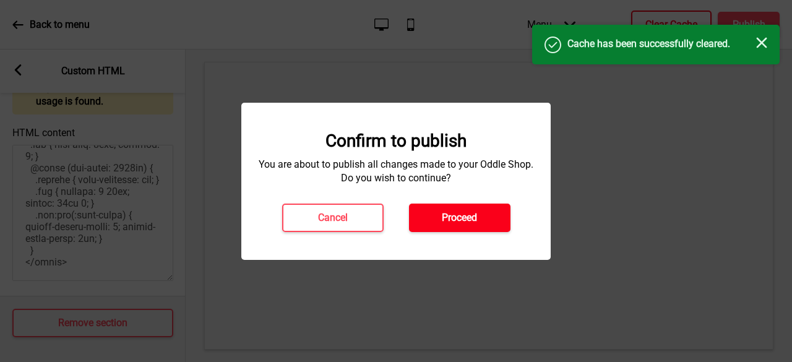
click at [465, 215] on h4 "Proceed" at bounding box center [459, 218] width 35 height 14
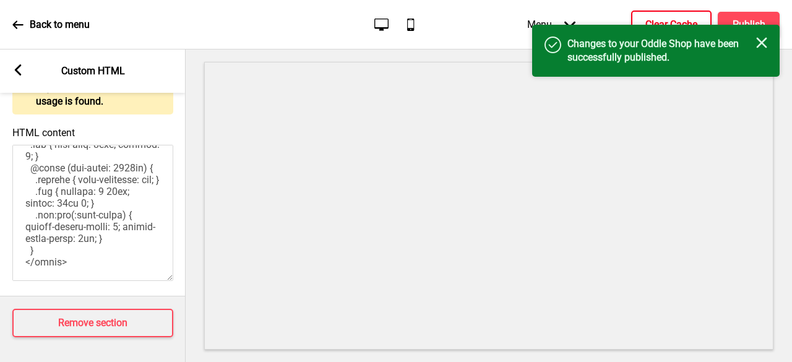
click at [28, 23] on div "Back to menu" at bounding box center [50, 24] width 77 height 33
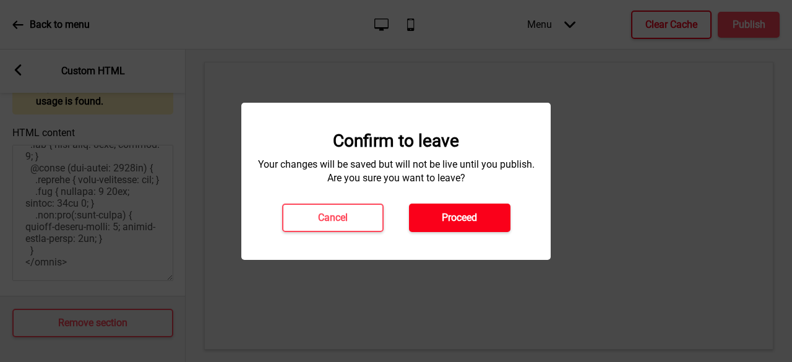
click at [447, 222] on h4 "Proceed" at bounding box center [459, 218] width 35 height 14
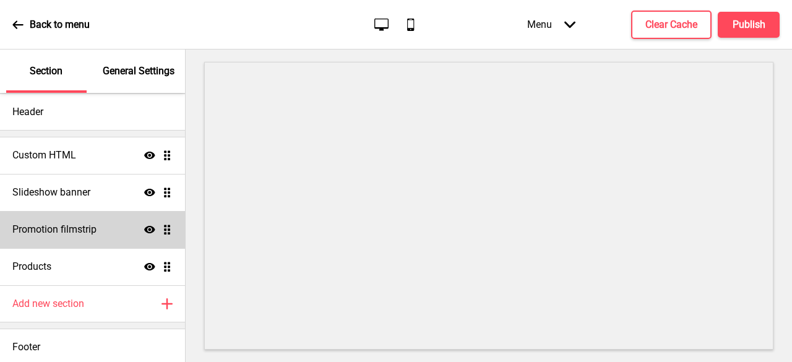
scroll to position [15, 0]
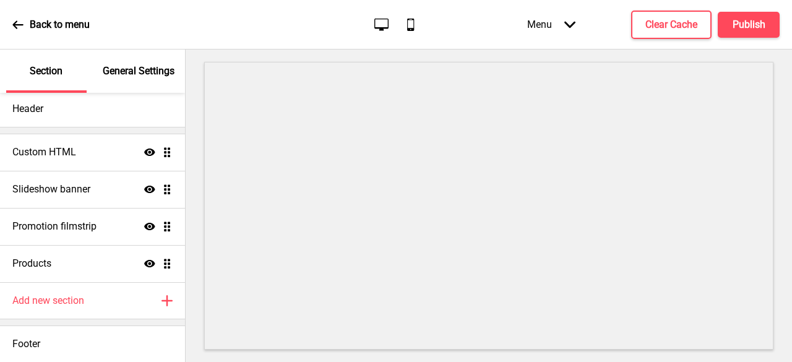
click at [106, 75] on p "General Settings" at bounding box center [139, 71] width 72 height 14
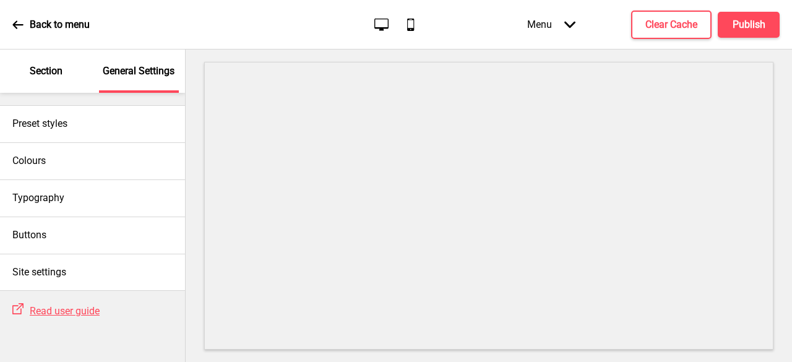
scroll to position [0, 0]
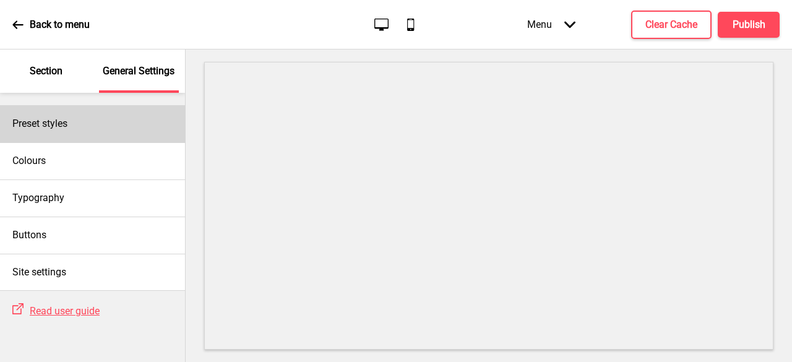
click at [73, 124] on div "Preset styles" at bounding box center [92, 123] width 185 height 37
select select "Custom"
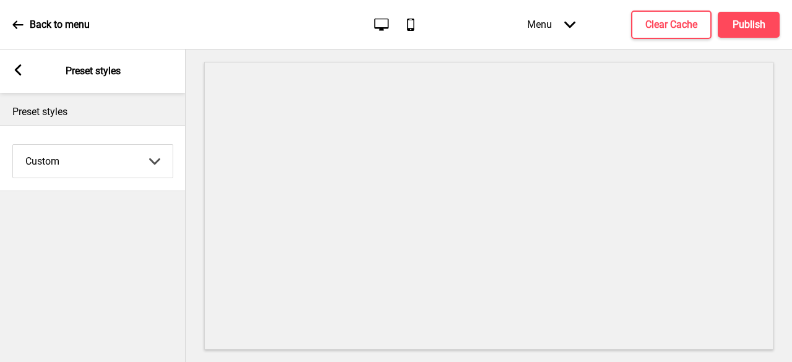
click at [17, 76] on div "Arrow left" at bounding box center [17, 71] width 11 height 14
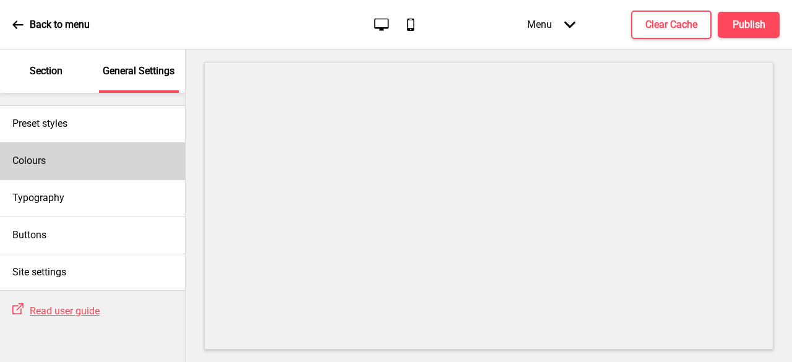
click at [54, 160] on div "Colours" at bounding box center [92, 160] width 185 height 37
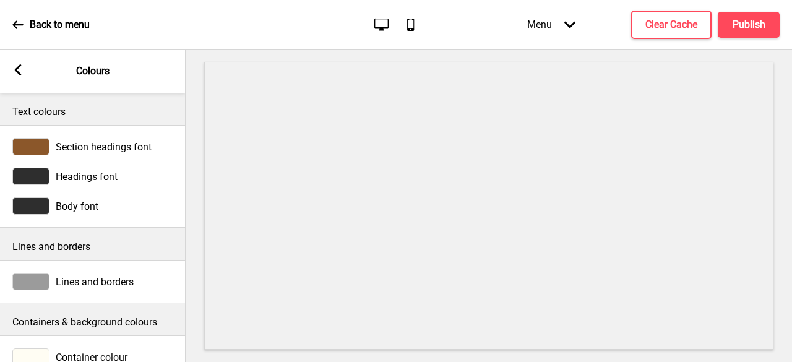
click at [42, 151] on div at bounding box center [30, 146] width 37 height 17
click at [43, 142] on div at bounding box center [30, 146] width 37 height 17
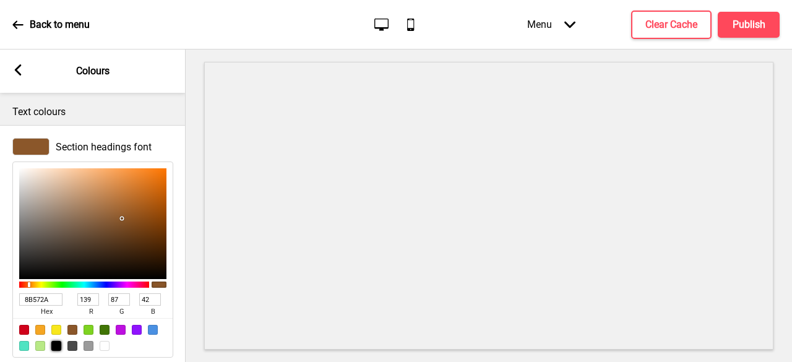
click at [56, 345] on div at bounding box center [56, 346] width 10 height 10
type input "000000"
type input "0"
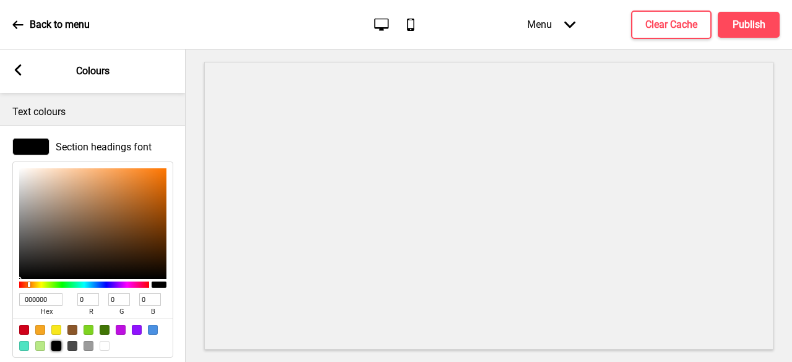
scroll to position [248, 0]
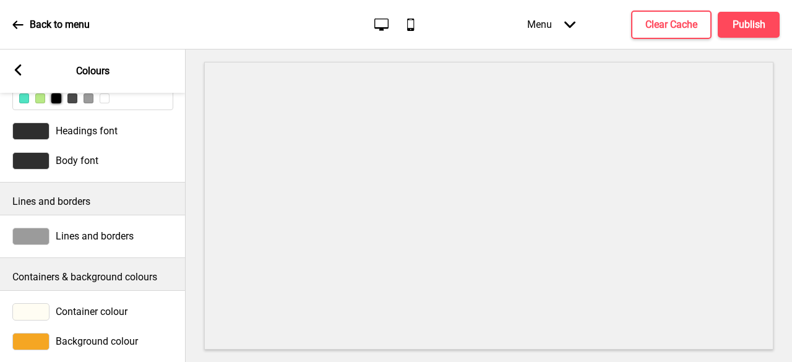
click at [19, 69] on rect at bounding box center [17, 69] width 11 height 11
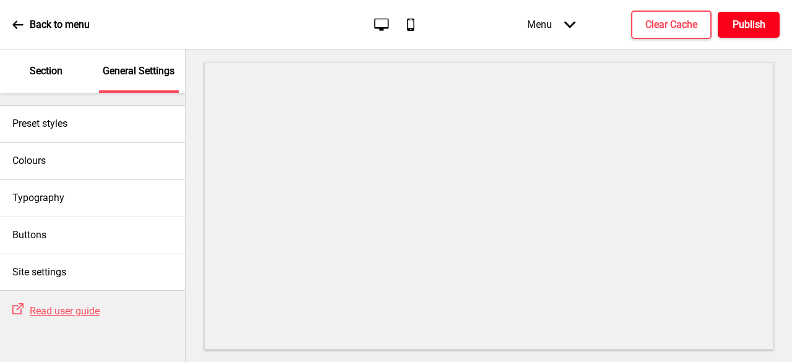
click at [751, 27] on h4 "Publish" at bounding box center [749, 25] width 33 height 14
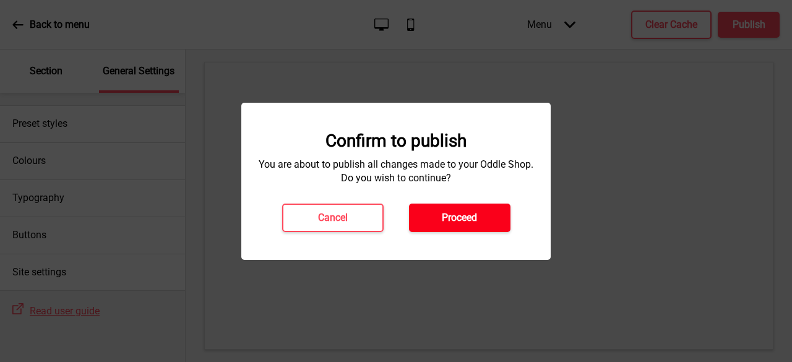
click at [474, 213] on h4 "Proceed" at bounding box center [459, 218] width 35 height 14
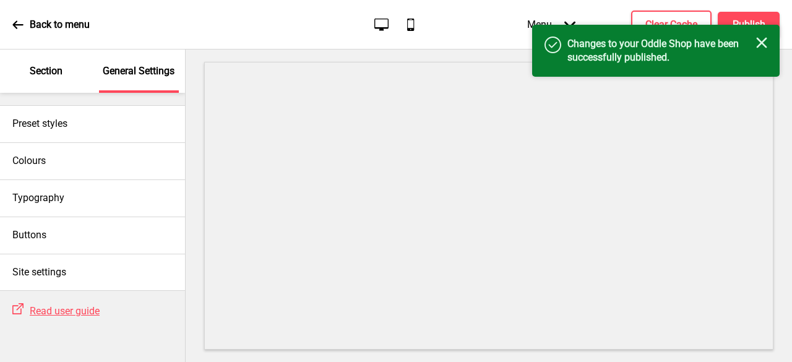
click at [665, 28] on div "Success Changes to your Oddle Shop have been successfully published. Close" at bounding box center [656, 51] width 248 height 52
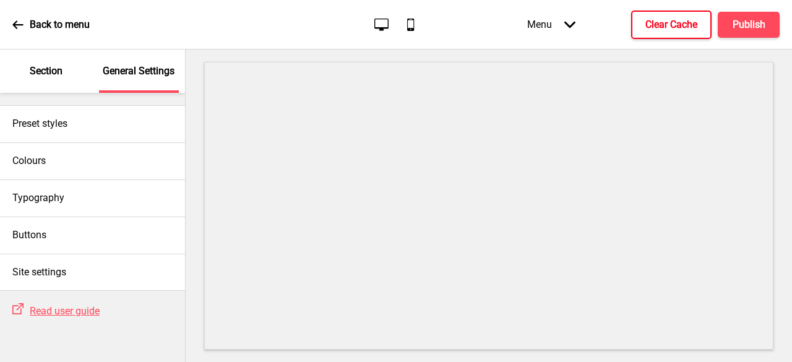
click at [678, 15] on button "Clear Cache" at bounding box center [671, 25] width 80 height 28
click at [678, 15] on div "Clear Cache" at bounding box center [671, 25] width 80 height 28
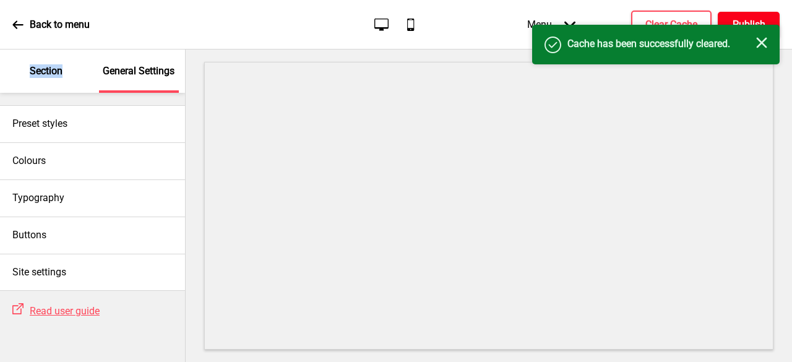
click at [744, 24] on h4 "Publish" at bounding box center [749, 25] width 33 height 14
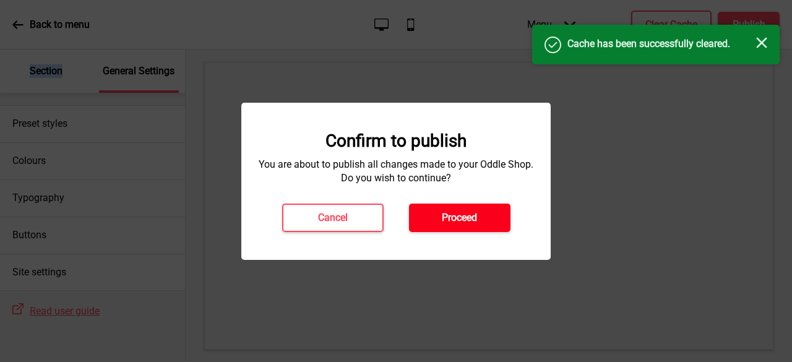
click at [467, 230] on button "Proceed" at bounding box center [460, 218] width 102 height 28
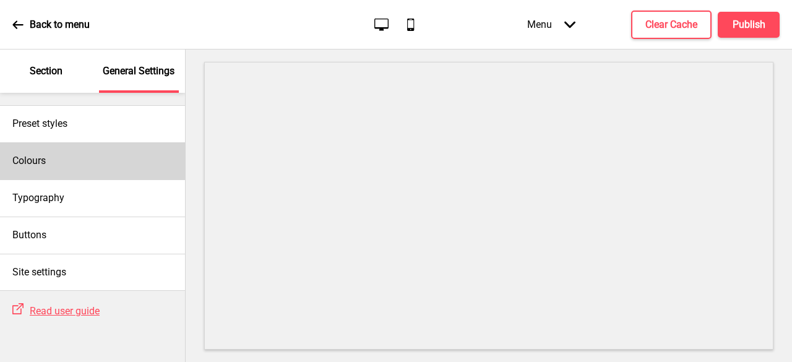
click at [59, 160] on div "Colours" at bounding box center [92, 160] width 185 height 37
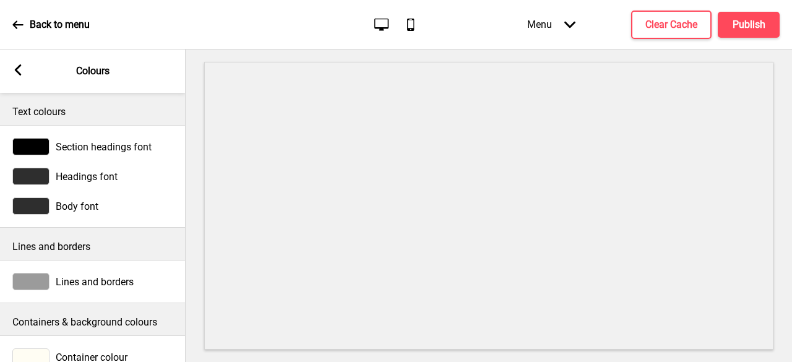
scroll to position [67, 0]
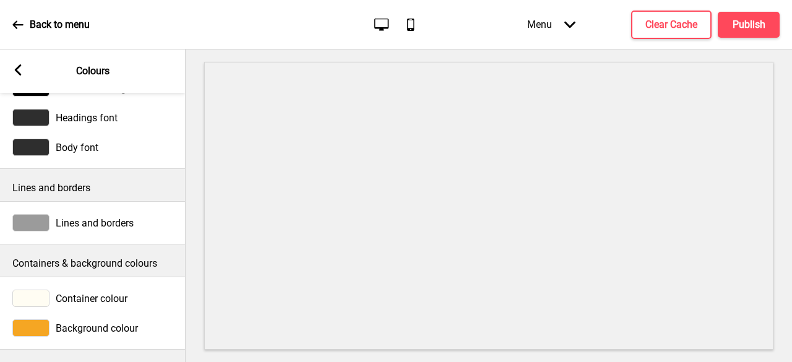
click at [43, 319] on div at bounding box center [30, 327] width 37 height 17
click at [86, 325] on div "Background colour" at bounding box center [92, 327] width 161 height 17
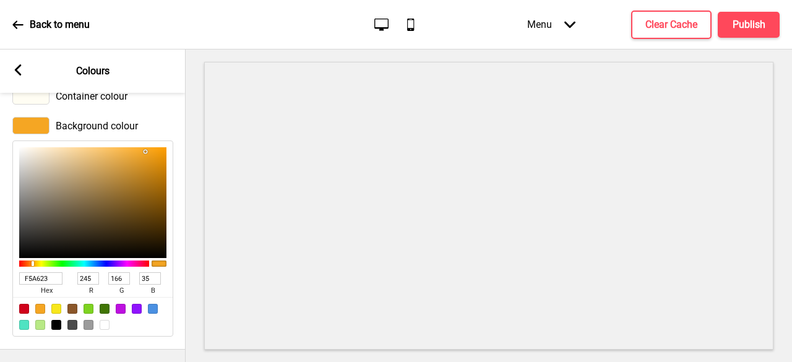
scroll to position [271, 0]
click at [59, 304] on div at bounding box center [56, 309] width 10 height 10
type input "F8E71C"
type input "248"
type input "231"
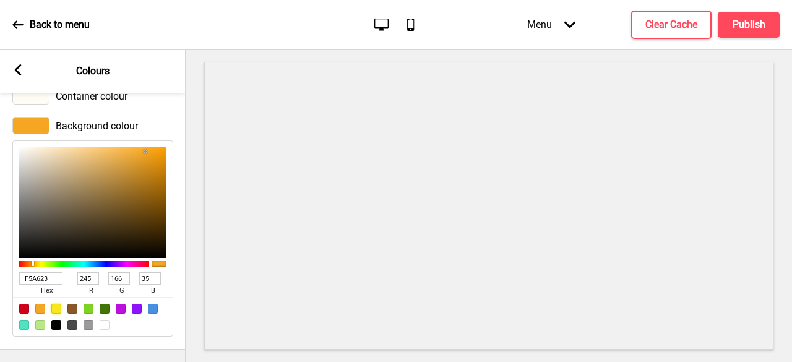
type input "28"
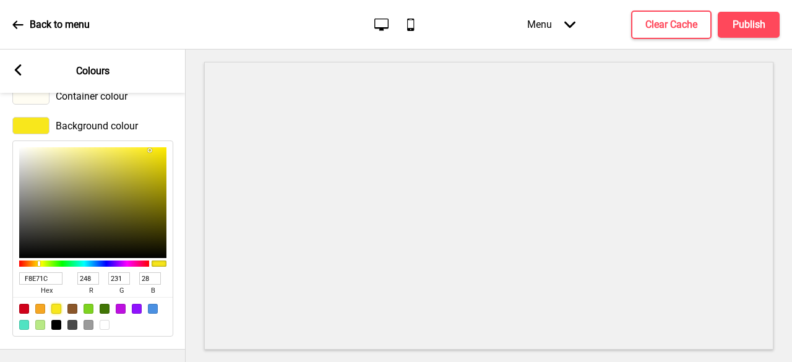
click at [36, 304] on div at bounding box center [40, 309] width 10 height 10
type input "F5A623"
type input "245"
type input "166"
type input "35"
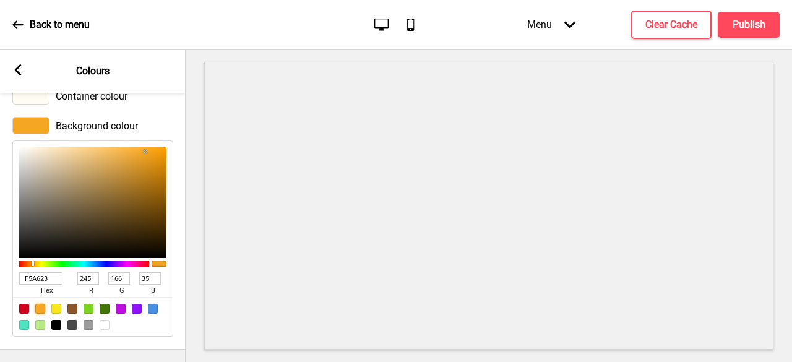
click at [36, 304] on div at bounding box center [40, 309] width 10 height 10
type input "F1D09B"
type input "241"
type input "208"
type input "155"
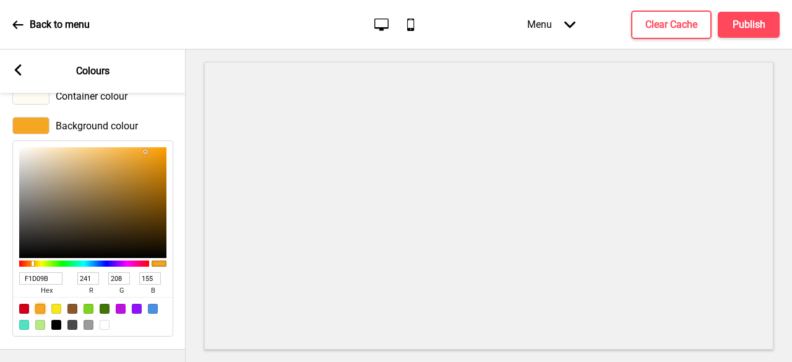
click at [72, 147] on div at bounding box center [92, 202] width 147 height 111
click at [698, 28] on button "Clear Cache" at bounding box center [671, 25] width 80 height 28
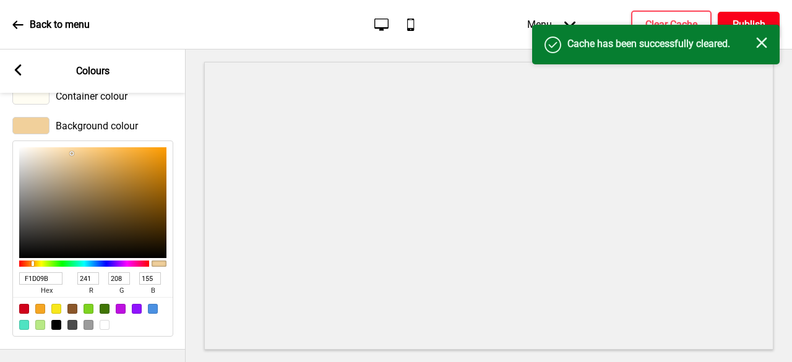
click at [733, 24] on h4 "Publish" at bounding box center [749, 25] width 33 height 14
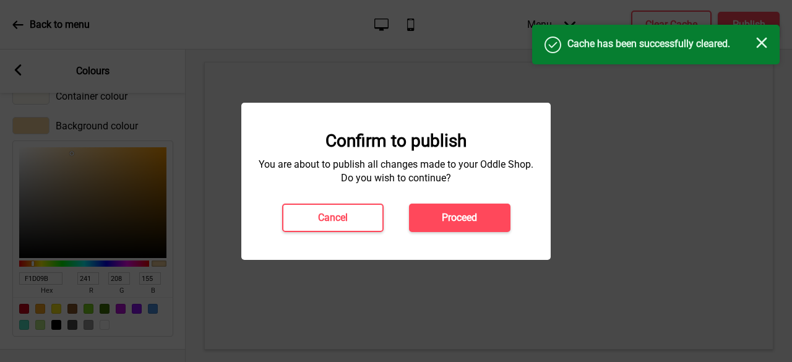
click at [490, 232] on div "Confirm to publish You are about to publish all changes made to your Oddle Shop…" at bounding box center [395, 181] width 309 height 157
click at [493, 210] on button "Proceed" at bounding box center [460, 218] width 102 height 28
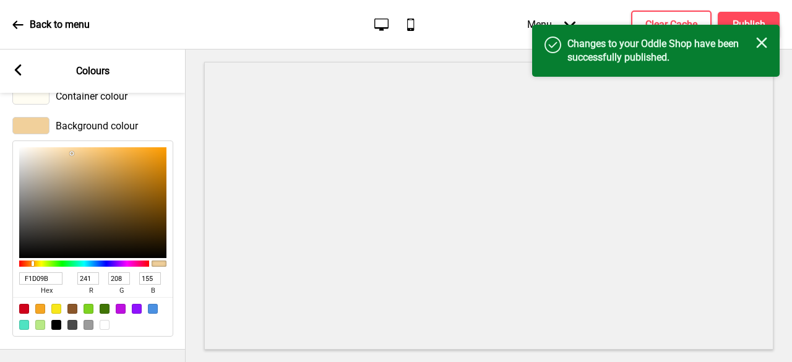
click at [38, 25] on p "Back to menu" at bounding box center [60, 25] width 60 height 14
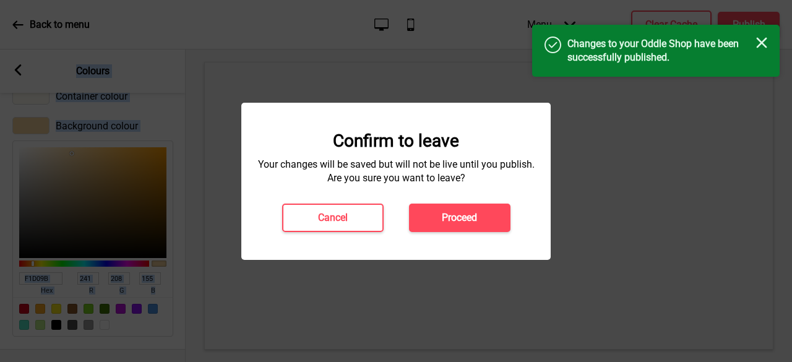
click at [38, 25] on div at bounding box center [396, 181] width 792 height 362
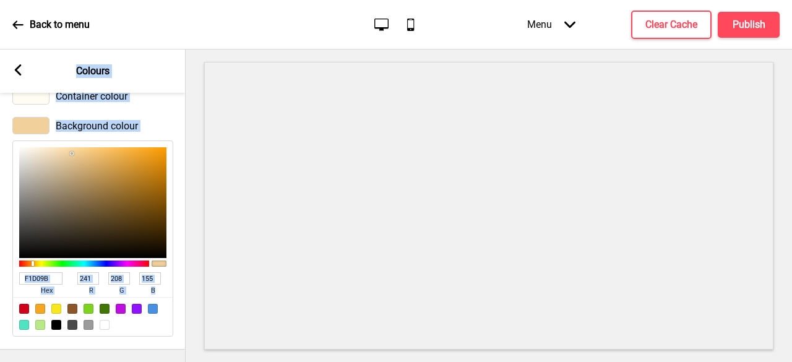
click at [80, 18] on p "Back to menu" at bounding box center [60, 25] width 60 height 14
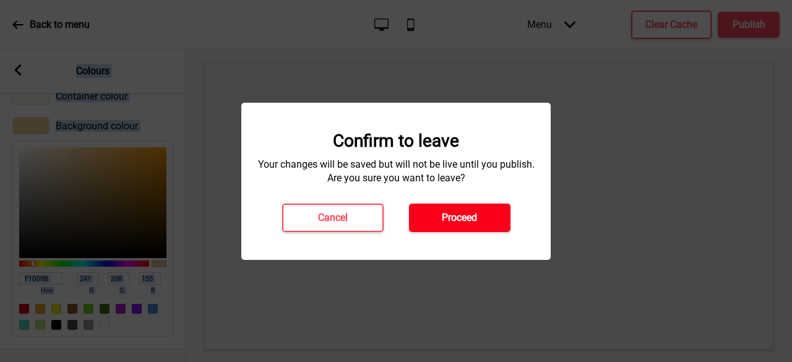
click at [439, 218] on button "Proceed" at bounding box center [460, 218] width 102 height 28
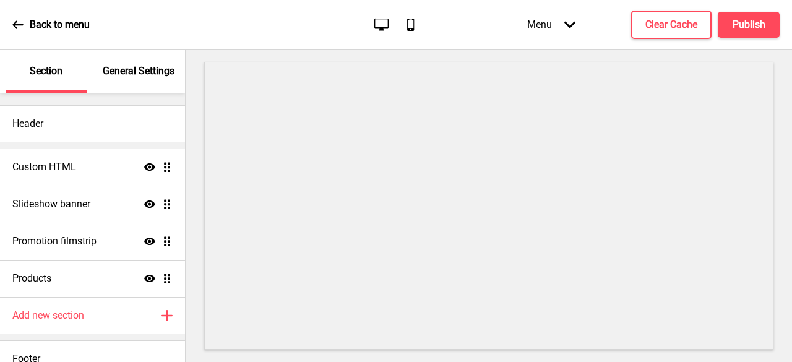
click at [158, 69] on p "General Settings" at bounding box center [139, 71] width 72 height 14
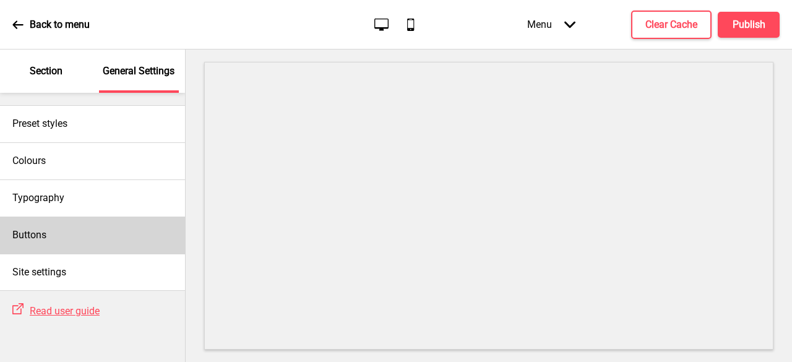
click at [75, 231] on div "Buttons" at bounding box center [92, 235] width 185 height 37
select select "pill"
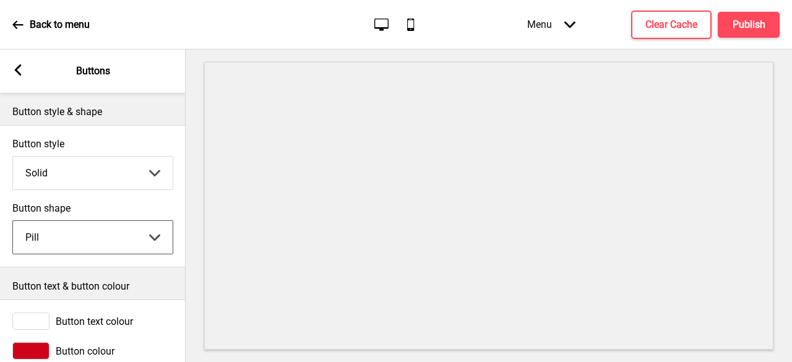
click at [19, 69] on rect at bounding box center [17, 69] width 11 height 11
click at [19, 69] on g at bounding box center [17, 69] width 11 height 11
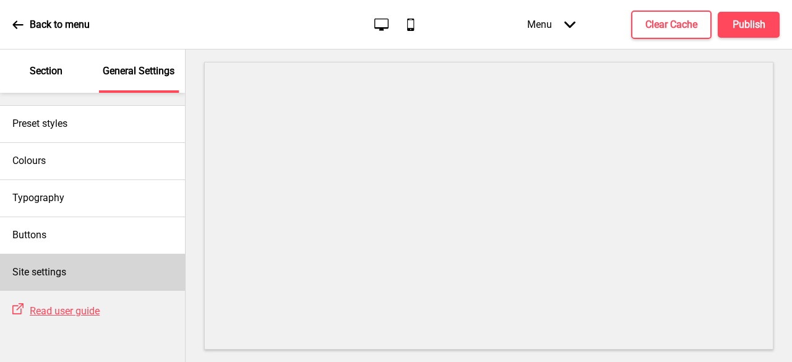
click at [81, 259] on div "Site settings" at bounding box center [92, 272] width 185 height 37
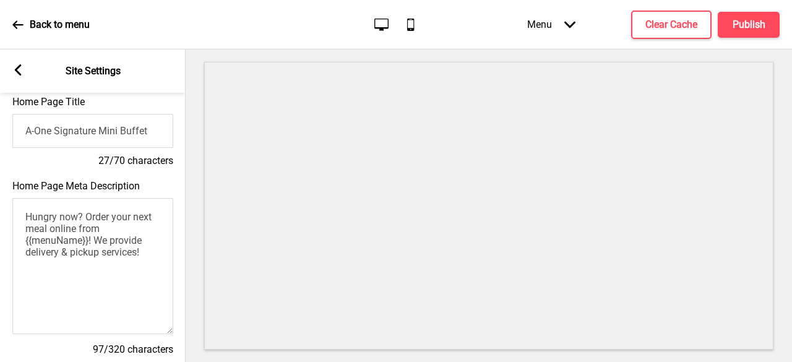
scroll to position [62, 0]
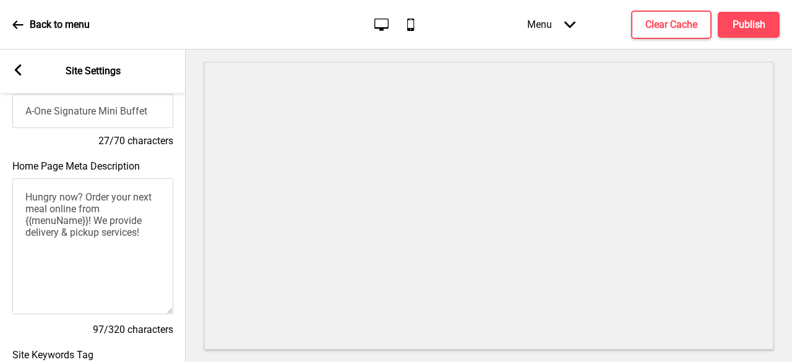
click at [28, 115] on input "A-One Signature Mini Buffet" at bounding box center [92, 111] width 161 height 34
click at [28, 111] on input "A-One Signature Mini Buffet" at bounding box center [92, 111] width 161 height 34
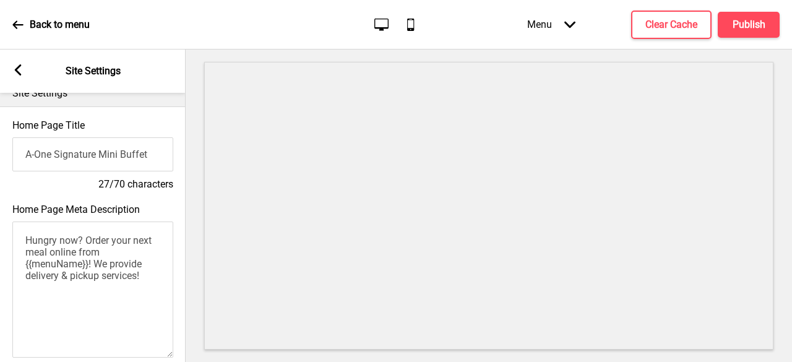
scroll to position [0, 0]
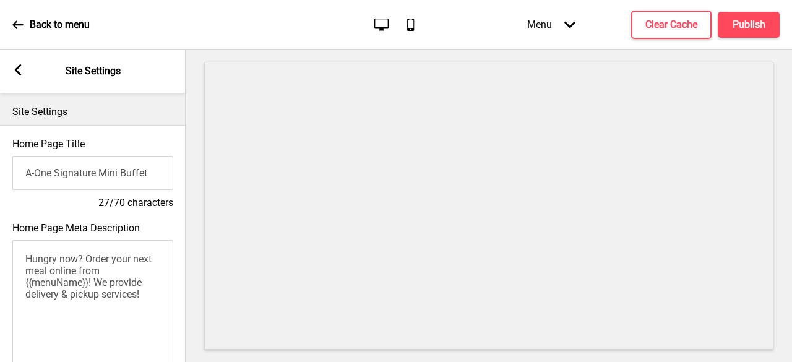
click at [150, 182] on input "A-One Signature Mini Buffet" at bounding box center [92, 173] width 161 height 34
click at [685, 24] on h4 "Clear Cache" at bounding box center [672, 25] width 52 height 14
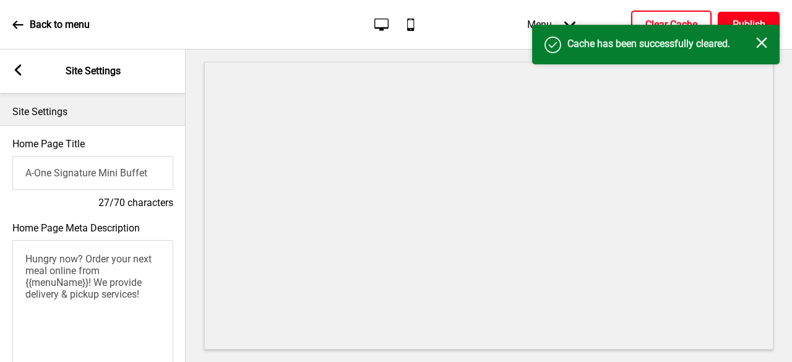
click at [743, 19] on h4 "Publish" at bounding box center [749, 25] width 33 height 14
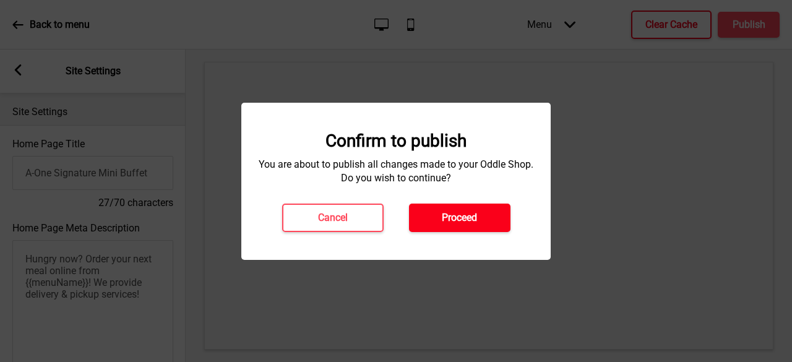
click at [468, 212] on h4 "Proceed" at bounding box center [459, 218] width 35 height 14
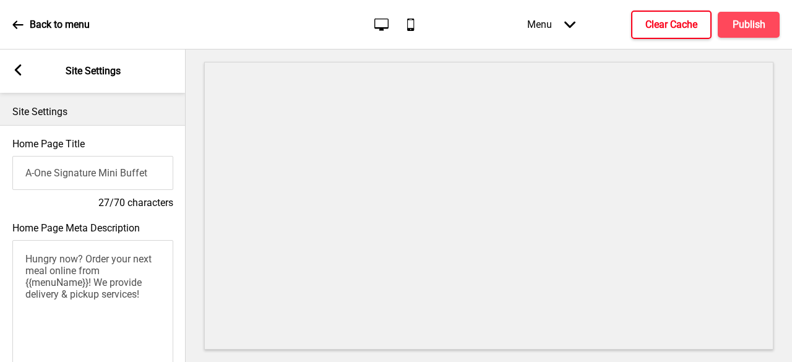
click at [162, 176] on input "A-One Signature Mini Buffet" at bounding box center [92, 173] width 161 height 34
click at [162, 180] on input "A-One Signature Mini Buffet" at bounding box center [92, 173] width 161 height 34
click at [54, 199] on h4 "27/70 characters" at bounding box center [92, 203] width 161 height 14
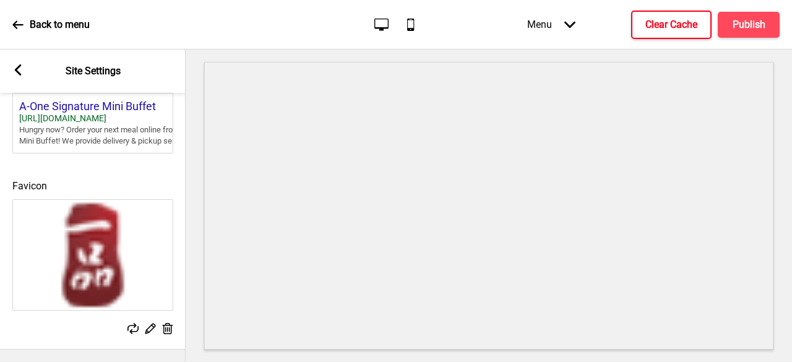
scroll to position [633, 0]
click at [684, 32] on button "Clear Cache" at bounding box center [671, 25] width 80 height 28
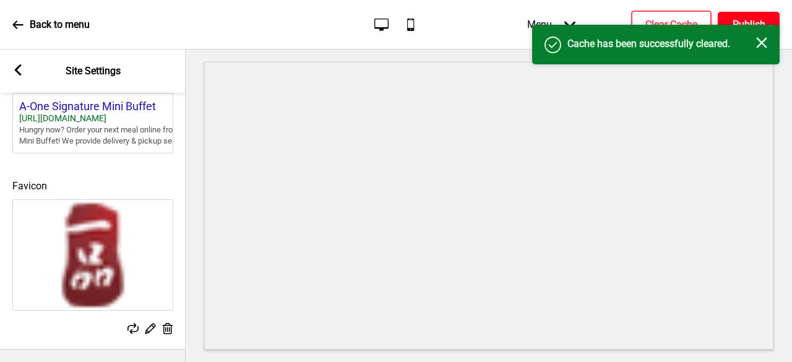
click at [758, 17] on button "Publish" at bounding box center [749, 25] width 62 height 26
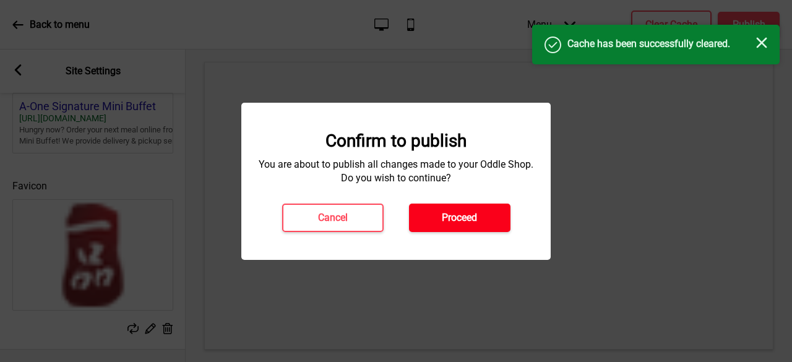
click at [485, 216] on button "Proceed" at bounding box center [460, 218] width 102 height 28
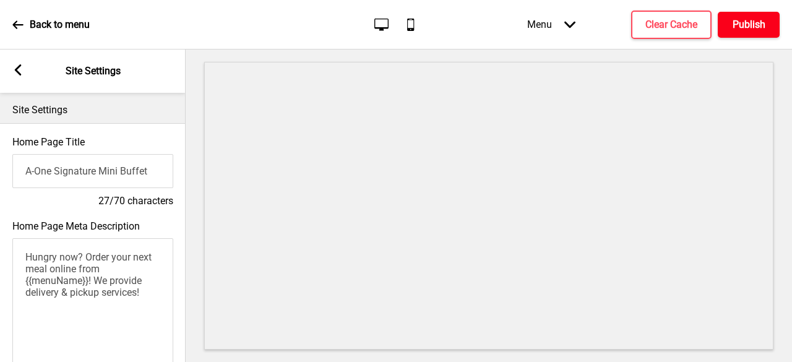
scroll to position [0, 0]
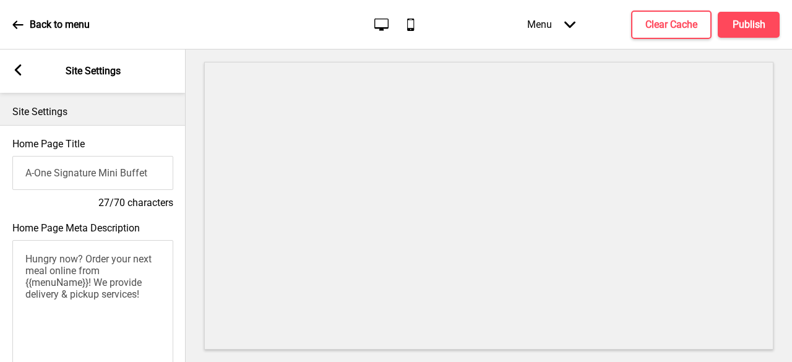
click at [102, 175] on input "A-One Signature Mini Buffet" at bounding box center [92, 173] width 161 height 34
type input "A-One Signature Mini Buffet"
click at [692, 25] on h4 "Clear Cache" at bounding box center [672, 25] width 52 height 14
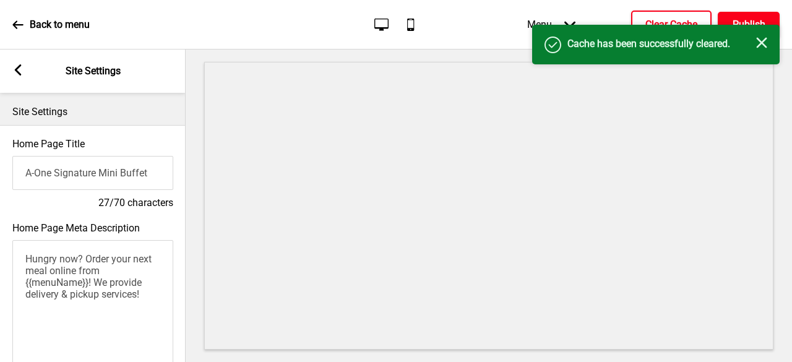
click at [735, 21] on h4 "Publish" at bounding box center [749, 25] width 33 height 14
click at [735, 22] on h4 "Publish" at bounding box center [749, 25] width 33 height 14
click at [742, 16] on button "Publish" at bounding box center [749, 25] width 62 height 26
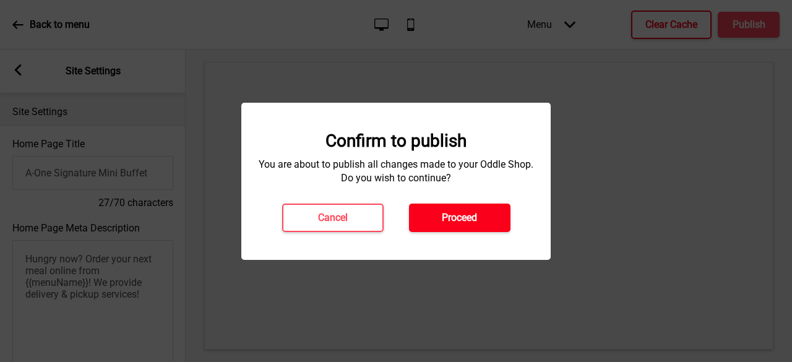
click at [450, 207] on button "Proceed" at bounding box center [460, 218] width 102 height 28
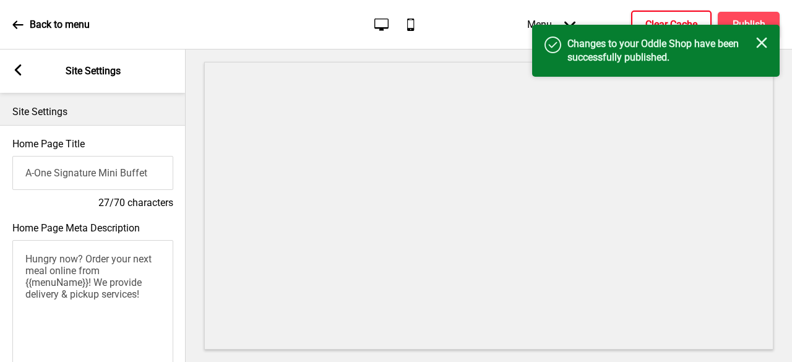
click at [45, 17] on div "Back to menu" at bounding box center [50, 24] width 77 height 33
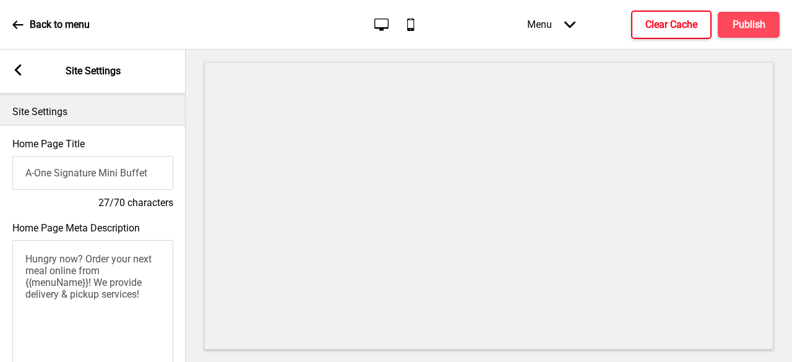
click at [53, 25] on p "Back to menu" at bounding box center [60, 25] width 60 height 14
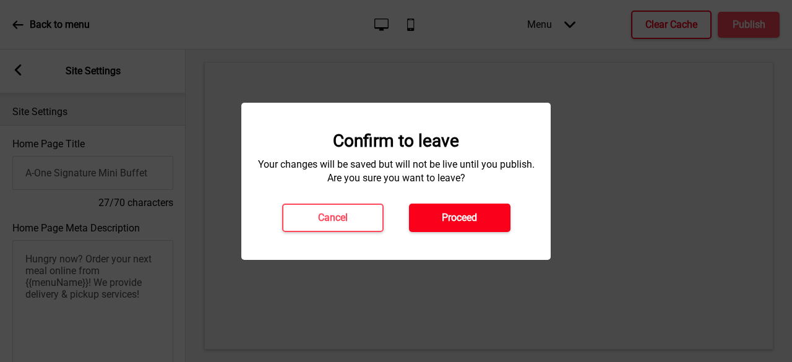
click at [436, 209] on button "Proceed" at bounding box center [460, 218] width 102 height 28
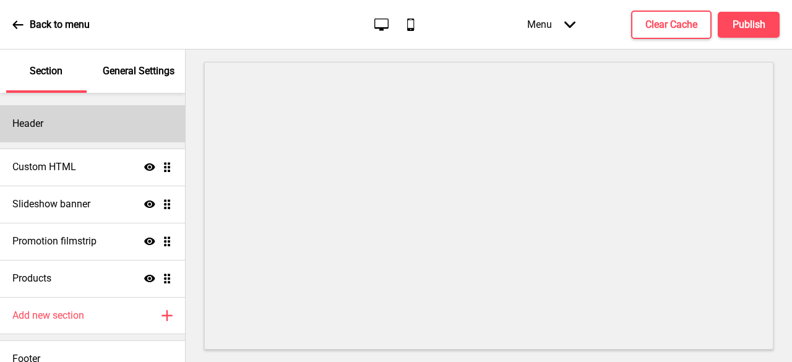
click at [33, 133] on div "Header" at bounding box center [92, 123] width 185 height 37
select select "Roboto"
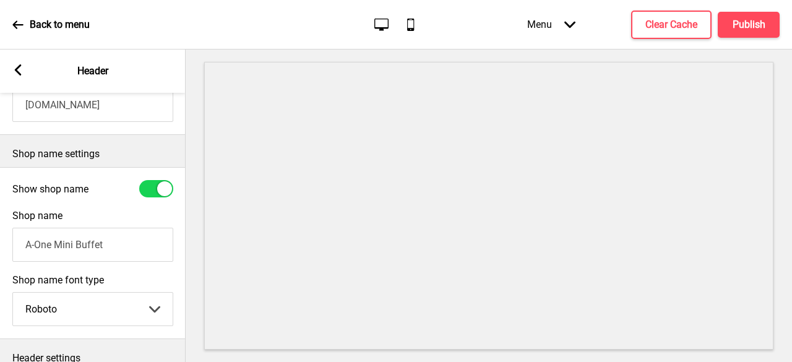
scroll to position [309, 0]
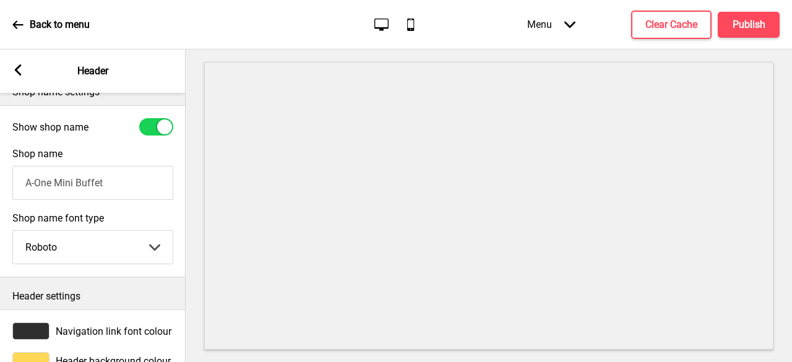
click at [54, 185] on input "A-One Mini Buffet" at bounding box center [92, 183] width 161 height 34
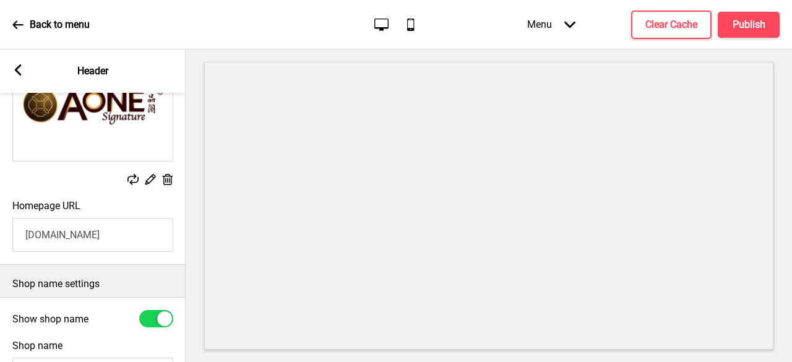
scroll to position [106, 0]
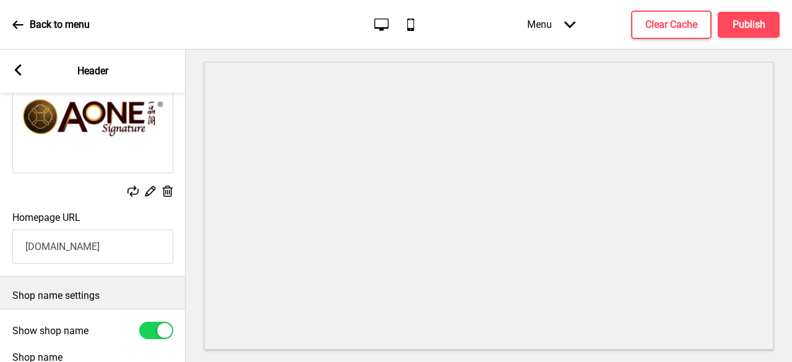
type input "A-One Signature Mini Buffet"
click at [27, 248] on input "[DOMAIN_NAME]" at bounding box center [92, 247] width 161 height 34
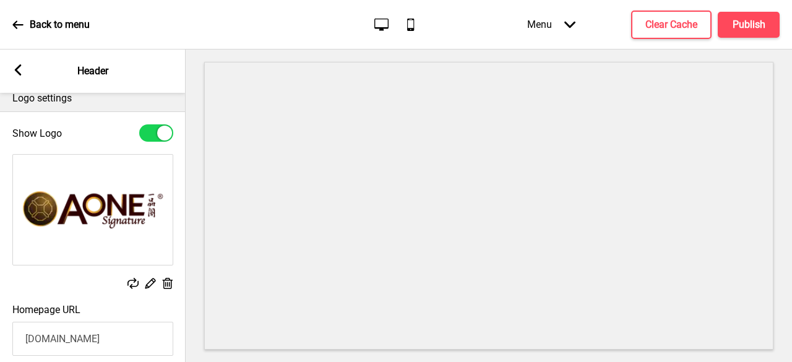
scroll to position [0, 0]
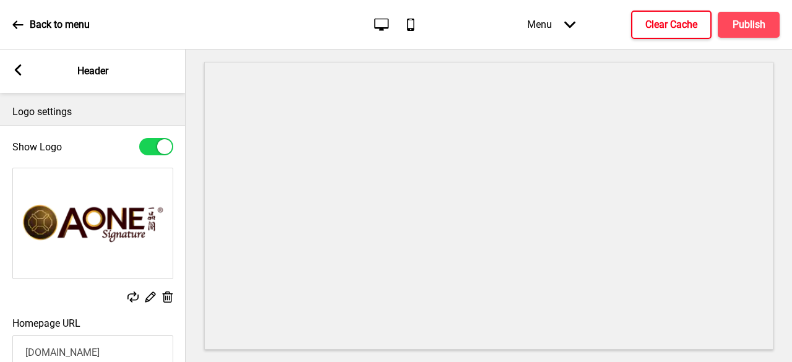
click at [676, 24] on h4 "Clear Cache" at bounding box center [672, 25] width 52 height 14
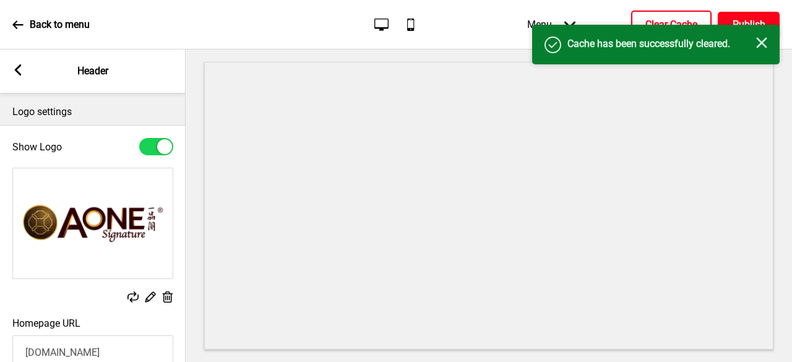
click at [752, 12] on button "Publish" at bounding box center [749, 25] width 62 height 26
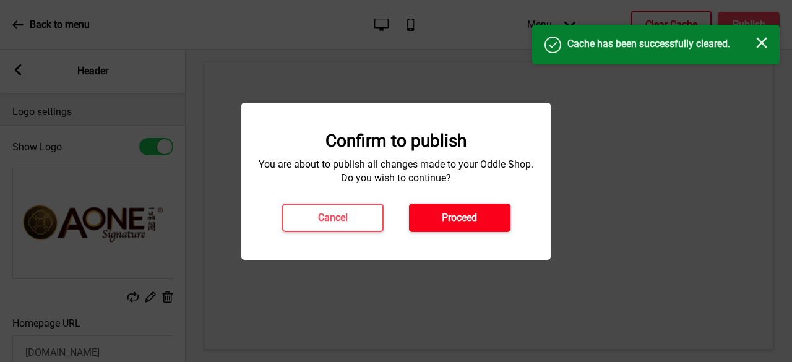
click at [444, 224] on h4 "Proceed" at bounding box center [459, 218] width 35 height 14
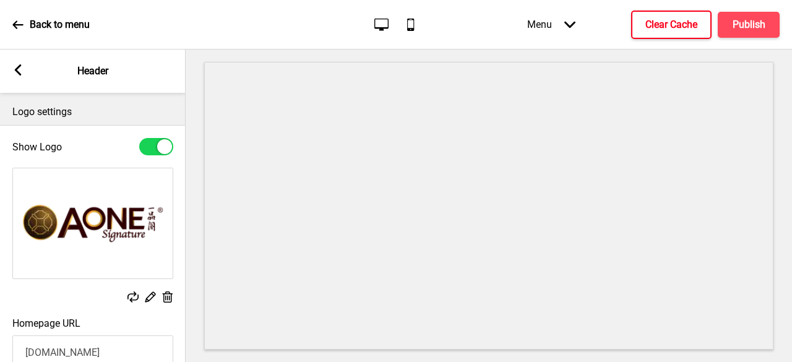
click at [21, 75] on rect at bounding box center [17, 69] width 11 height 11
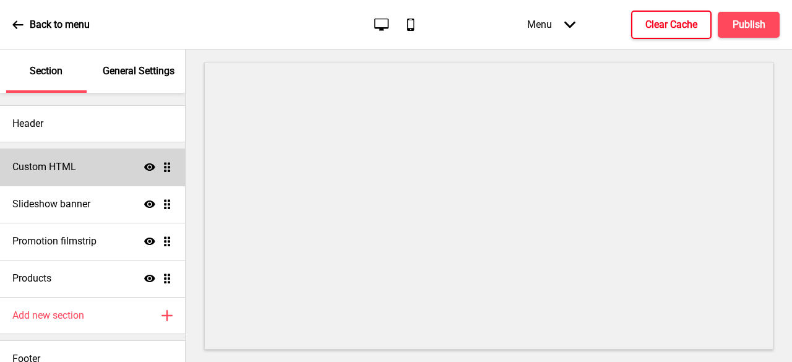
click at [72, 157] on div "Custom HTML Show Drag" at bounding box center [92, 167] width 185 height 37
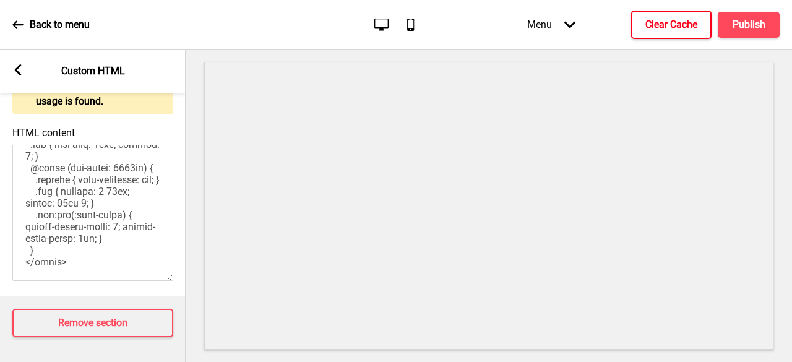
scroll to position [990, 0]
click at [19, 70] on rect at bounding box center [17, 69] width 11 height 11
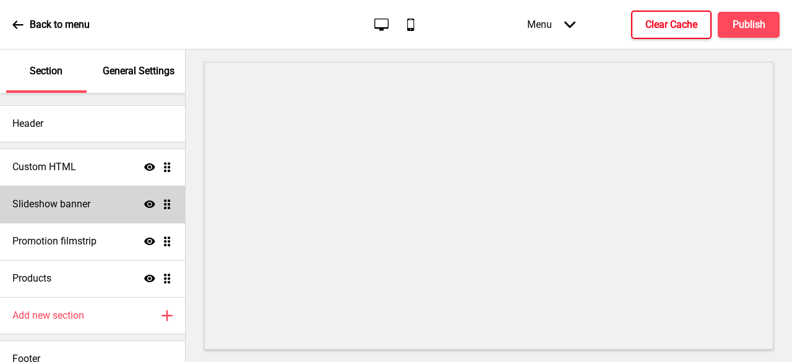
click at [69, 206] on h4 "Slideshow banner" at bounding box center [51, 204] width 78 height 14
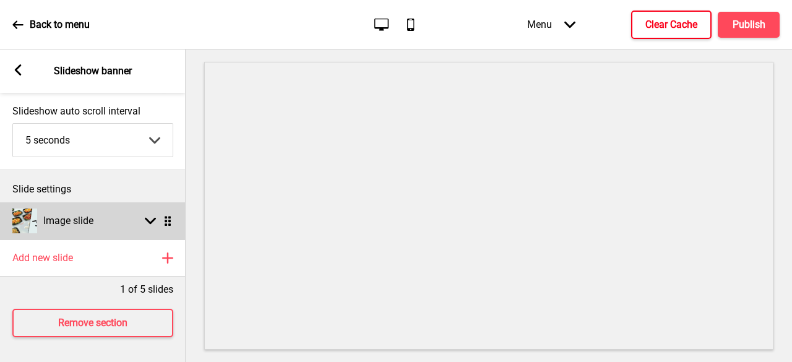
scroll to position [72, 0]
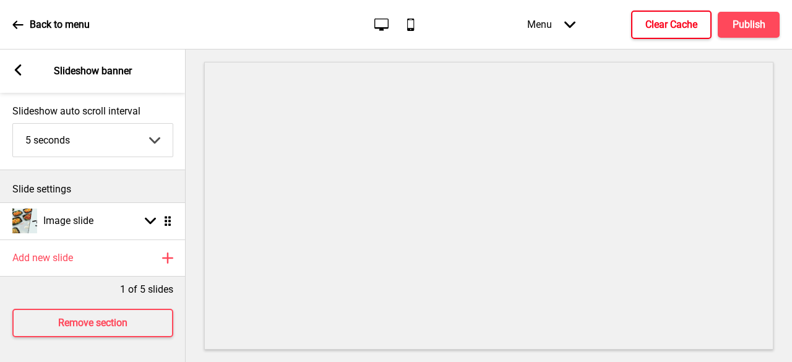
click at [15, 71] on icon at bounding box center [18, 69] width 7 height 11
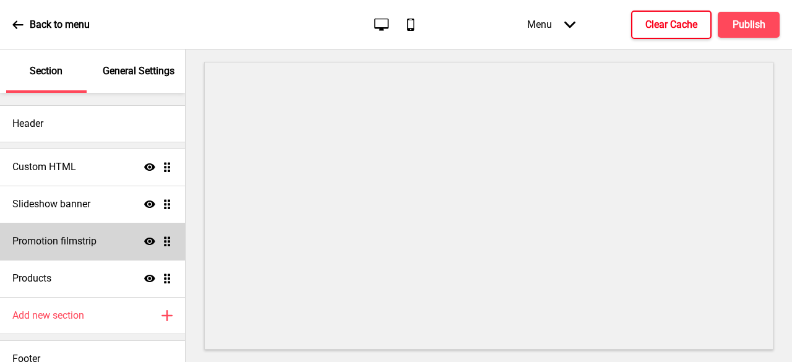
click at [77, 242] on h4 "Promotion filmstrip" at bounding box center [54, 242] width 84 height 14
select select "center"
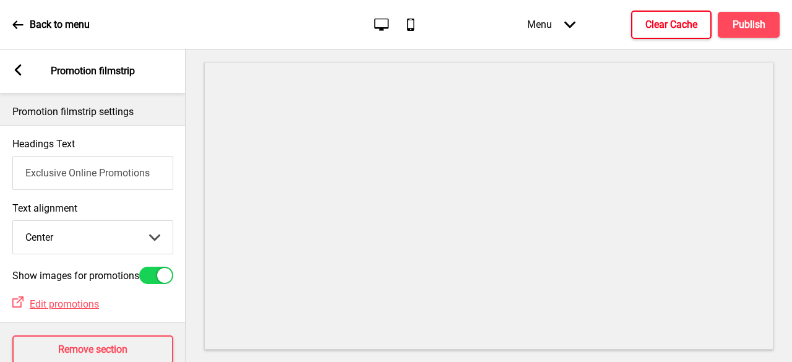
scroll to position [43, 0]
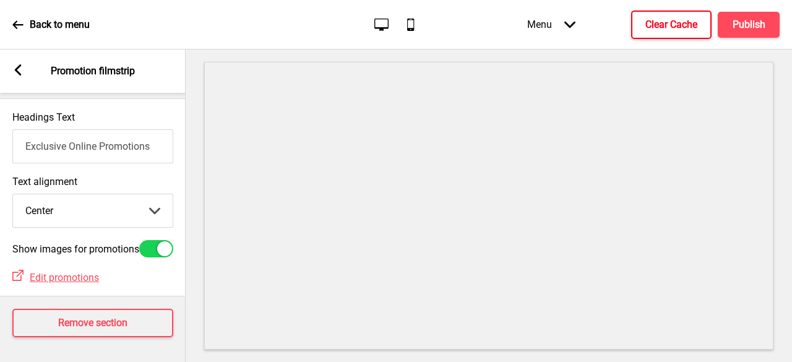
click at [24, 71] on div "Arrow left Promotion filmstrip" at bounding box center [93, 71] width 186 height 43
click at [15, 71] on rect at bounding box center [17, 69] width 11 height 11
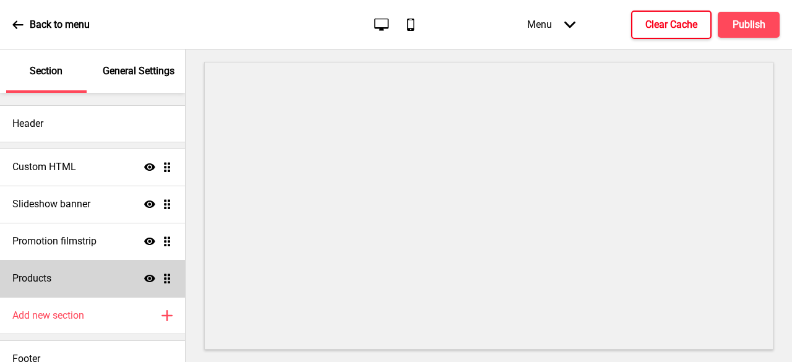
click at [79, 283] on div "Products Show Drag" at bounding box center [92, 278] width 185 height 37
select select "list"
select select "contain"
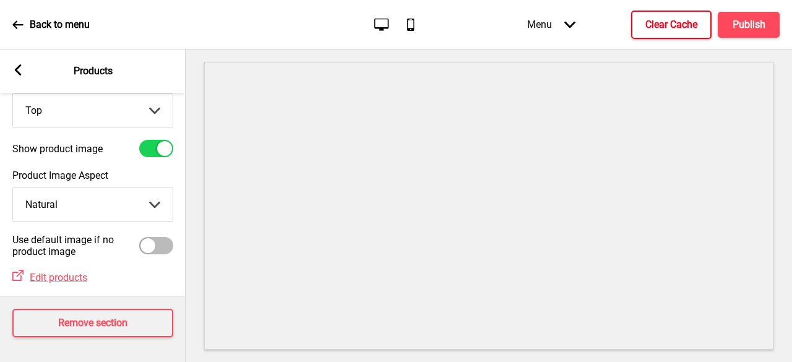
scroll to position [137, 0]
click at [20, 68] on rect at bounding box center [17, 69] width 11 height 11
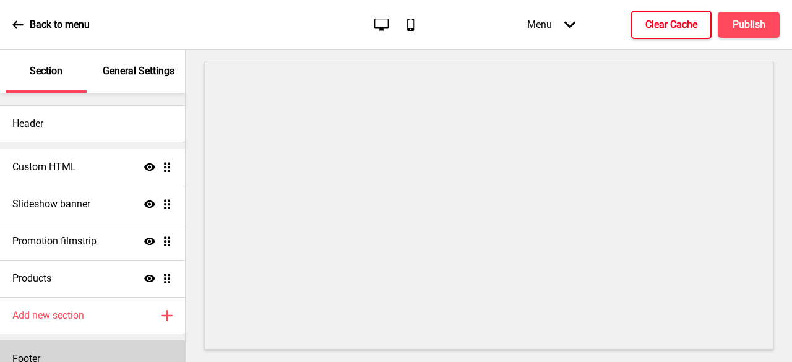
click at [66, 355] on div "Footer" at bounding box center [92, 358] width 185 height 37
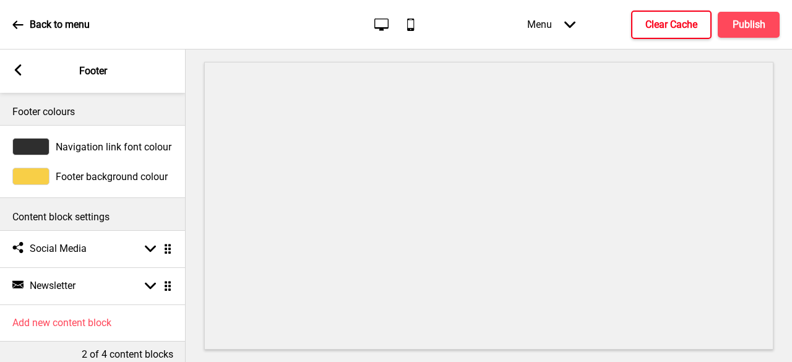
click at [17, 70] on icon at bounding box center [18, 69] width 7 height 11
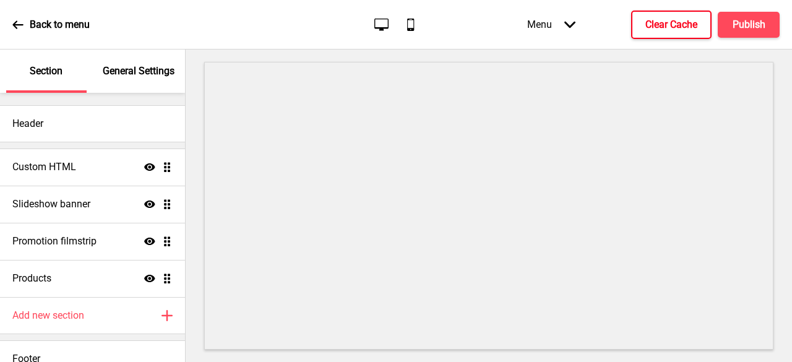
click at [144, 73] on p "General Settings" at bounding box center [139, 71] width 72 height 14
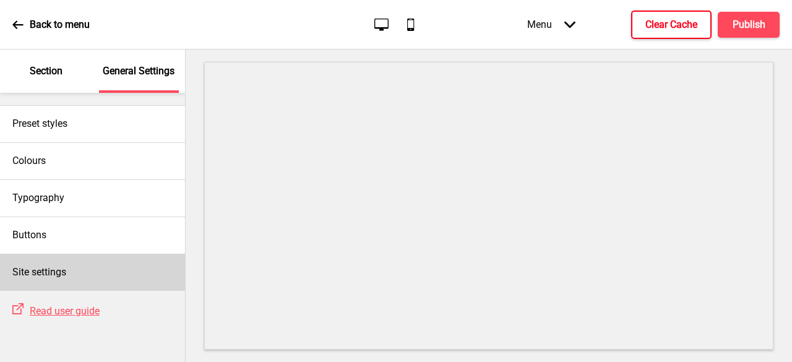
click at [38, 263] on div "Site settings" at bounding box center [92, 272] width 185 height 37
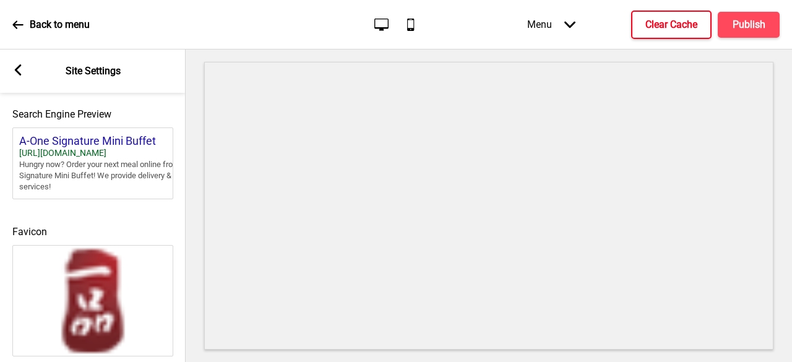
scroll to position [633, 0]
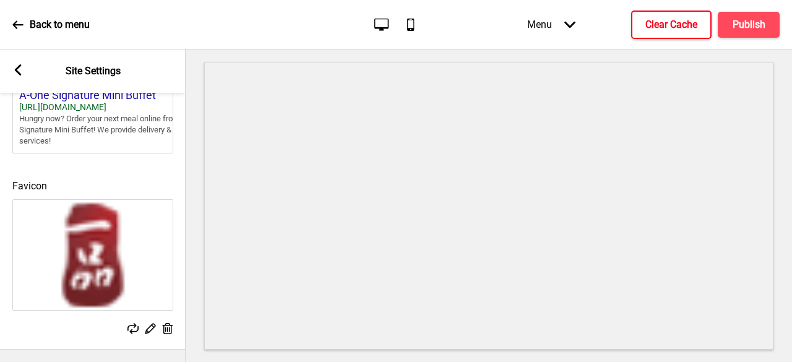
click at [644, 2] on div "Back to menu Desktop Mobile Menu Arrow down Product Page Store Information Chec…" at bounding box center [396, 25] width 792 height 50
click at [646, 19] on h4 "Clear Cache" at bounding box center [672, 25] width 52 height 14
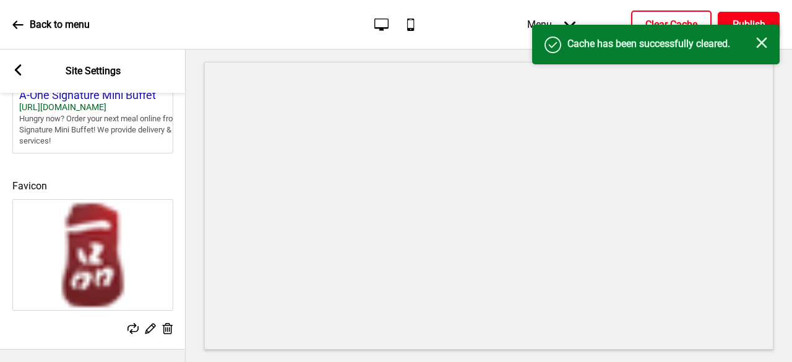
click at [743, 15] on button "Publish" at bounding box center [749, 25] width 62 height 26
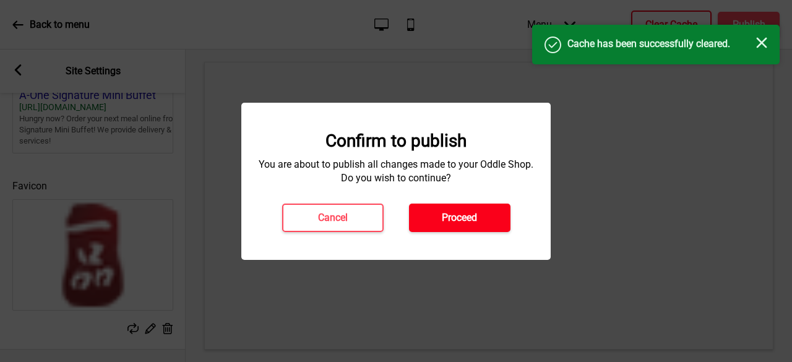
click at [458, 217] on h4 "Proceed" at bounding box center [459, 218] width 35 height 14
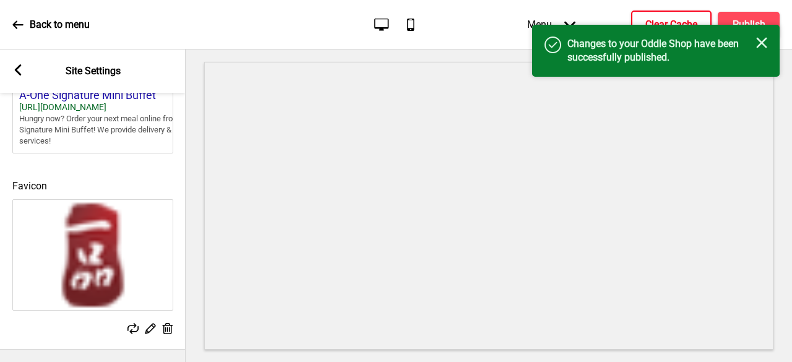
click at [50, 19] on p "Back to menu" at bounding box center [60, 25] width 60 height 14
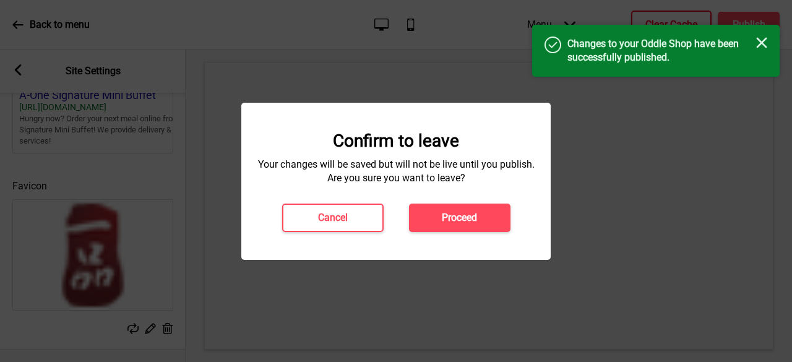
click at [457, 202] on div "Confirm to leave Your changes will be saved but will not be live until you publ…" at bounding box center [396, 182] width 285 height 102
click at [453, 233] on div "Confirm to leave Your changes will be saved but will not be live until you publ…" at bounding box center [395, 181] width 309 height 157
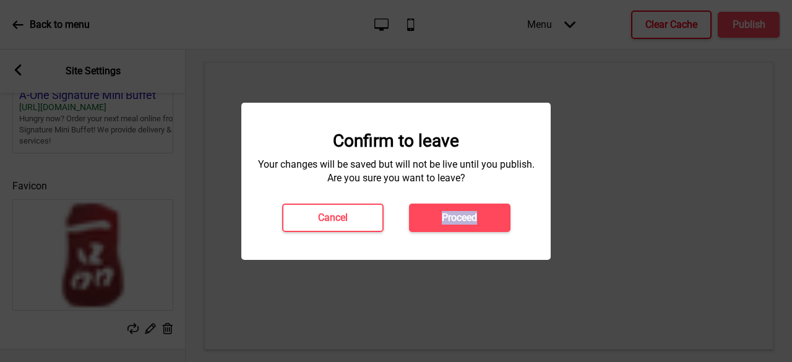
click at [456, 195] on div "Confirm to leave Your changes will be saved but will not be live until you publ…" at bounding box center [396, 182] width 285 height 102
click at [446, 215] on h4 "Proceed" at bounding box center [459, 218] width 35 height 14
